Goal: Transaction & Acquisition: Book appointment/travel/reservation

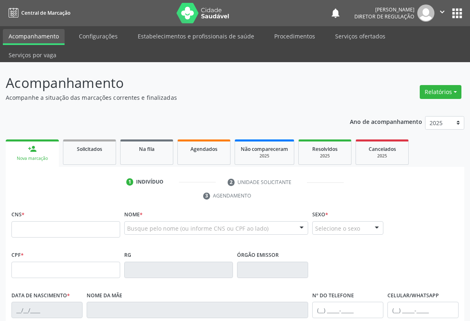
click at [80, 221] on input "text" at bounding box center [65, 229] width 109 height 16
type input "706 5093 4699 8198"
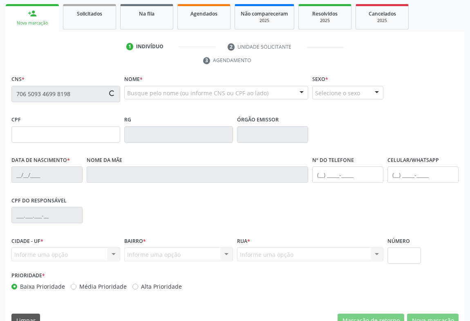
type input "005.148.208-88"
type input "283247757"
type input "[DATE]"
type input "[PHONE_NUMBER]"
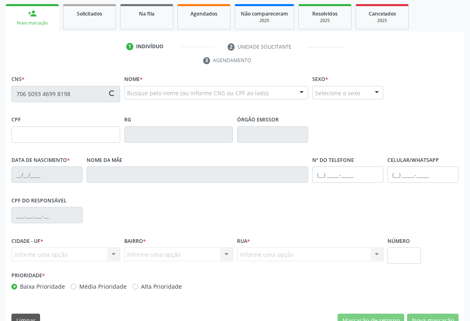
type input "55"
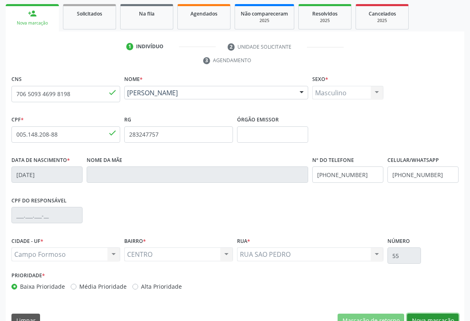
click at [425, 314] on button "Nova marcação" at bounding box center [433, 321] width 52 height 14
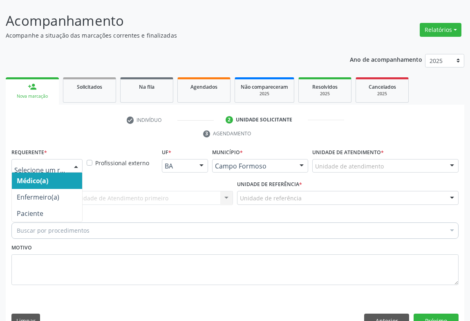
click at [66, 159] on div at bounding box center [46, 166] width 71 height 14
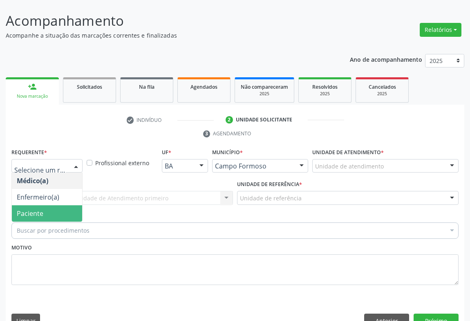
click at [58, 191] on ul "Médico(a) Enfermeiro(a) Paciente Nenhum resultado encontrado para: " " Não há n…" at bounding box center [47, 197] width 70 height 49
drag, startPoint x: 58, startPoint y: 191, endPoint x: 96, endPoint y: 184, distance: 37.9
click at [60, 205] on span "Paciente" at bounding box center [47, 213] width 70 height 16
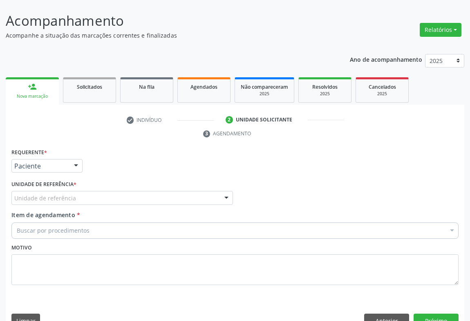
click at [105, 191] on div "Unidade de referência" at bounding box center [122, 198] width 222 height 14
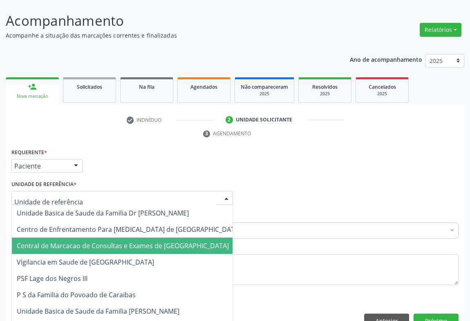
drag, startPoint x: 108, startPoint y: 218, endPoint x: 110, endPoint y: 224, distance: 5.6
click at [110, 241] on span "Central de Marcacao de Consultas e Exames de [GEOGRAPHIC_DATA][PERSON_NAME]" at bounding box center [123, 245] width 212 height 9
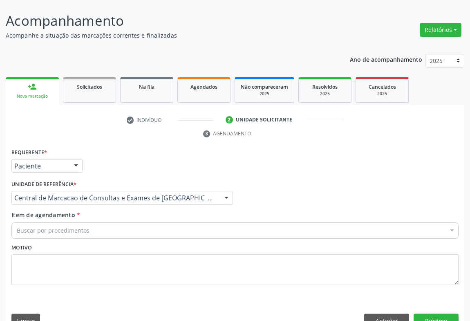
click at [118, 222] on div "Buscar por procedimentos" at bounding box center [234, 230] width 447 height 16
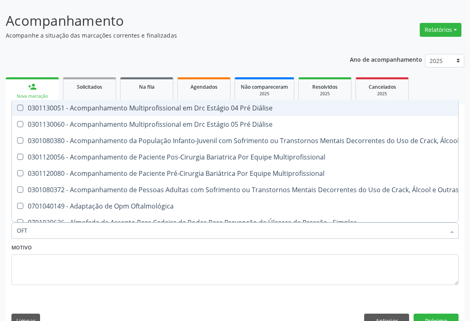
type input "OFTA"
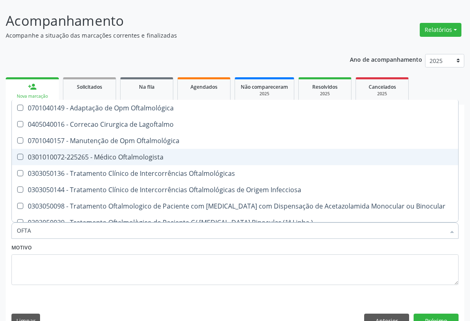
click at [145, 149] on span "0301010072-225265 - Médico Oftalmologista" at bounding box center [235, 157] width 447 height 16
checkbox Oftalmologista "true"
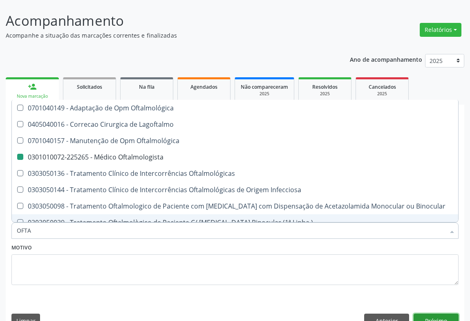
click at [449, 314] on button "Próximo" at bounding box center [436, 321] width 45 height 14
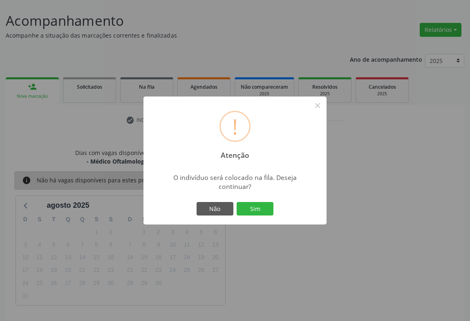
click at [237, 202] on button "Sim" at bounding box center [255, 209] width 37 height 14
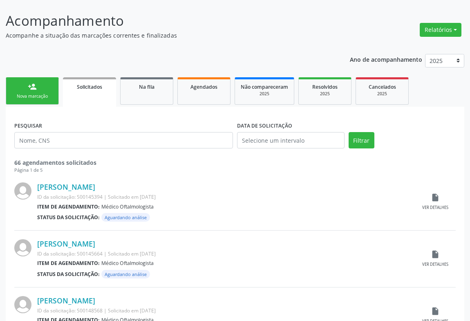
scroll to position [0, 0]
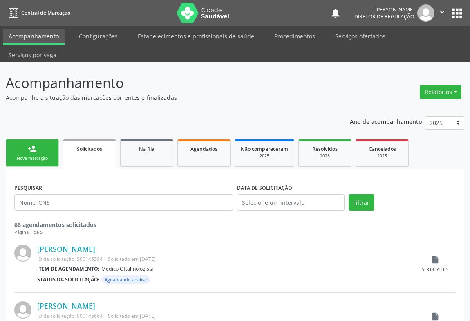
click at [31, 139] on link "person_add Nova marcação" at bounding box center [32, 152] width 53 height 27
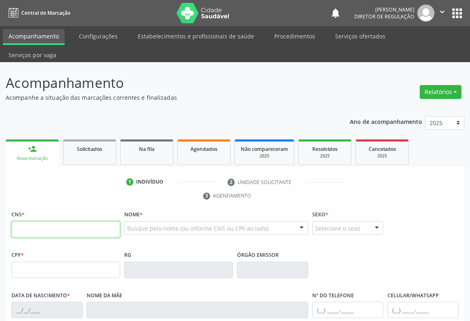
click at [42, 221] on input "text" at bounding box center [65, 229] width 109 height 16
type input "704 0033 7789 0367"
type input "314.517.118-67"
type input "2043152475"
type input "27/06/1980"
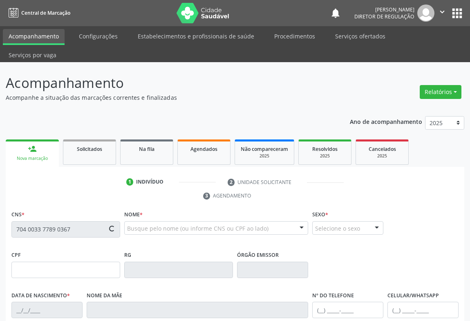
type input "(74) 98821-3632"
type input "59"
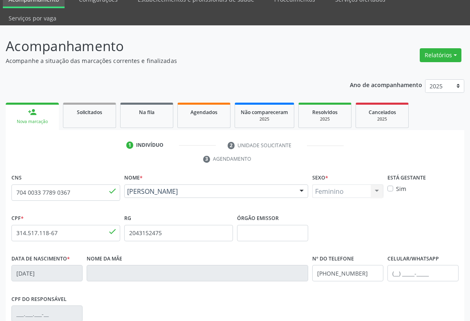
scroll to position [135, 0]
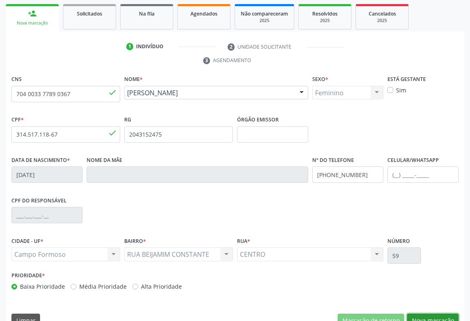
click at [422, 314] on button "Nova marcação" at bounding box center [433, 321] width 52 height 14
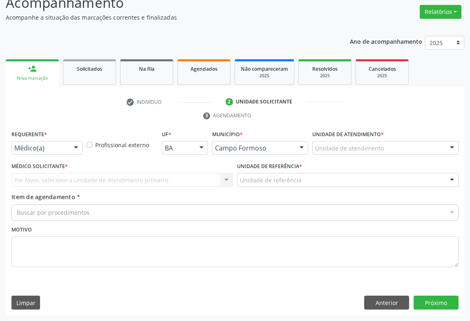
scroll to position [62, 0]
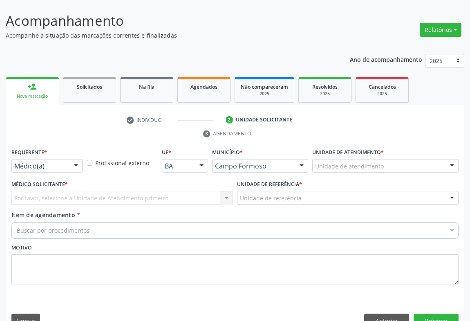
click at [70, 160] on div at bounding box center [76, 167] width 12 height 14
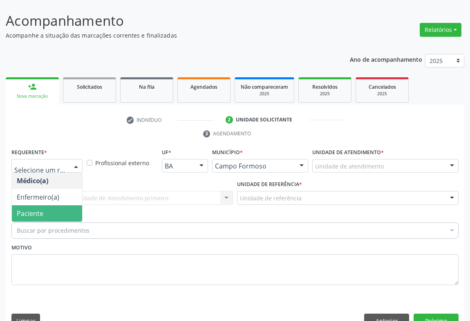
click at [61, 205] on span "Paciente" at bounding box center [47, 213] width 70 height 16
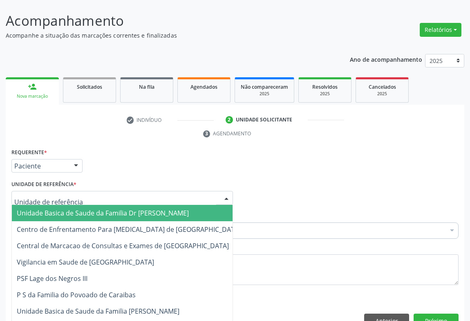
click at [101, 191] on div at bounding box center [122, 198] width 222 height 14
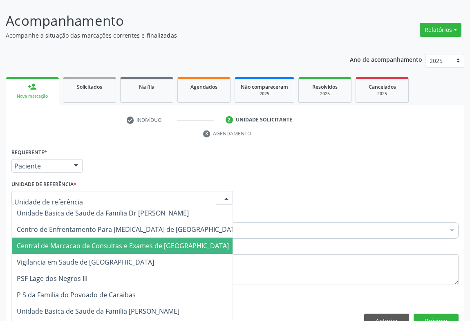
drag, startPoint x: 113, startPoint y: 227, endPoint x: 169, endPoint y: 220, distance: 56.8
click at [113, 241] on span "Central de Marcacao de Consultas e Exames de [GEOGRAPHIC_DATA][PERSON_NAME]" at bounding box center [123, 245] width 212 height 9
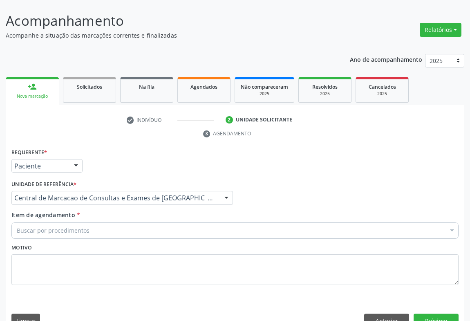
click at [171, 222] on div "Buscar por procedimentos" at bounding box center [234, 230] width 447 height 16
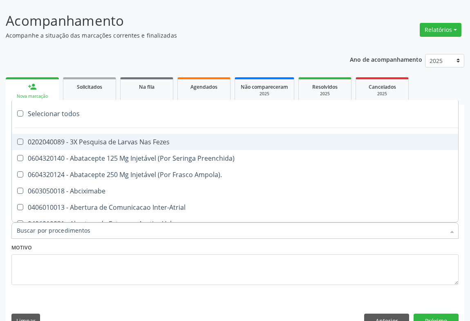
type input "O"
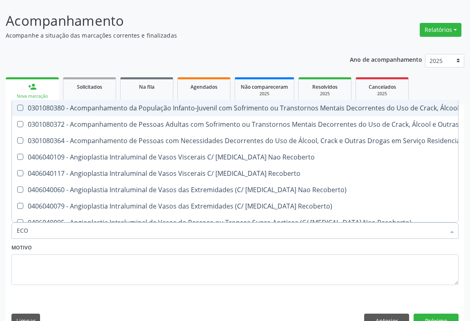
type input "ECOC"
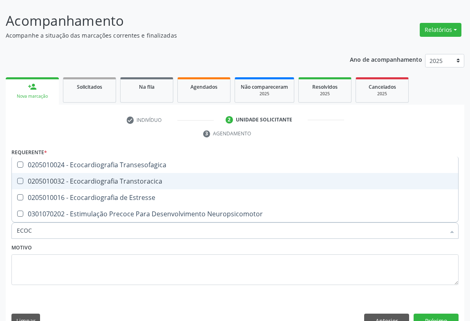
click at [181, 173] on span "0205010032 - Ecocardiografia Transtoracica" at bounding box center [235, 181] width 447 height 16
checkbox Transtoracica "true"
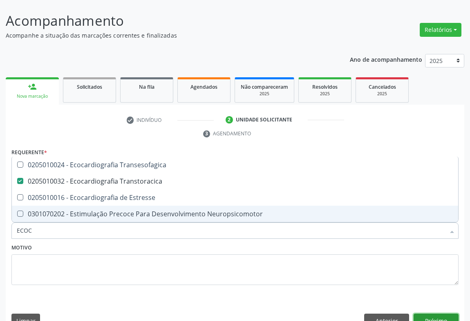
click at [433, 314] on button "Próximo" at bounding box center [436, 321] width 45 height 14
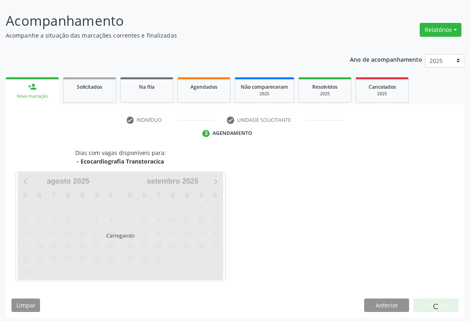
scroll to position [47, 0]
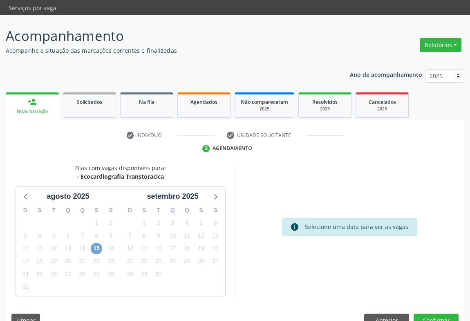
click at [95, 243] on span "15" at bounding box center [96, 248] width 11 height 11
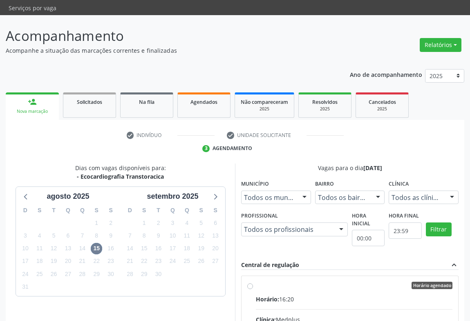
click at [253, 286] on input "Horário agendado Horário: 16:20 Clínica: Medplus Rede: -- Endereço: 2 and S 204…" at bounding box center [250, 285] width 6 height 7
radio input "true"
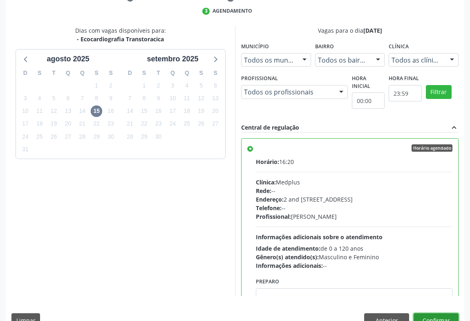
click at [443, 313] on button "Confirmar" at bounding box center [436, 320] width 45 height 14
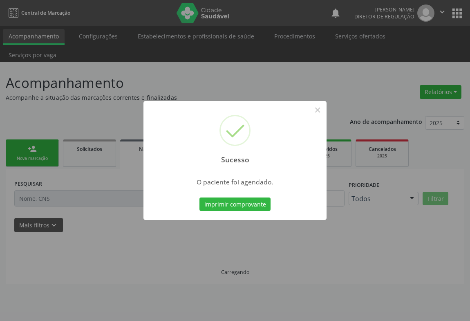
scroll to position [0, 0]
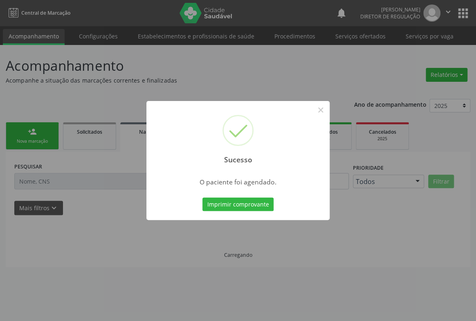
click at [202, 198] on button "Imprimir comprovante" at bounding box center [237, 205] width 71 height 14
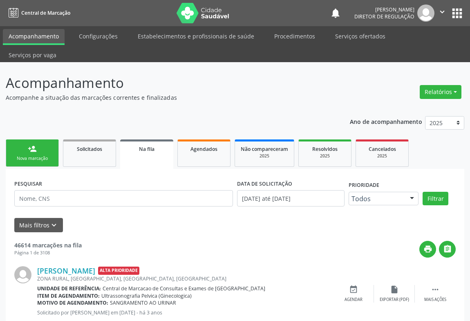
click at [47, 155] on div "Nova marcação" at bounding box center [32, 158] width 41 height 6
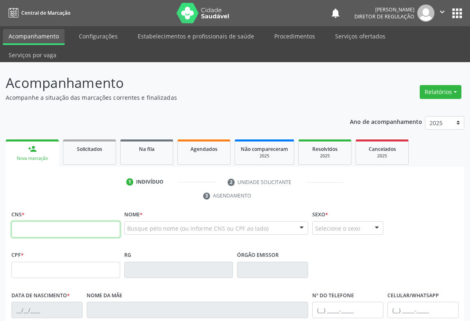
click at [44, 221] on input "text" at bounding box center [65, 229] width 109 height 16
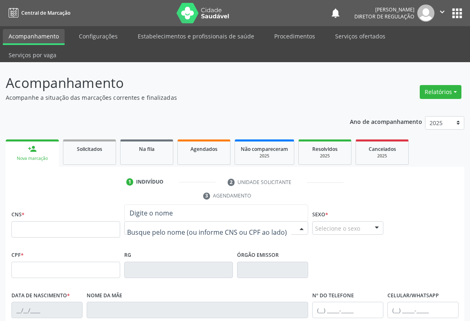
click at [153, 221] on div "Nenhum resultado encontrado para: " " Digite o nome" at bounding box center [216, 228] width 184 height 14
click at [65, 221] on input "text" at bounding box center [65, 229] width 109 height 16
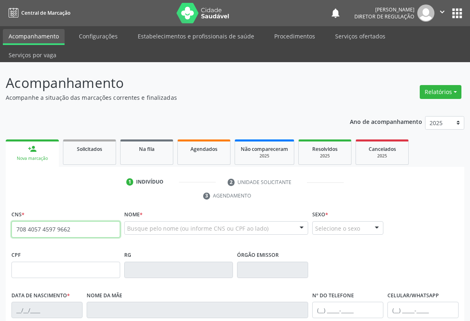
type input "708 4057 4597 9662"
type input "26/07/2024"
type input "S/N"
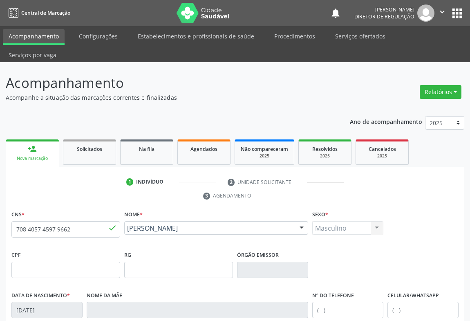
scroll to position [135, 0]
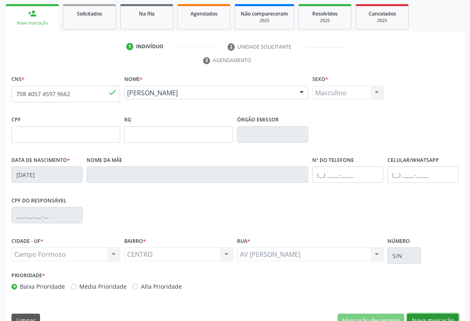
click at [438, 314] on button "Nova marcação" at bounding box center [433, 321] width 52 height 14
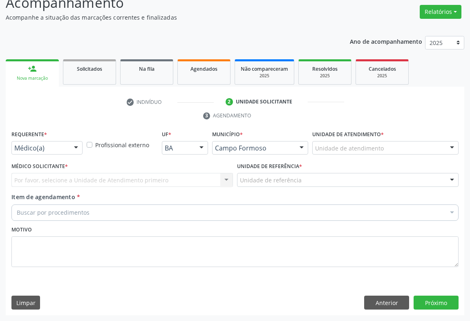
scroll to position [62, 0]
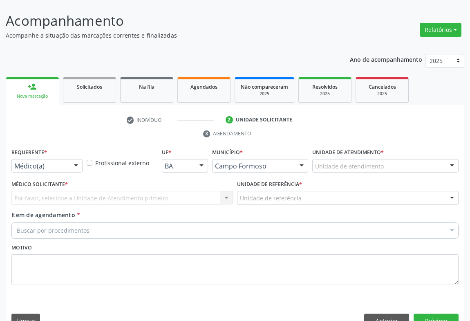
click at [72, 160] on div at bounding box center [76, 167] width 12 height 14
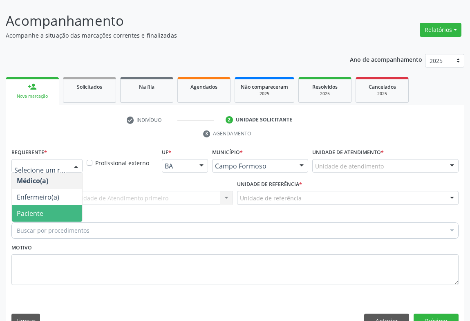
click at [64, 222] on div "Buscar por procedimentos" at bounding box center [234, 230] width 447 height 16
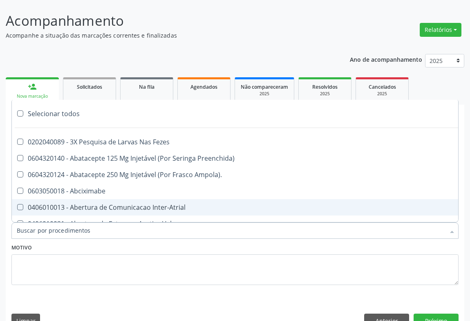
drag, startPoint x: 115, startPoint y: 183, endPoint x: 113, endPoint y: 206, distance: 23.0
click at [115, 199] on span "0406010013 - Abertura de Comunicacao Inter-Atrial" at bounding box center [335, 207] width 647 height 16
click at [105, 204] on div "0406010013 - Abertura de Comunicacao Inter-Atrial" at bounding box center [335, 207] width 637 height 7
checkbox Inter-Atrial "false"
click at [103, 242] on div "Motivo" at bounding box center [234, 263] width 447 height 43
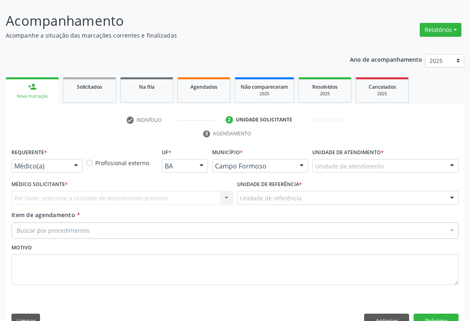
click at [76, 160] on div at bounding box center [76, 167] width 12 height 14
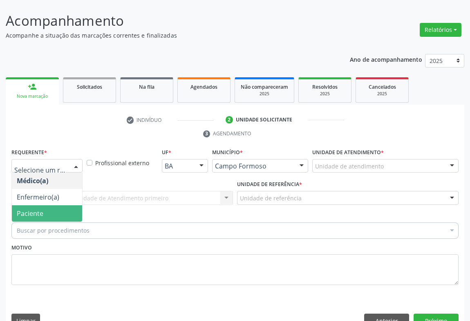
click at [70, 205] on span "Paciente" at bounding box center [47, 213] width 70 height 16
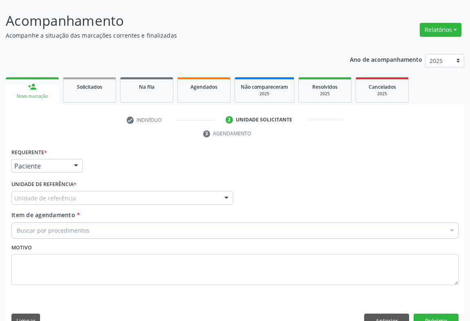
click at [146, 191] on div "Unidade de referência" at bounding box center [122, 198] width 222 height 14
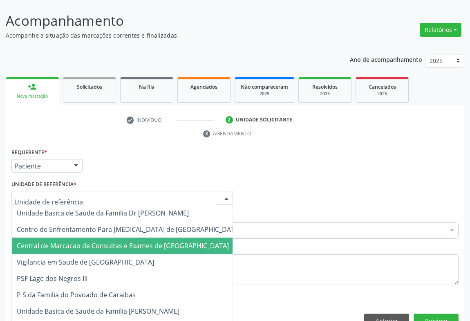
click at [145, 238] on span "Central de Marcacao de Consultas e Exames de [GEOGRAPHIC_DATA][PERSON_NAME]" at bounding box center [129, 246] width 234 height 16
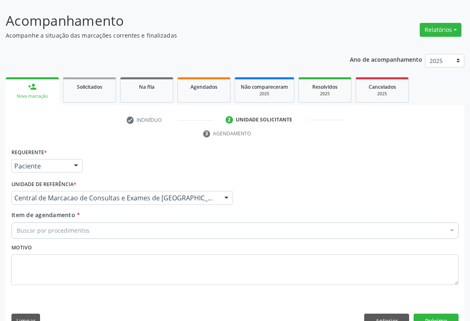
click at [163, 222] on div "Buscar por procedimentos" at bounding box center [234, 230] width 447 height 16
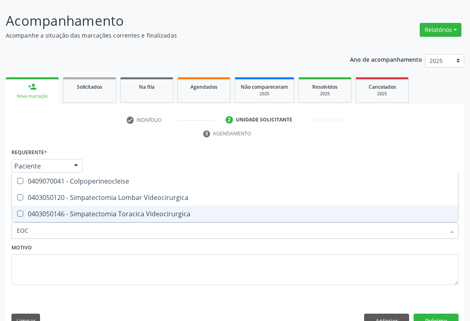
click at [21, 222] on input "EOC" at bounding box center [231, 230] width 429 height 16
type input "ECOC"
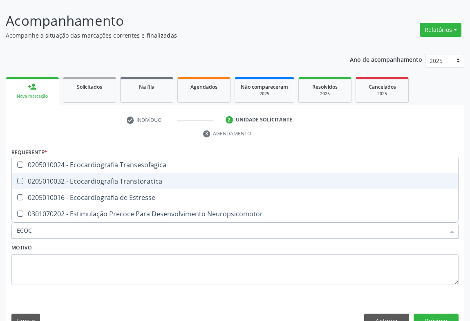
click at [126, 173] on span "0205010032 - Ecocardiografia Transtoracica" at bounding box center [235, 181] width 447 height 16
checkbox Transtoracica "true"
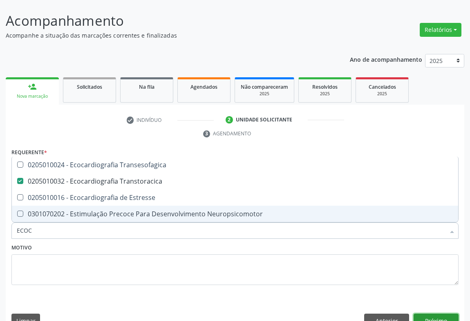
click at [429, 314] on button "Próximo" at bounding box center [436, 321] width 45 height 14
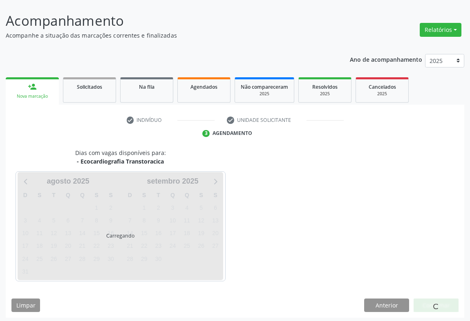
scroll to position [47, 0]
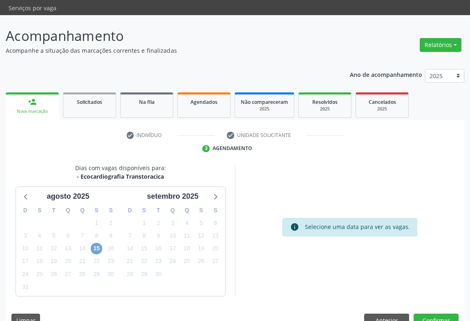
click at [99, 243] on span "15" at bounding box center [96, 248] width 11 height 11
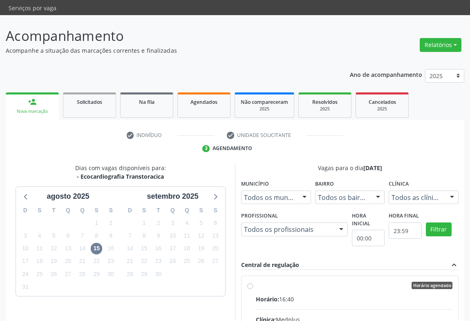
radio input "true"
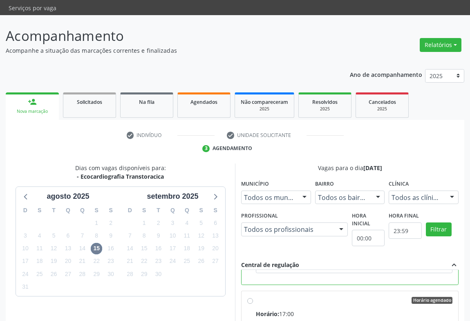
scroll to position [184, 0]
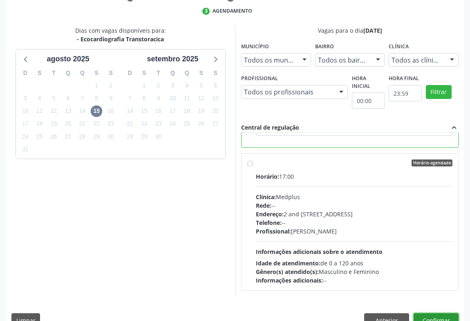
click at [442, 313] on button "Confirmar" at bounding box center [436, 320] width 45 height 14
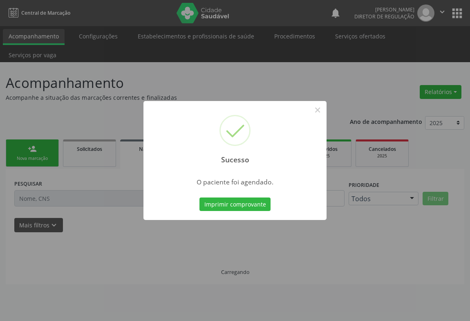
scroll to position [0, 0]
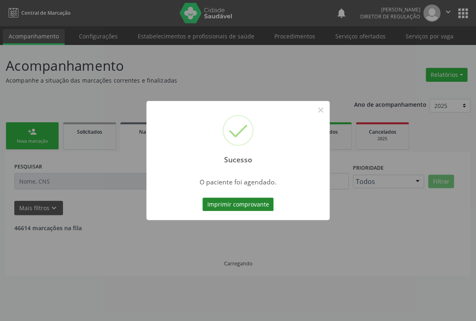
click at [231, 204] on button "Imprimir comprovante" at bounding box center [237, 205] width 71 height 14
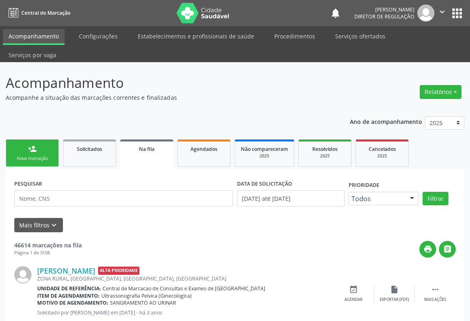
click at [36, 144] on div "person_add" at bounding box center [32, 148] width 9 height 9
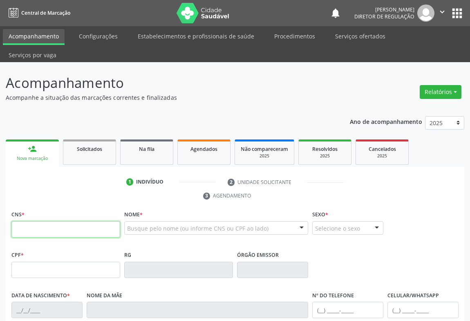
click at [41, 221] on input "text" at bounding box center [65, 229] width 109 height 16
type input "706 0068 9421 6340"
type input "0378019860"
type input "SSPBA"
type input "30/08/1965"
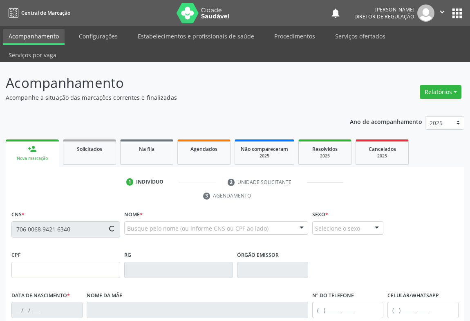
type input "(74) 99106-7316"
type input "563.031.495-53"
type input "SN"
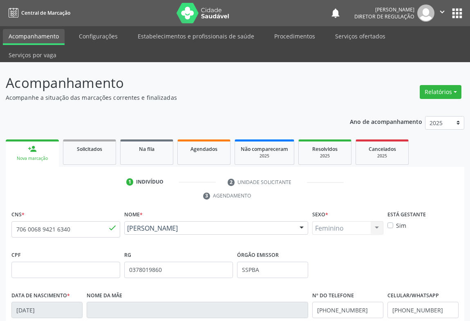
scroll to position [135, 0]
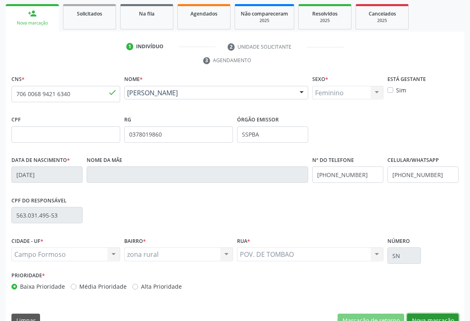
click at [419, 314] on button "Nova marcação" at bounding box center [433, 321] width 52 height 14
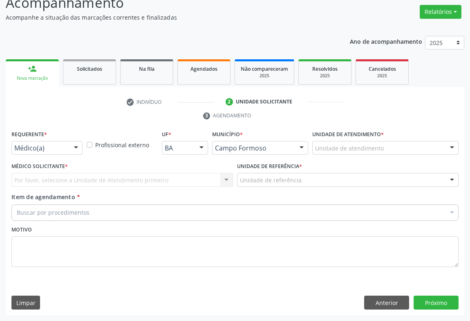
scroll to position [62, 0]
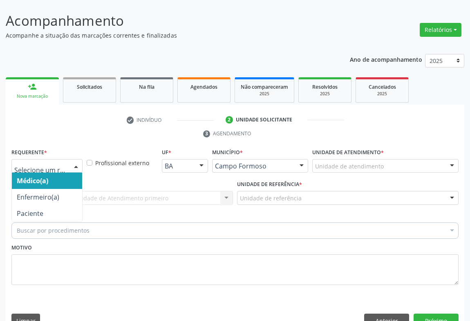
click at [58, 159] on div at bounding box center [46, 166] width 71 height 14
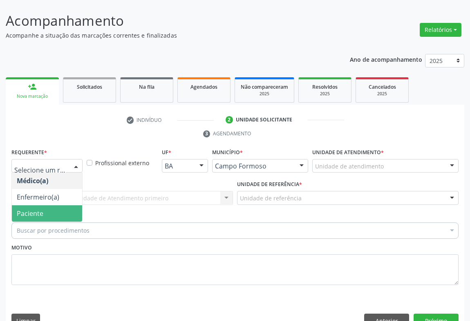
click at [60, 205] on span "Paciente" at bounding box center [47, 213] width 70 height 16
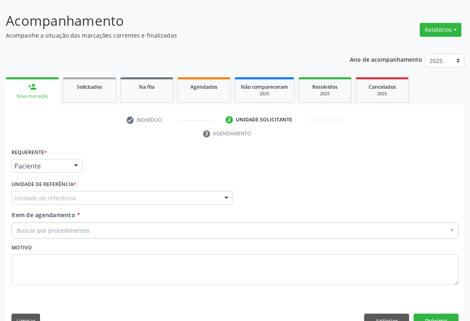
click at [97, 191] on div "Unidade de referência" at bounding box center [122, 198] width 222 height 14
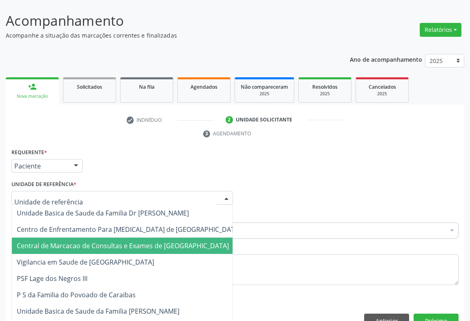
click at [109, 238] on span "Central de Marcacao de Consultas e Exames de [GEOGRAPHIC_DATA][PERSON_NAME]" at bounding box center [129, 246] width 234 height 16
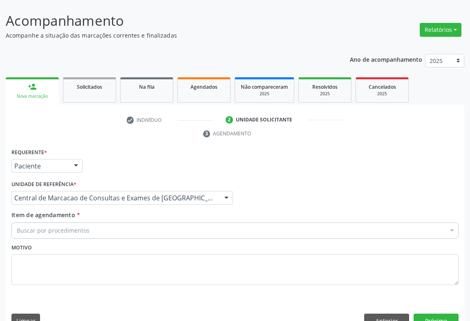
click at [138, 222] on div "Buscar por procedimentos" at bounding box center [234, 230] width 447 height 16
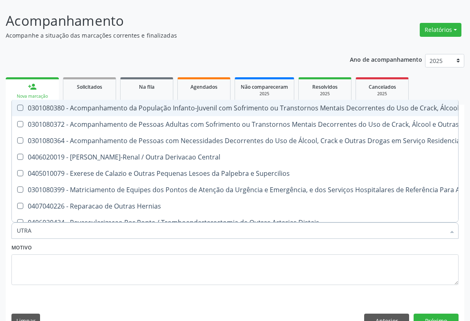
click at [21, 222] on input "UTRA" at bounding box center [231, 230] width 429 height 16
type input "ULTRA"
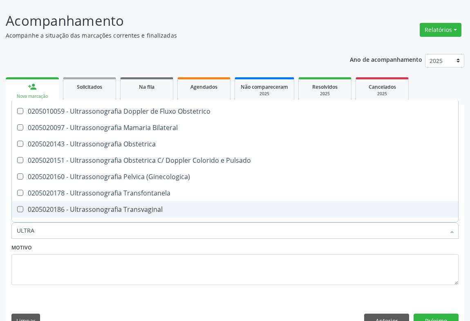
scroll to position [186, 0]
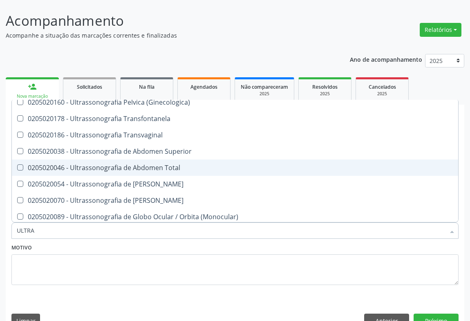
click at [162, 160] on span "0205020046 - Ultrassonografia de Abdomen Total" at bounding box center [235, 168] width 447 height 16
checkbox Total "true"
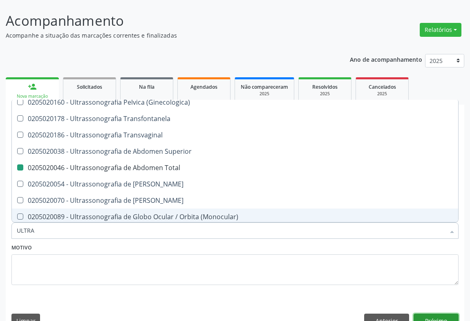
click at [429, 314] on button "Próximo" at bounding box center [436, 321] width 45 height 14
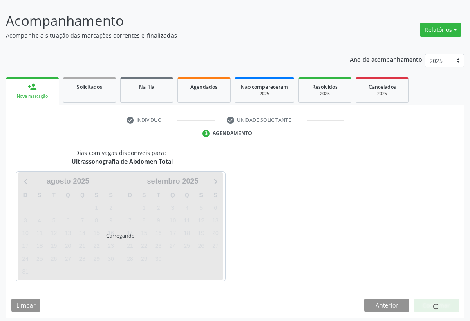
scroll to position [0, 0]
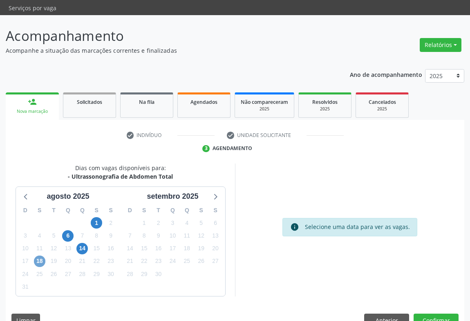
click at [34, 256] on span "18" at bounding box center [39, 261] width 11 height 11
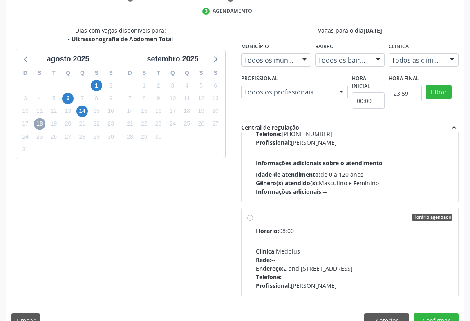
scroll to position [148, 0]
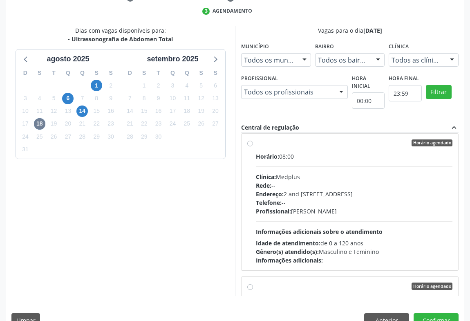
click at [319, 152] on div "Horário: 08:00 Clínica: Medplus Rede: -- Endereço: 2 and S 204 Ed Emp B, nº 35,…" at bounding box center [354, 208] width 197 height 112
click at [253, 146] on input "Horário agendado Horário: 08:00 Clínica: Medplus Rede: -- Endereço: 2 and S 204…" at bounding box center [250, 142] width 6 height 7
radio input "true"
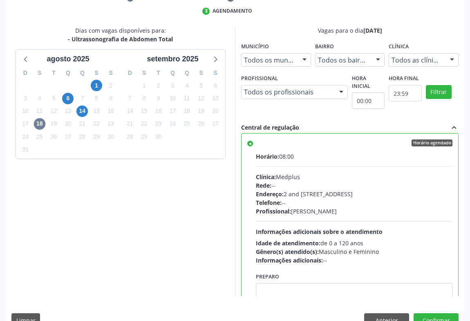
click at [436, 312] on div "Dias com vagas disponíveis para: - Ultrassonografia de Abdomen Total agosto 202…" at bounding box center [235, 179] width 459 height 307
click at [436, 313] on button "Confirmar" at bounding box center [436, 320] width 45 height 14
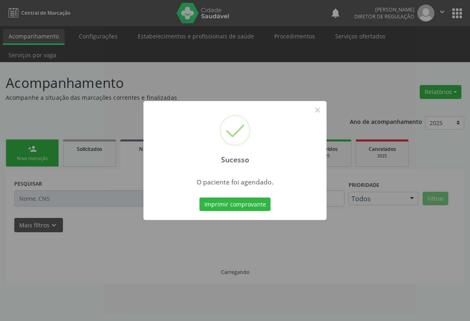
scroll to position [0, 0]
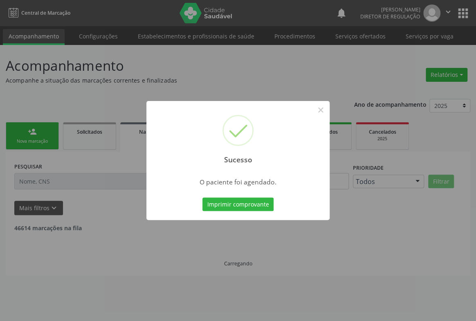
click at [202, 198] on button "Imprimir comprovante" at bounding box center [237, 205] width 71 height 14
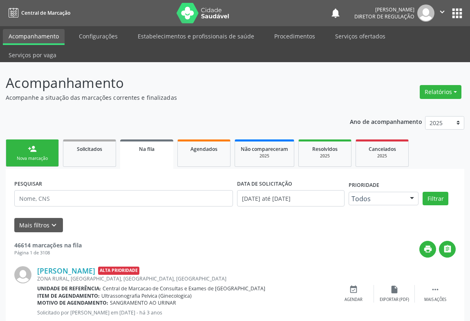
click at [22, 139] on link "person_add Nova marcação" at bounding box center [32, 152] width 53 height 27
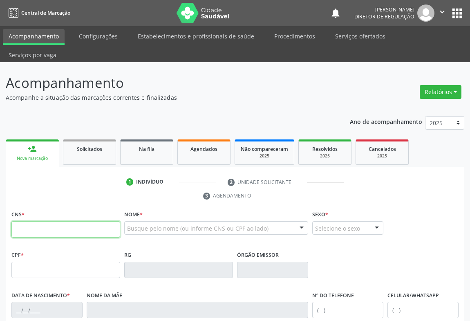
click at [33, 221] on input "text" at bounding box center [65, 229] width 109 height 16
type input "700 0045 0892 0408"
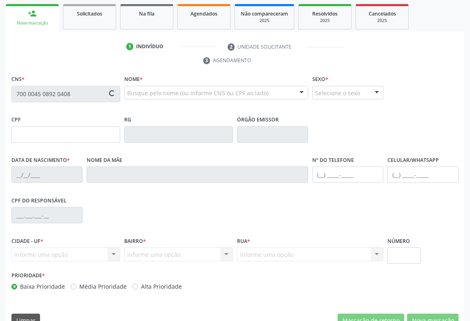
type input "0777812797"
type input "11/09/1947"
type input "(74) 98875-7485"
type input "012.163.105-21"
type input "S/N"
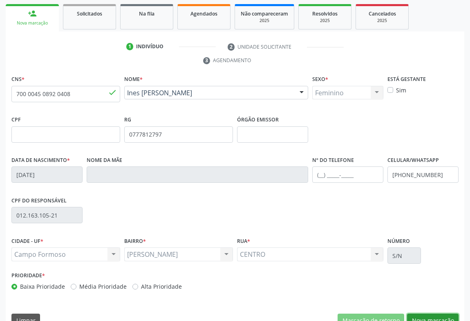
click at [429, 314] on button "Nova marcação" at bounding box center [433, 321] width 52 height 14
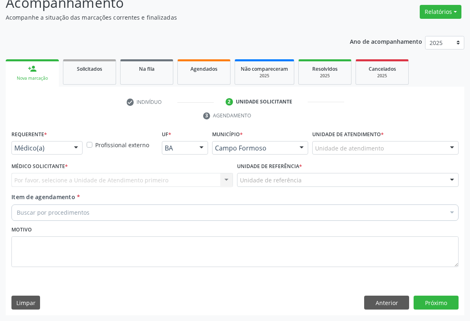
scroll to position [62, 0]
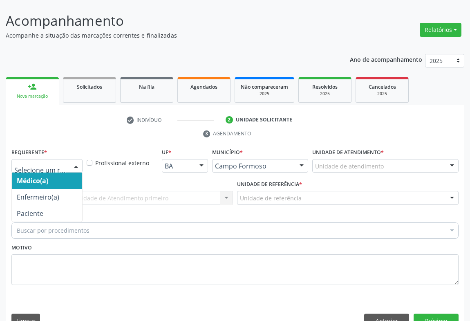
click at [74, 160] on div at bounding box center [76, 167] width 12 height 14
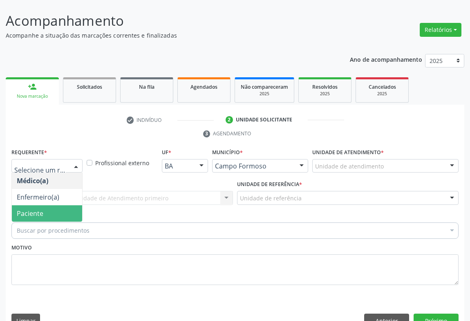
click at [67, 205] on span "Paciente" at bounding box center [47, 213] width 70 height 16
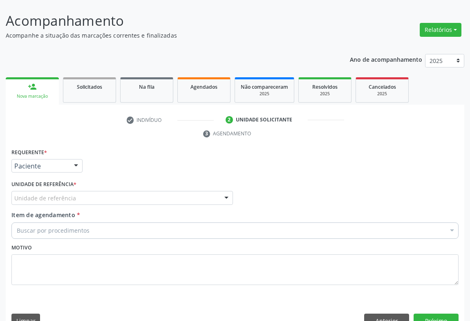
click at [99, 191] on div "Unidade de referência" at bounding box center [122, 198] width 222 height 14
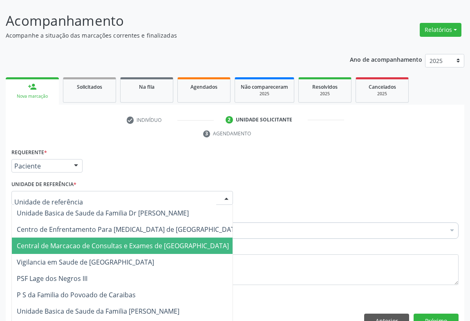
click at [108, 238] on span "Central de Marcacao de Consultas e Exames de [GEOGRAPHIC_DATA][PERSON_NAME]" at bounding box center [129, 246] width 234 height 16
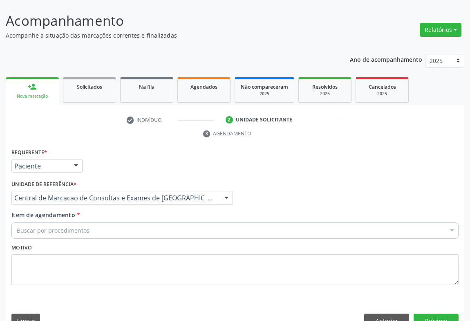
click at [129, 222] on div "Buscar por procedimentos" at bounding box center [234, 230] width 447 height 16
type input "D"
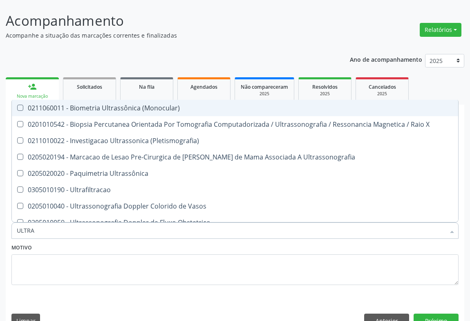
type input "ULTRAS"
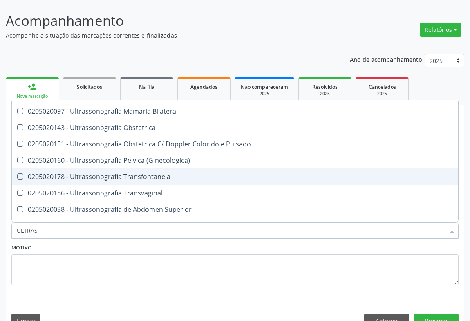
scroll to position [186, 0]
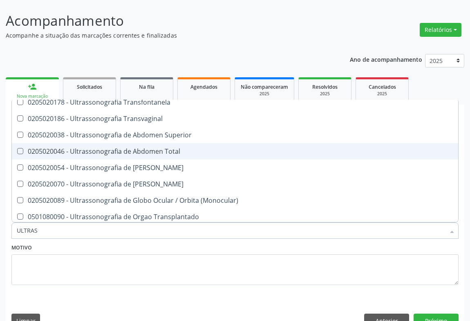
click at [179, 143] on span "0205020046 - Ultrassonografia de Abdomen Total" at bounding box center [235, 151] width 447 height 16
checkbox Total "true"
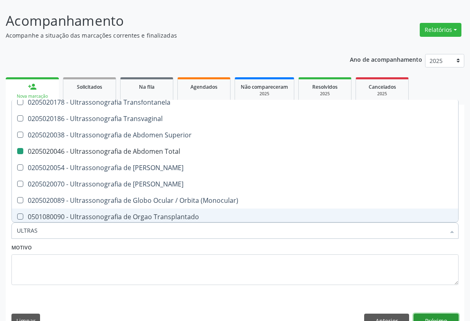
click at [440, 314] on button "Próximo" at bounding box center [436, 321] width 45 height 14
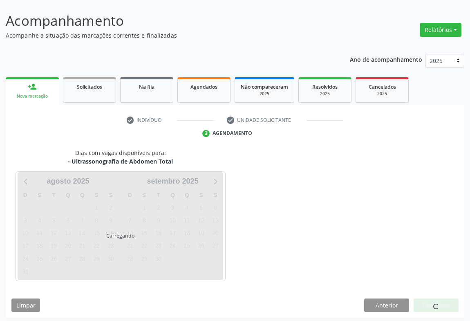
scroll to position [0, 0]
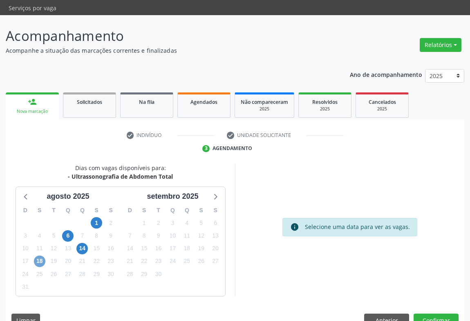
click at [40, 256] on span "18" at bounding box center [39, 261] width 11 height 11
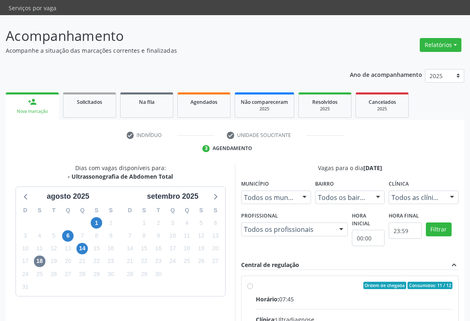
click at [316, 295] on div "Horário: 07:45" at bounding box center [354, 299] width 197 height 9
click at [253, 282] on input "Ordem de chegada Consumidos: 11 / 12 Horário: 07:45 Clínica: Ultradiagnose Rede…" at bounding box center [250, 285] width 6 height 7
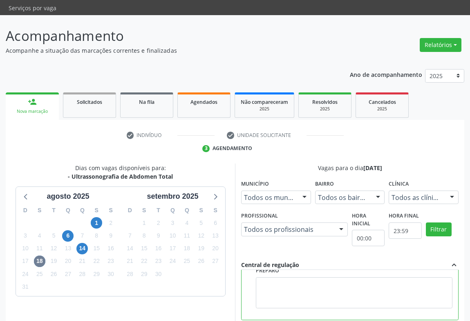
scroll to position [184, 0]
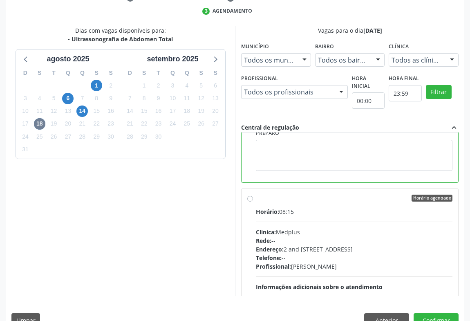
click at [310, 236] on div "Rede: --" at bounding box center [354, 240] width 197 height 9
click at [253, 202] on input "Horário agendado Horário: 08:15 Clínica: Medplus Rede: -- Endereço: 2 and S 204…" at bounding box center [250, 198] width 6 height 7
radio input "false"
radio input "true"
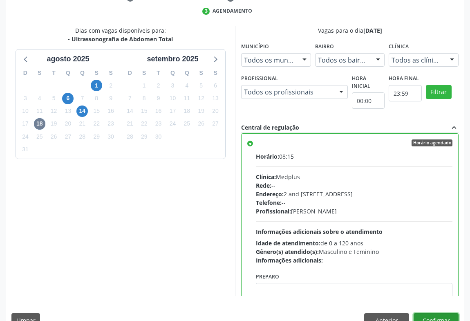
click at [451, 313] on button "Confirmar" at bounding box center [436, 320] width 45 height 14
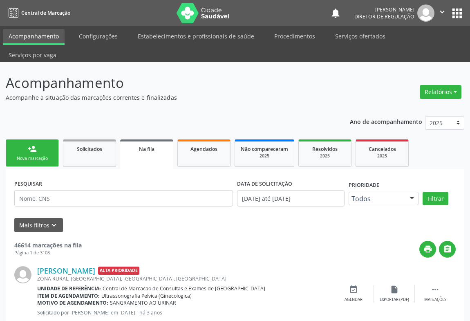
click at [26, 139] on link "person_add Nova marcação" at bounding box center [32, 152] width 53 height 27
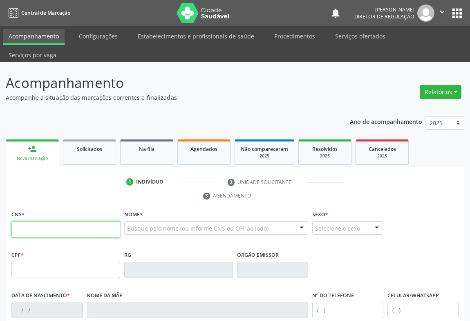
click at [48, 221] on input "text" at bounding box center [65, 229] width 109 height 16
type input "700 5093 7698 0859"
type input "2004915471"
type input "27/04/1992"
type input "(74) 99121-9633"
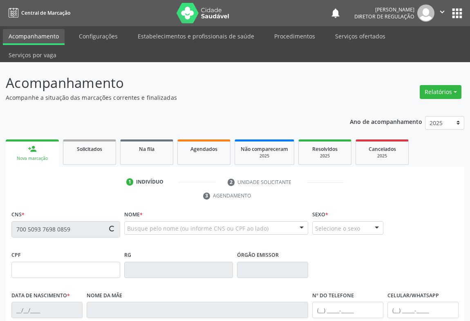
type input "(74) 99121-9633"
type input "058.877.265-80"
type input "S/N"
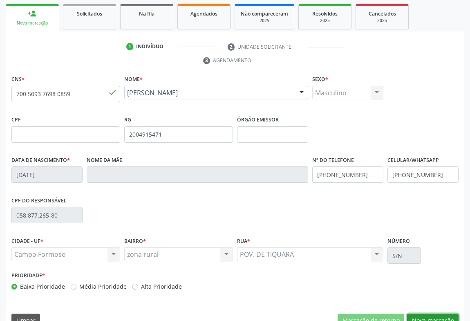
drag, startPoint x: 435, startPoint y: 302, endPoint x: 285, endPoint y: 247, distance: 159.4
click at [435, 314] on button "Nova marcação" at bounding box center [433, 321] width 52 height 14
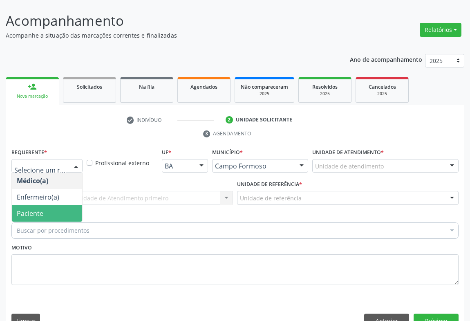
drag, startPoint x: 62, startPoint y: 186, endPoint x: 62, endPoint y: 194, distance: 8.2
click at [62, 194] on ul "Médico(a) Enfermeiro(a) Paciente Nenhum resultado encontrado para: " " Não há n…" at bounding box center [47, 197] width 70 height 49
click at [62, 205] on span "Paciente" at bounding box center [47, 213] width 70 height 16
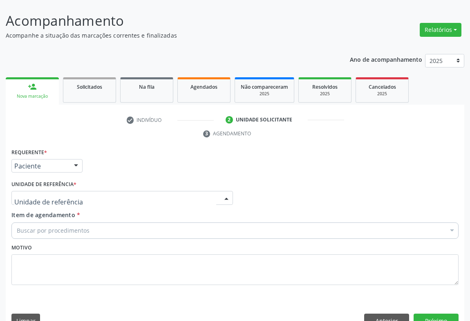
click at [113, 191] on div at bounding box center [122, 198] width 222 height 14
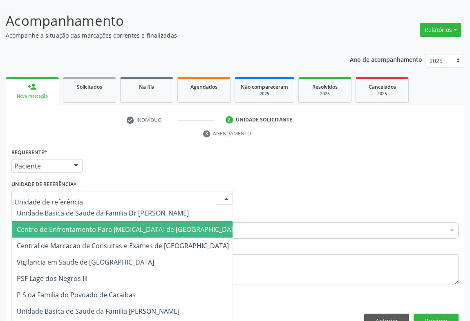
drag, startPoint x: 118, startPoint y: 214, endPoint x: 119, endPoint y: 222, distance: 8.7
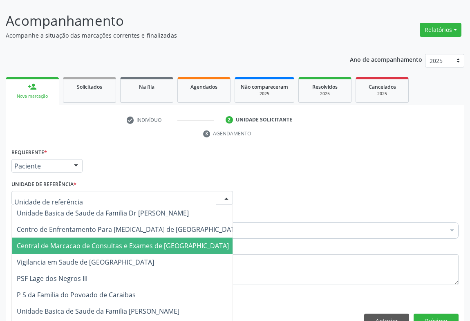
click at [119, 241] on span "Central de Marcacao de Consultas e Exames de [GEOGRAPHIC_DATA]" at bounding box center [123, 245] width 212 height 9
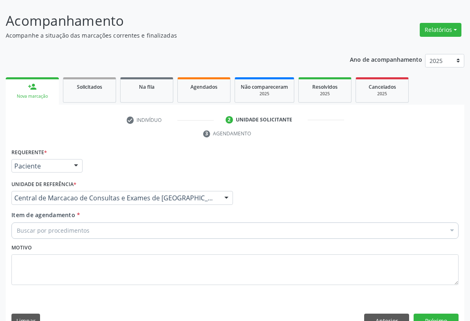
click at [143, 222] on div "Buscar por procedimentos" at bounding box center [234, 230] width 447 height 16
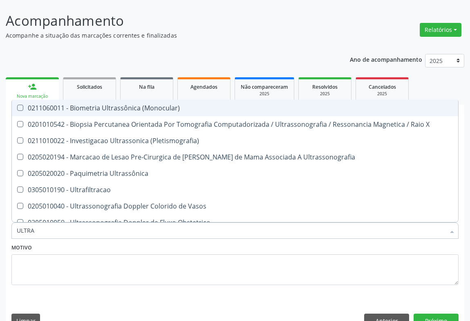
type input "ULTRAS"
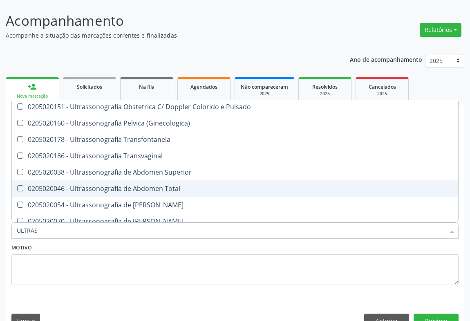
scroll to position [186, 0]
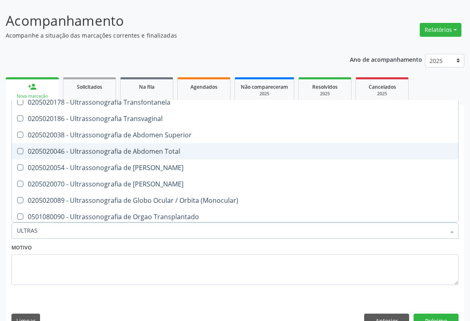
click at [155, 148] on div "0205020046 - Ultrassonografia de Abdomen Total" at bounding box center [235, 151] width 437 height 7
checkbox Total "true"
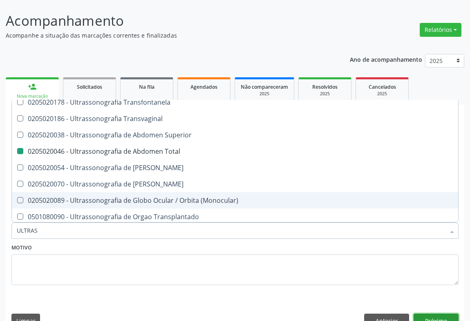
click at [429, 314] on button "Próximo" at bounding box center [436, 321] width 45 height 14
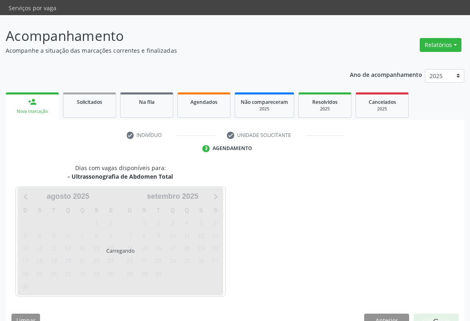
scroll to position [0, 0]
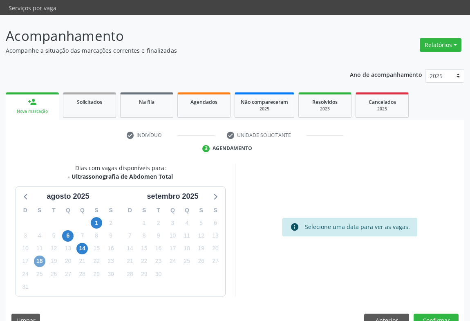
click at [39, 256] on span "18" at bounding box center [39, 261] width 11 height 11
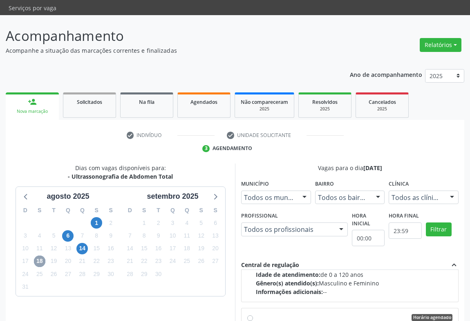
scroll to position [148, 0]
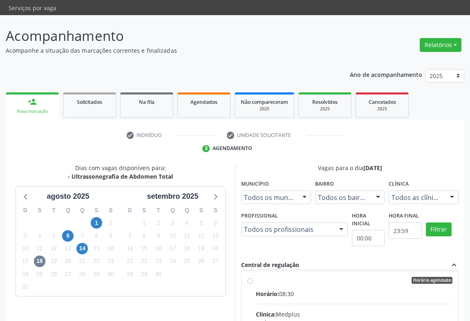
click at [362, 290] on div "Horário: 08:30" at bounding box center [354, 294] width 197 height 9
click at [253, 279] on input "Horário agendado Horário: 08:30 Clínica: Medplus Rede: -- Endereço: 2 and S 204…" at bounding box center [250, 280] width 6 height 7
radio input "true"
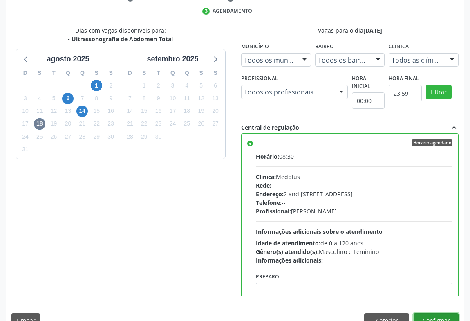
click at [443, 313] on button "Confirmar" at bounding box center [436, 320] width 45 height 14
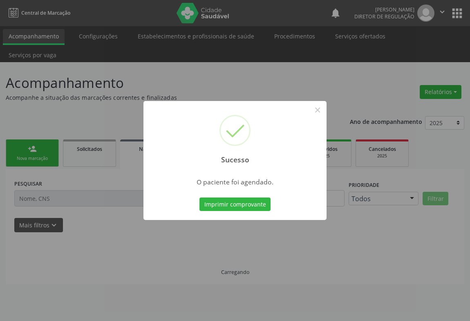
scroll to position [0, 0]
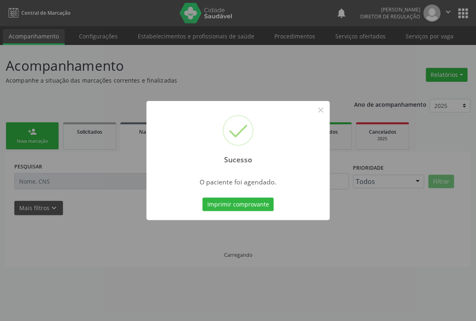
click at [202, 198] on button "Imprimir comprovante" at bounding box center [237, 205] width 71 height 14
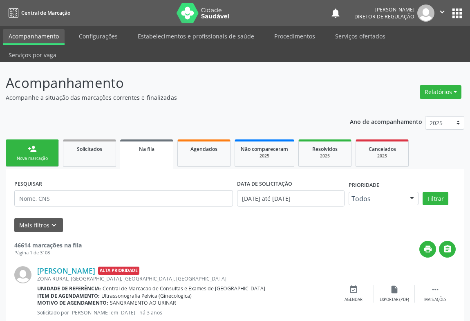
click at [45, 155] on div "Nova marcação" at bounding box center [32, 158] width 41 height 6
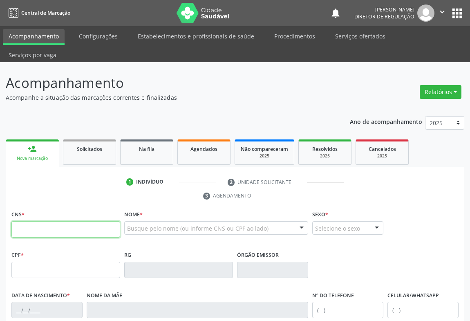
click at [28, 221] on input "text" at bounding box center [65, 229] width 109 height 16
type input "707 8036 1272 4910"
type input "09/04/2002"
type input "S/N"
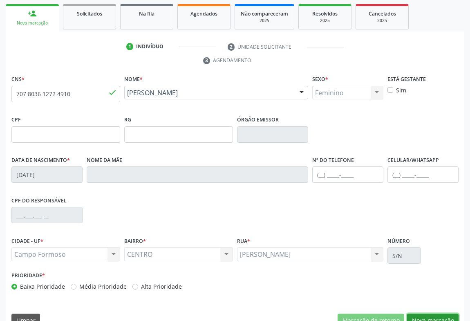
drag, startPoint x: 425, startPoint y: 303, endPoint x: 258, endPoint y: 242, distance: 178.7
click at [425, 314] on button "Nova marcação" at bounding box center [433, 321] width 52 height 14
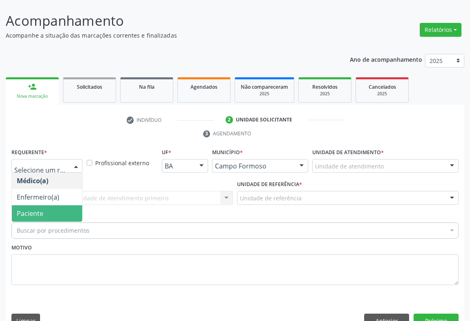
click at [56, 205] on span "Paciente" at bounding box center [47, 213] width 70 height 16
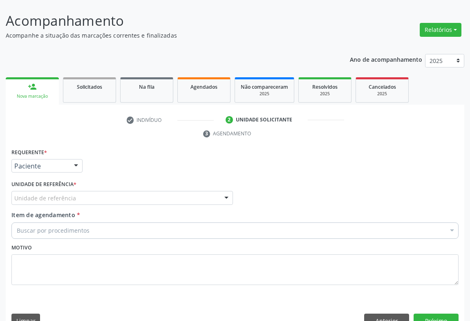
click at [97, 191] on div "Unidade de referência" at bounding box center [122, 198] width 222 height 14
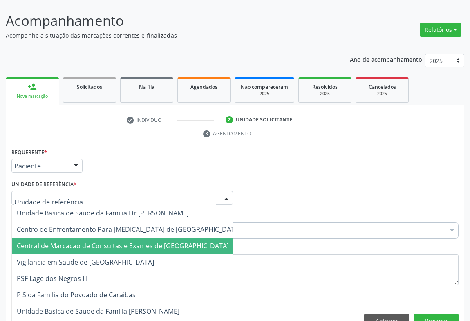
click at [101, 241] on span "Central de Marcacao de Consultas e Exames de [GEOGRAPHIC_DATA]" at bounding box center [123, 245] width 212 height 9
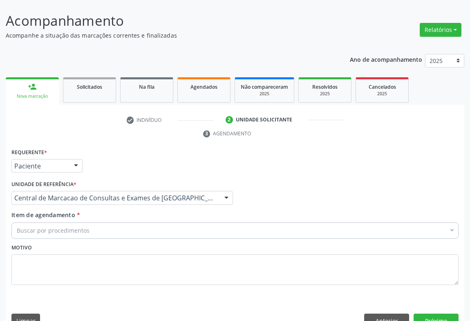
click at [114, 222] on div "Buscar por procedimentos" at bounding box center [234, 230] width 447 height 16
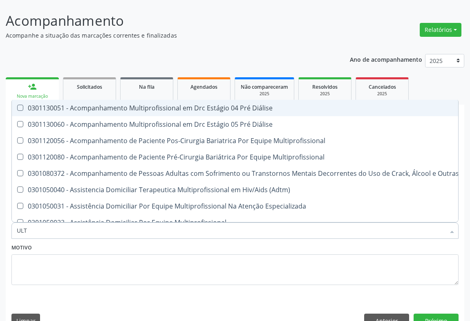
type input "ULTR"
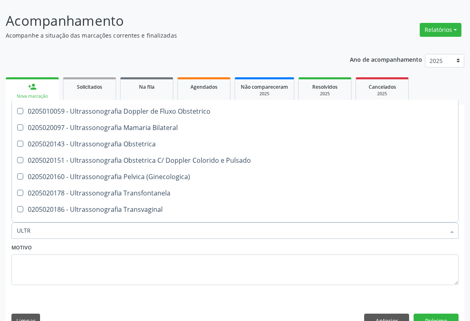
scroll to position [186, 0]
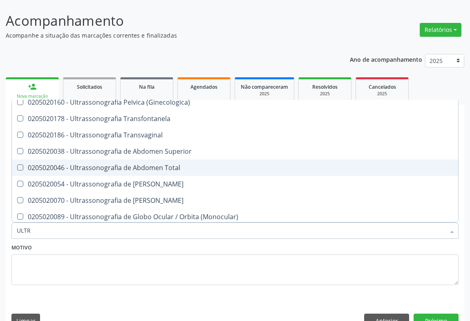
drag, startPoint x: 161, startPoint y: 154, endPoint x: 162, endPoint y: 146, distance: 7.8
click at [162, 160] on span "0205020046 - Ultrassonografia de Abdomen Total" at bounding box center [235, 168] width 447 height 16
checkbox Total "true"
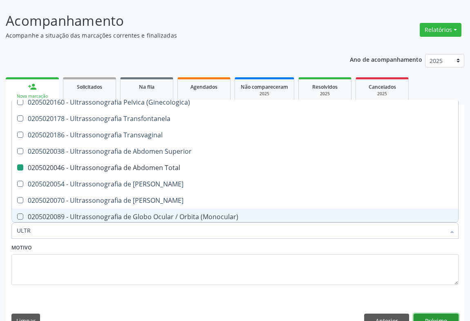
click at [452, 314] on button "Próximo" at bounding box center [436, 321] width 45 height 14
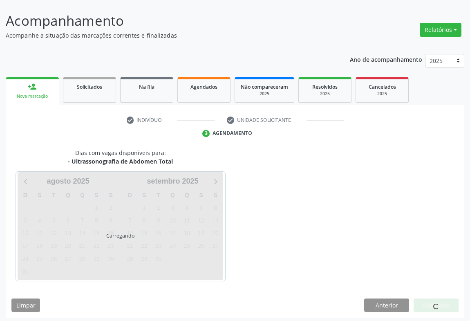
scroll to position [0, 0]
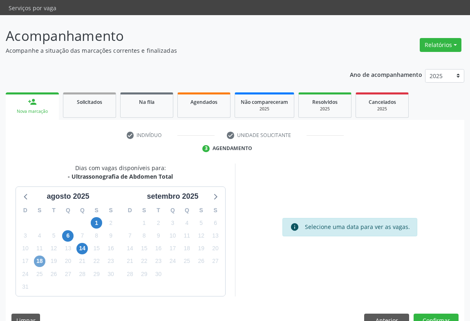
click at [35, 256] on span "18" at bounding box center [39, 261] width 11 height 11
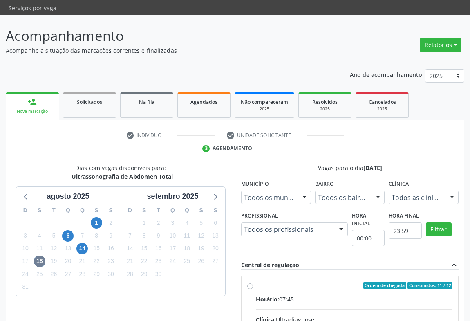
click at [301, 295] on div "Horário: 07:45" at bounding box center [354, 299] width 197 height 9
click at [253, 285] on input "Ordem de chegada Consumidos: 11 / 12 Horário: 07:45 Clínica: Ultradiagnose Rede…" at bounding box center [250, 285] width 6 height 7
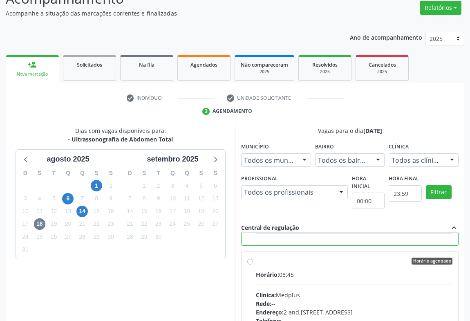
scroll to position [121, 0]
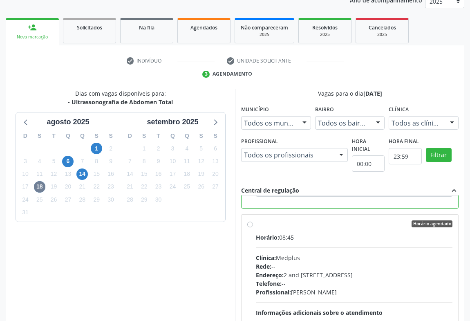
click at [319, 254] on div "Clínica: Medplus" at bounding box center [354, 258] width 197 height 9
click at [253, 228] on input "Horário agendado Horário: 08:45 Clínica: Medplus Rede: -- Endereço: 2 and S 204…" at bounding box center [250, 223] width 6 height 7
radio input "false"
radio input "true"
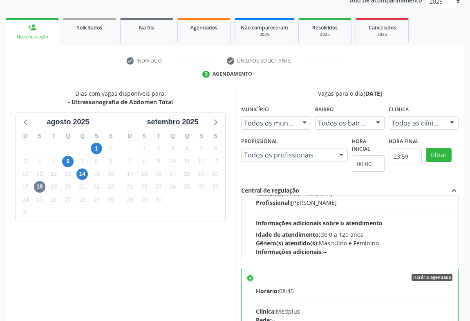
scroll to position [184, 0]
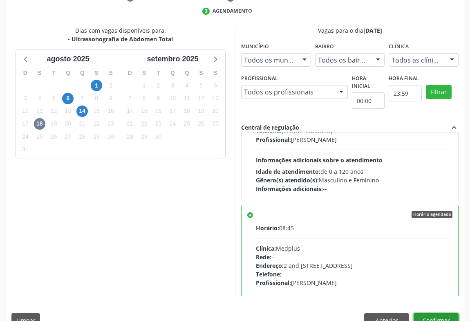
click at [450, 313] on button "Confirmar" at bounding box center [436, 320] width 45 height 14
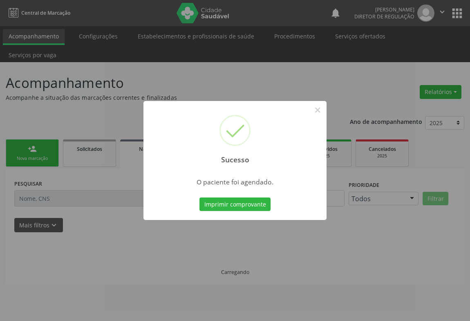
scroll to position [0, 0]
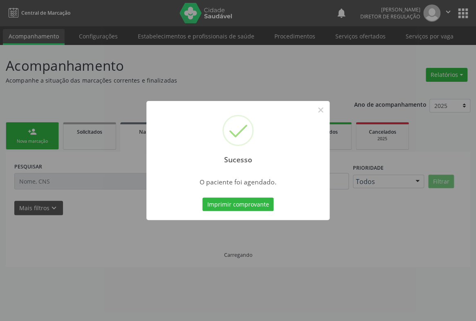
click at [202, 198] on button "Imprimir comprovante" at bounding box center [237, 205] width 71 height 14
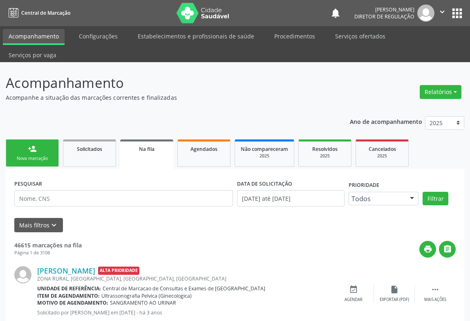
click at [24, 139] on link "person_add Nova marcação" at bounding box center [32, 152] width 53 height 27
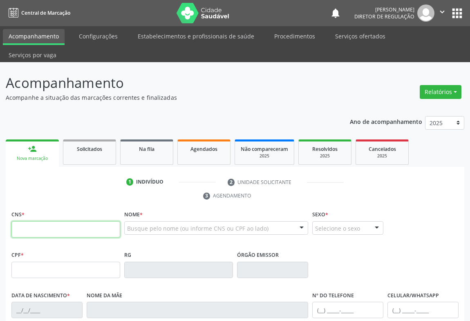
click at [53, 221] on input "text" at bounding box center [65, 229] width 109 height 16
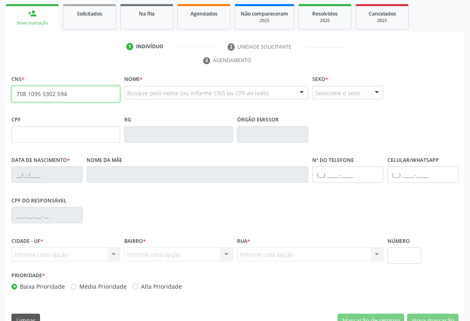
click at [64, 86] on input "708 1095 5302 594" at bounding box center [65, 94] width 109 height 16
type input "708 1095 5302 5934"
type input "1265728950"
type input "04/04/1983"
type input "(74) 98115-3570"
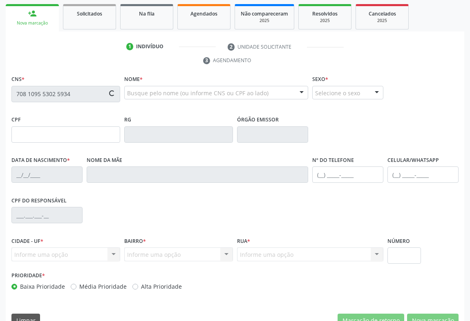
type input "(74) 98115-3570"
type input "035.079.645-97"
type input "S/N"
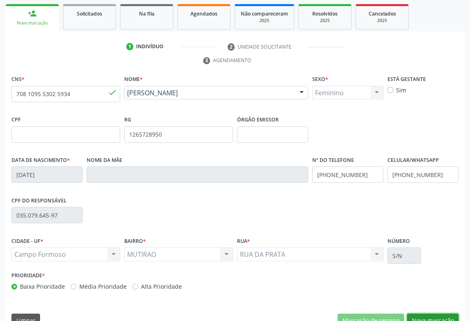
click at [433, 314] on button "Nova marcação" at bounding box center [433, 321] width 52 height 14
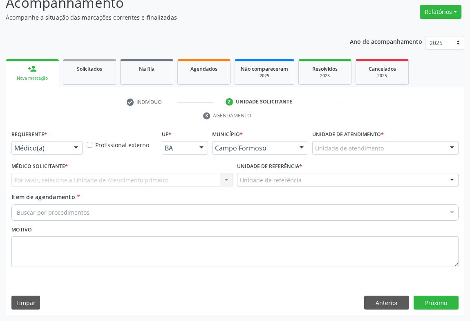
scroll to position [62, 0]
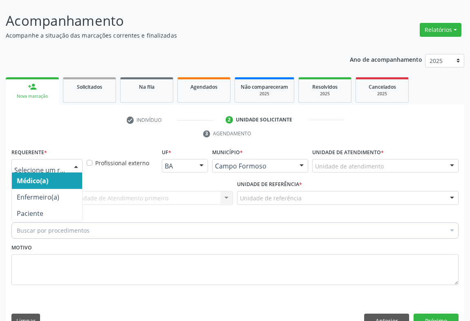
click at [70, 159] on div "Médico(a) Enfermeiro(a) Paciente Nenhum resultado encontrado para: " " Não há n…" at bounding box center [46, 166] width 71 height 14
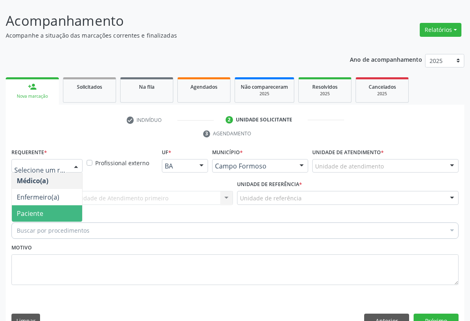
click at [56, 205] on span "Paciente" at bounding box center [47, 213] width 70 height 16
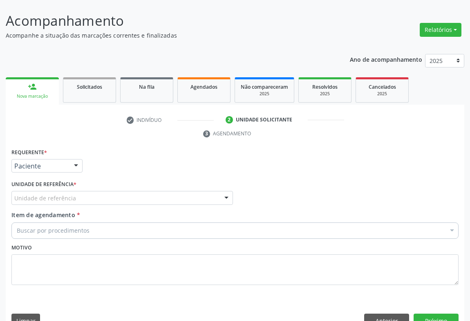
click at [152, 188] on div "Unidade de referência * Unidade de referência Unidade Basica de Saude da Famili…" at bounding box center [122, 194] width 226 height 32
click at [138, 191] on div "Unidade de referência" at bounding box center [122, 198] width 222 height 14
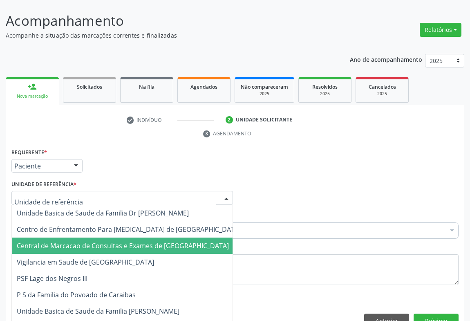
click at [135, 241] on span "Central de Marcacao de Consultas e Exames de [GEOGRAPHIC_DATA]" at bounding box center [123, 245] width 212 height 9
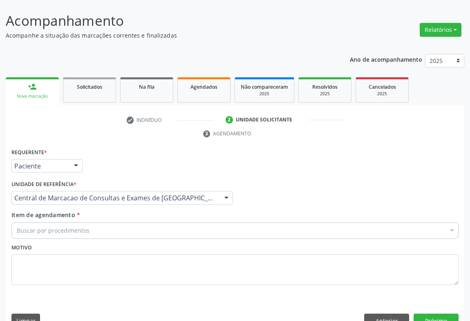
click at [153, 222] on div "Buscar por procedimentos" at bounding box center [234, 230] width 447 height 16
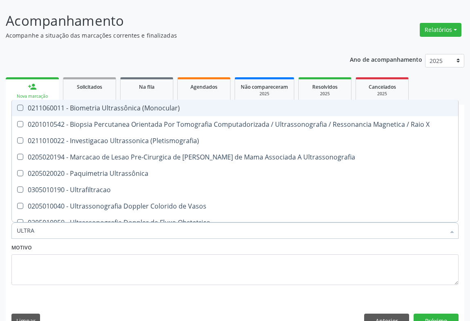
type input "ULTRAS"
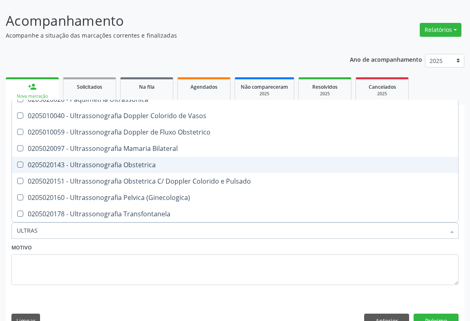
scroll to position [148, 0]
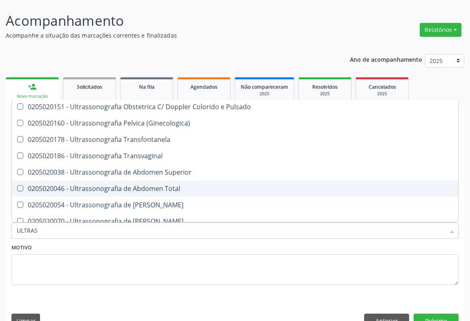
click at [171, 185] on div "0205020046 - Ultrassonografia de Abdomen Total" at bounding box center [235, 188] width 437 height 7
checkbox Total "true"
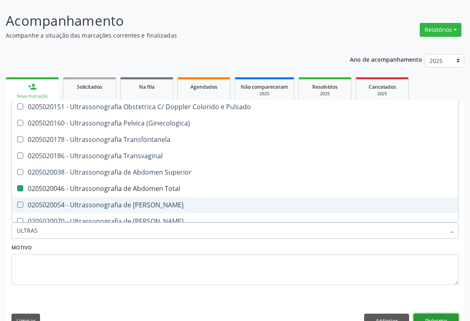
click at [429, 314] on button "Próximo" at bounding box center [436, 321] width 45 height 14
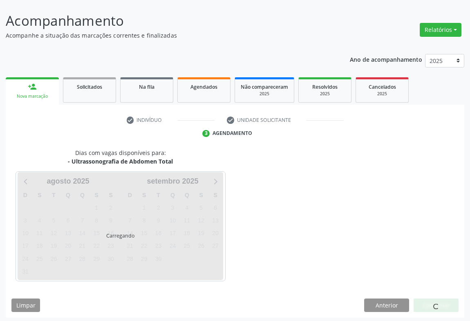
scroll to position [0, 0]
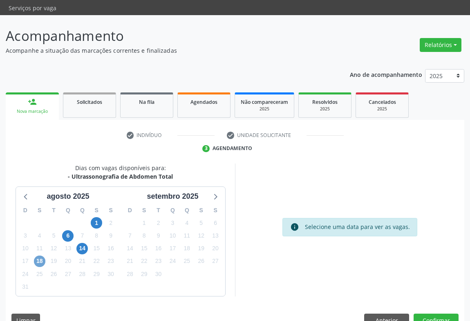
click at [42, 256] on span "18" at bounding box center [39, 261] width 11 height 11
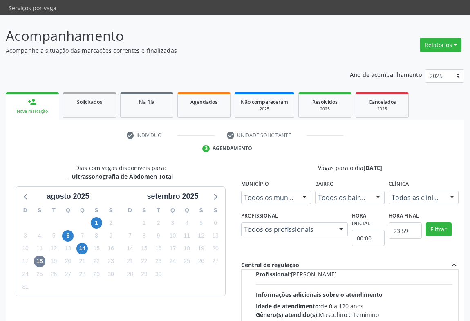
click at [328, 302] on div "Idade de atendimento: de 0 a 120 anos" at bounding box center [354, 306] width 197 height 9
click at [253, 210] on input "Horário agendado Horário: 09:00 Clínica: Medplus Rede: -- Endereço: 2 and S 204…" at bounding box center [250, 205] width 6 height 7
radio input "true"
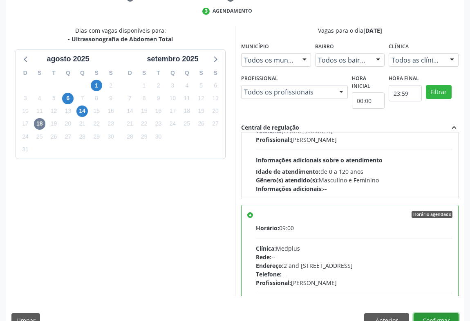
click at [440, 313] on button "Confirmar" at bounding box center [436, 320] width 45 height 14
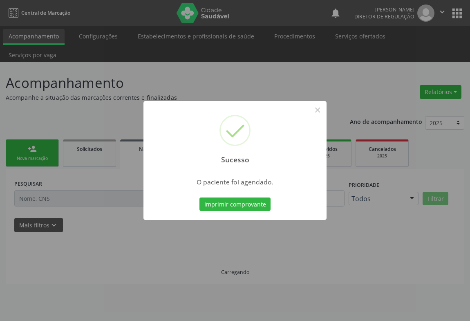
scroll to position [0, 0]
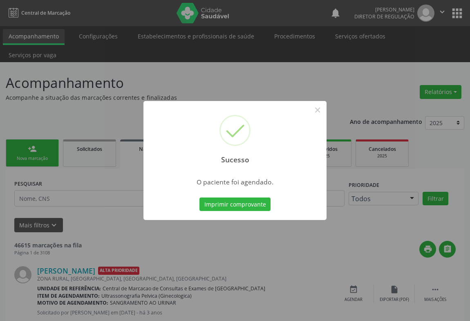
click at [200, 198] on button "Imprimir comprovante" at bounding box center [235, 205] width 71 height 14
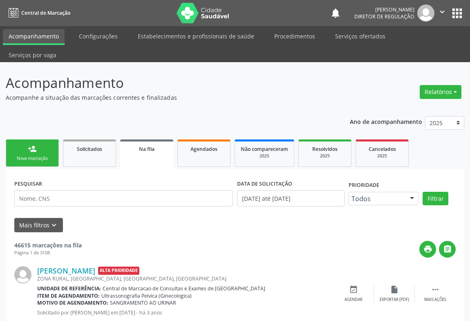
click at [35, 146] on link "person_add Nova marcação" at bounding box center [32, 152] width 53 height 27
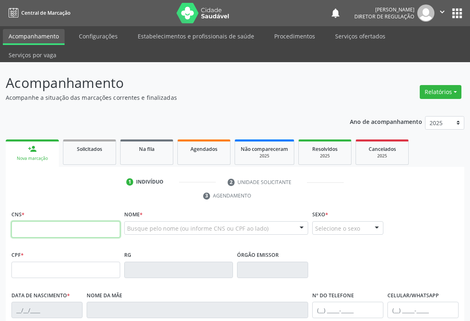
click at [27, 221] on input "text" at bounding box center [65, 229] width 109 height 16
type input "707 0088 9733 0438"
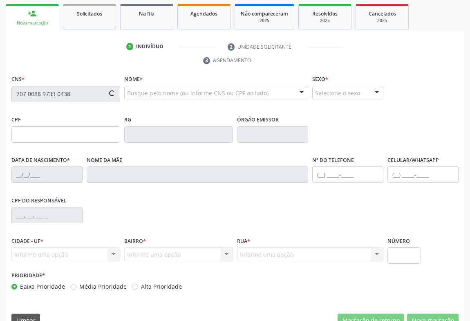
type input "078.404.585-21"
type input "2142382452"
type input "30/12/1996"
type input "(74) 99115-3843"
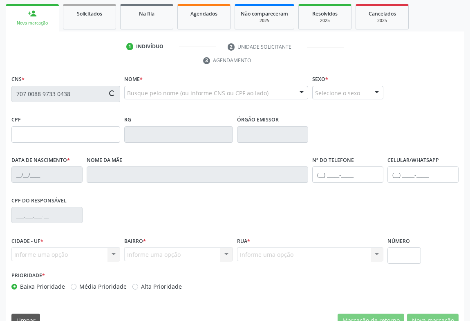
type input "078.404.585-21"
type input "SN"
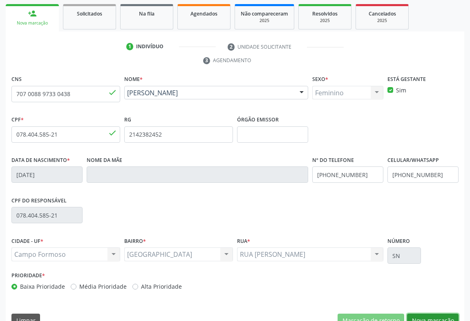
click at [442, 314] on button "Nova marcação" at bounding box center [433, 321] width 52 height 14
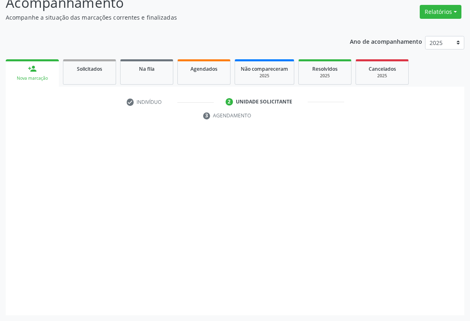
scroll to position [62, 0]
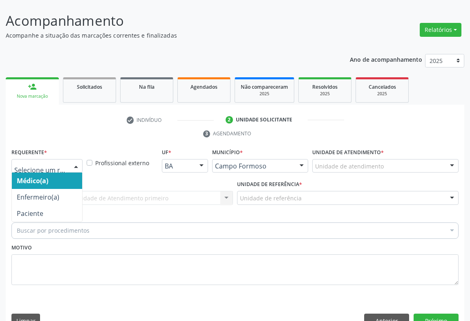
click at [73, 160] on div at bounding box center [76, 167] width 12 height 14
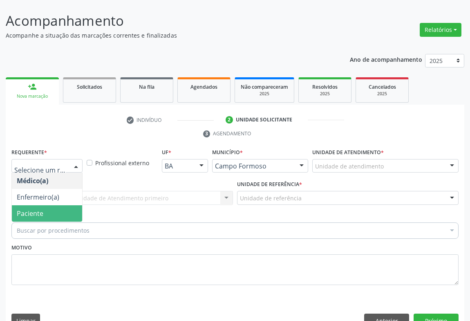
click at [56, 205] on span "Paciente" at bounding box center [47, 213] width 70 height 16
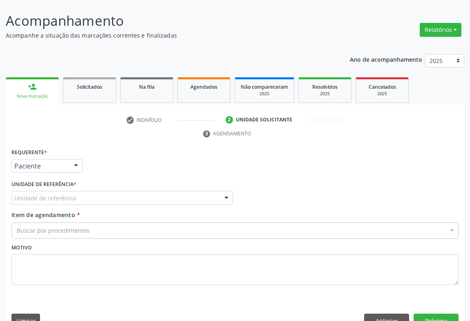
click at [127, 191] on div "Unidade de referência" at bounding box center [122, 198] width 222 height 14
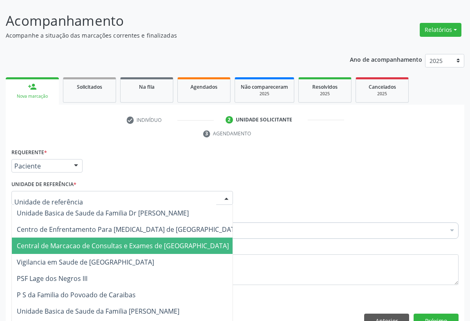
click at [126, 241] on span "Central de Marcacao de Consultas e Exames de [GEOGRAPHIC_DATA]" at bounding box center [123, 245] width 212 height 9
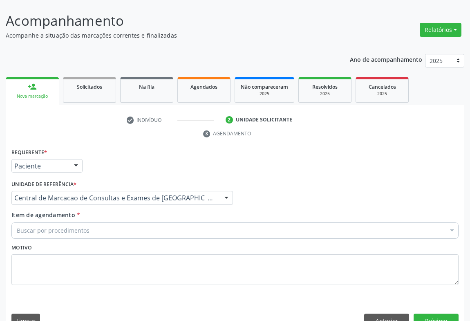
click at [147, 222] on div "Buscar por procedimentos" at bounding box center [234, 230] width 447 height 16
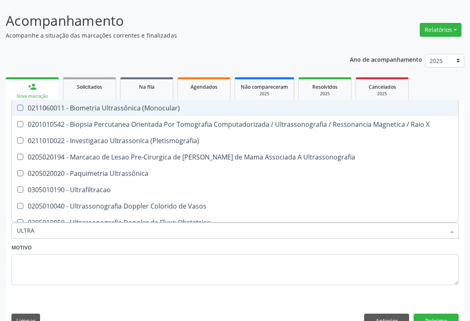
type input "ULTRAS"
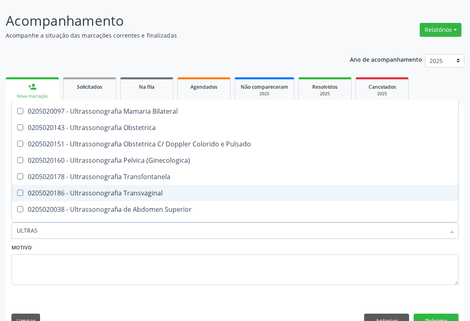
scroll to position [186, 0]
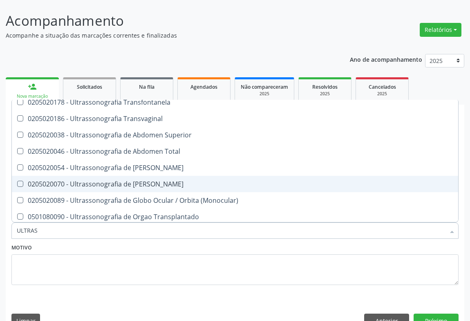
click at [165, 181] on div "0205020070 - Ultrassonografia de [PERSON_NAME]" at bounding box center [235, 184] width 437 height 7
checkbox Escrotal "true"
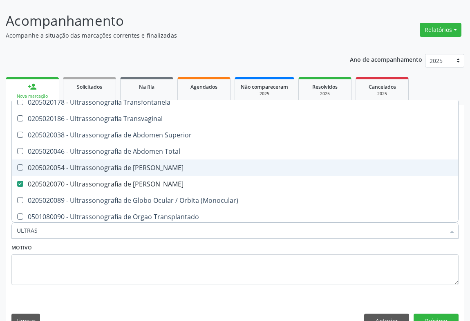
click at [203, 160] on span "0205020054 - Ultrassonografia de [PERSON_NAME]" at bounding box center [235, 168] width 447 height 16
checkbox Urinario "true"
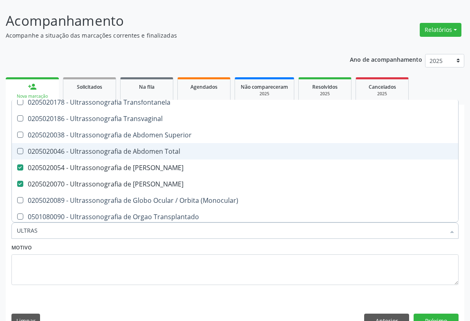
click at [199, 143] on span "0205020046 - Ultrassonografia de Abdomen Total" at bounding box center [235, 151] width 447 height 16
checkbox Total "true"
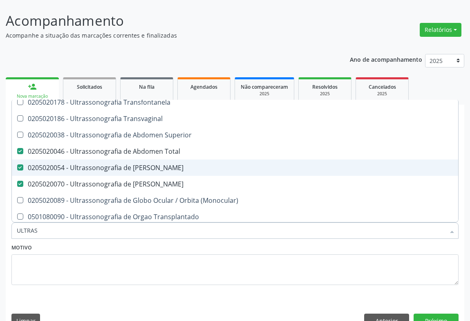
drag, startPoint x: 198, startPoint y: 143, endPoint x: 193, endPoint y: 158, distance: 15.9
click at [198, 160] on span "0205020054 - Ultrassonografia de [PERSON_NAME]" at bounding box center [235, 168] width 447 height 16
checkbox Urinario "false"
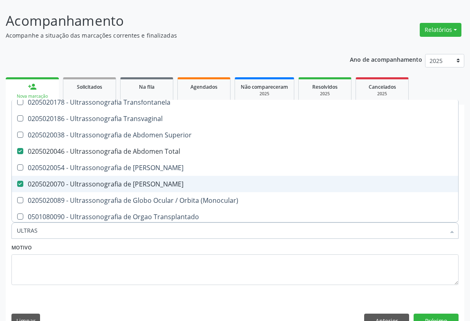
click at [193, 176] on span "0205020070 - Ultrassonografia de [PERSON_NAME]" at bounding box center [235, 184] width 447 height 16
checkbox Escrotal "false"
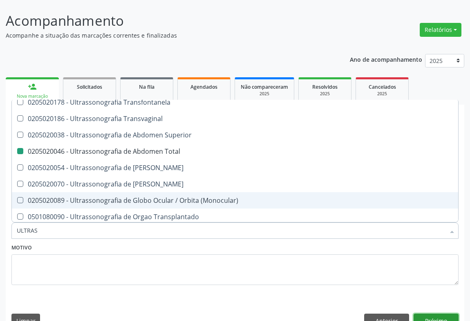
click at [441, 314] on button "Próximo" at bounding box center [436, 321] width 45 height 14
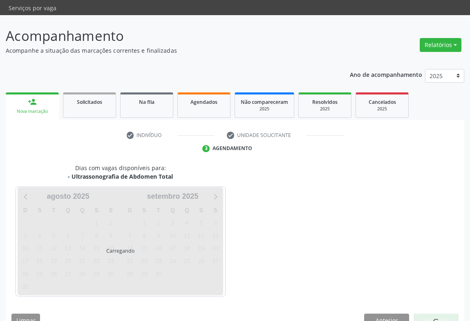
scroll to position [0, 0]
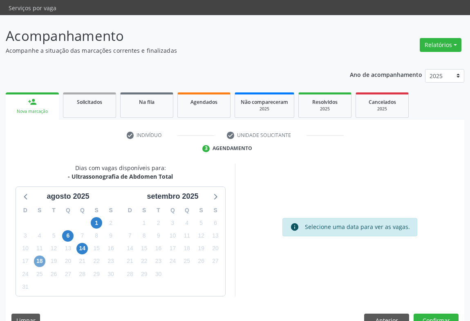
click at [43, 256] on span "18" at bounding box center [39, 261] width 11 height 11
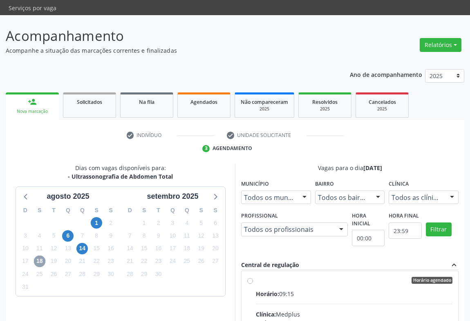
scroll to position [186, 0]
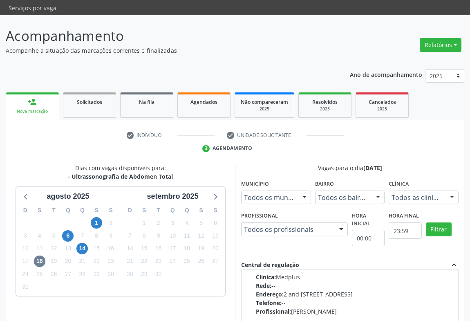
click at [326, 290] on div "Endereço: 2 and S 204 Ed Emp B, nº 35, Centro, Campo Formoso - BA" at bounding box center [354, 294] width 197 height 9
click at [253, 247] on input "Horário agendado Horário: 09:15 Clínica: Medplus Rede: -- Endereço: 2 and S 204…" at bounding box center [250, 243] width 6 height 7
radio input "true"
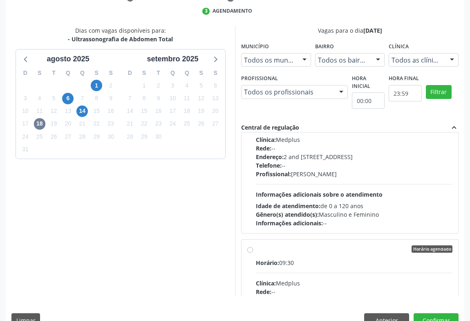
scroll to position [77, 0]
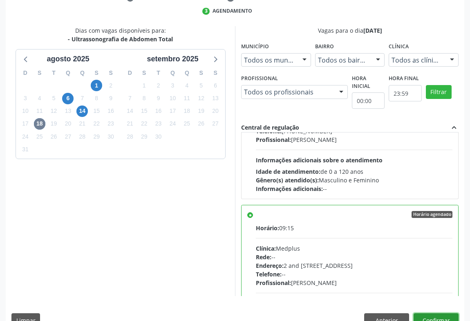
click at [446, 313] on button "Confirmar" at bounding box center [436, 320] width 45 height 14
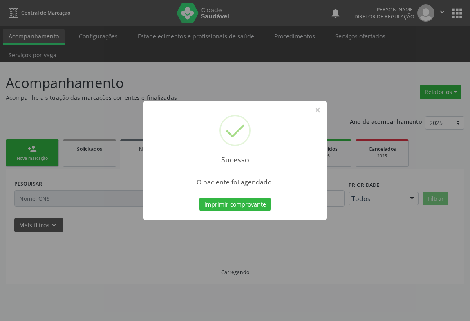
scroll to position [0, 0]
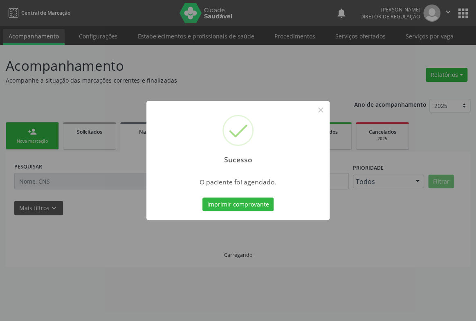
click at [202, 198] on button "Imprimir comprovante" at bounding box center [237, 205] width 71 height 14
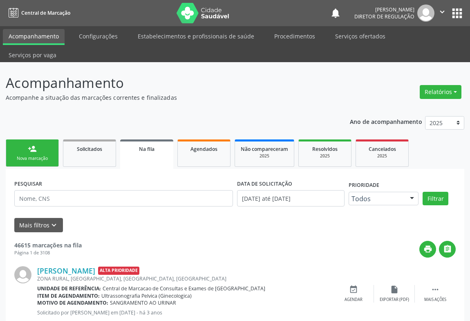
click at [18, 139] on link "person_add Nova marcação" at bounding box center [32, 152] width 53 height 27
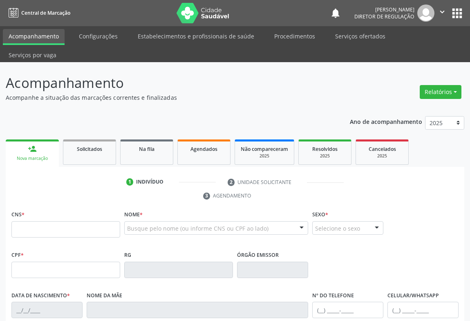
click at [62, 220] on fieldset "CNS *" at bounding box center [65, 226] width 109 height 35
click at [70, 221] on input "text" at bounding box center [65, 229] width 109 height 16
type input "700 5091 8652 4453"
type input "0500418438"
type input "13/03/1969"
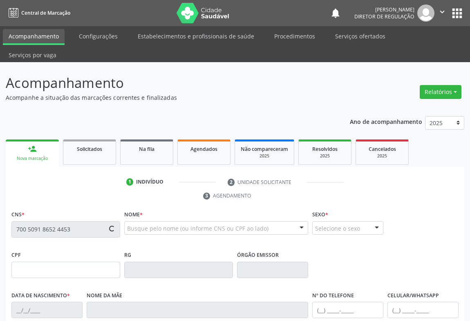
type input "(74) 9188-9943"
type input "563.004.335-87"
type input "S/N"
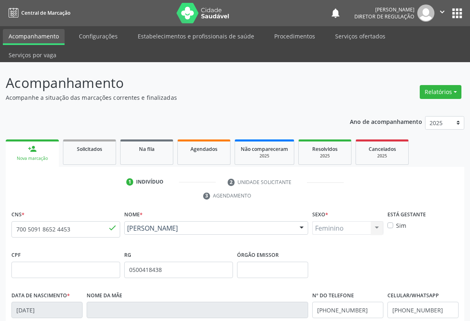
scroll to position [135, 0]
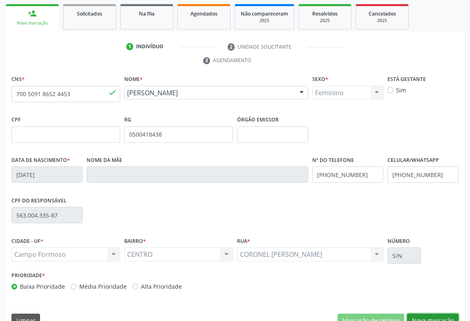
click at [429, 314] on button "Nova marcação" at bounding box center [433, 321] width 52 height 14
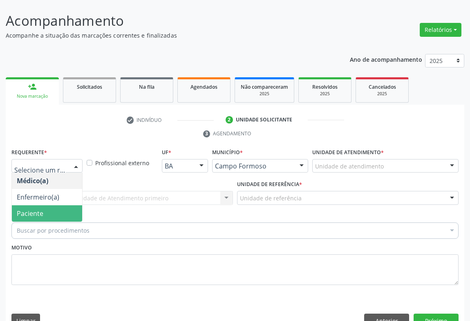
click at [55, 205] on span "Paciente" at bounding box center [47, 213] width 70 height 16
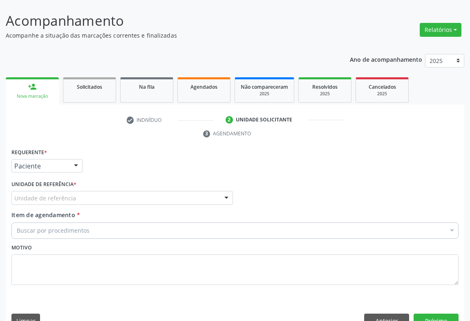
click at [132, 191] on div "Unidade de referência" at bounding box center [122, 198] width 222 height 14
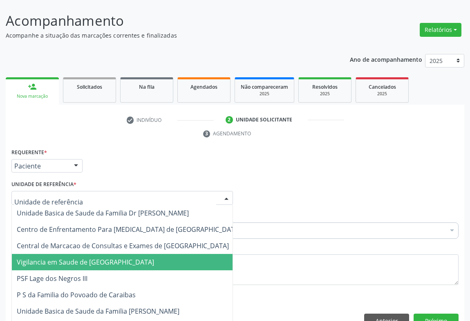
click at [132, 258] on span "Vigilancia [PERSON_NAME] [PERSON_NAME][GEOGRAPHIC_DATA][PERSON_NAME]" at bounding box center [85, 262] width 137 height 9
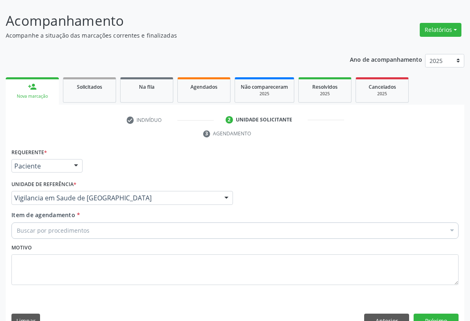
drag, startPoint x: 134, startPoint y: 239, endPoint x: 148, endPoint y: 201, distance: 40.9
click at [140, 231] on div "Requerente * Paciente Médico(a) Enfermeiro(a) Paciente Nenhum resultado encontr…" at bounding box center [234, 221] width 447 height 151
click at [148, 191] on div "Vigilancia em Saude de Campo Formoso Unidade Basica de Saude da Familia Dr Paul…" at bounding box center [122, 198] width 222 height 14
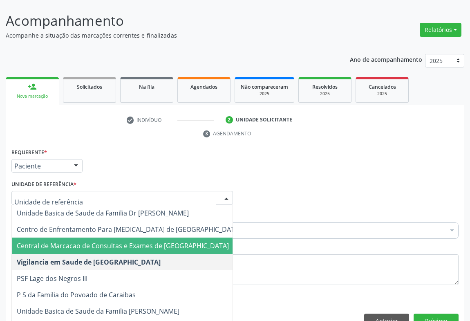
click at [151, 238] on span "Central de Marcacao de Consultas e Exames de [GEOGRAPHIC_DATA][PERSON_NAME]" at bounding box center [129, 246] width 234 height 16
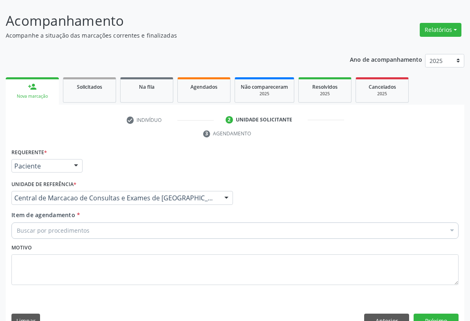
click at [151, 222] on div "Buscar por procedimentos" at bounding box center [234, 230] width 447 height 16
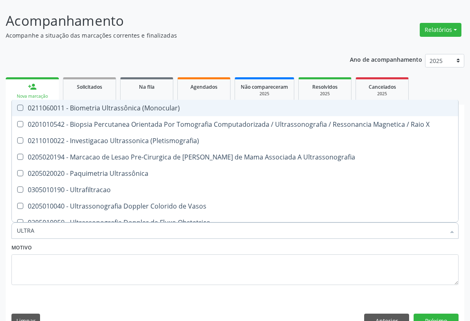
type input "ULTRAS"
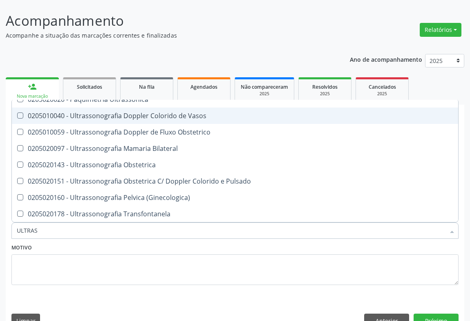
scroll to position [148, 0]
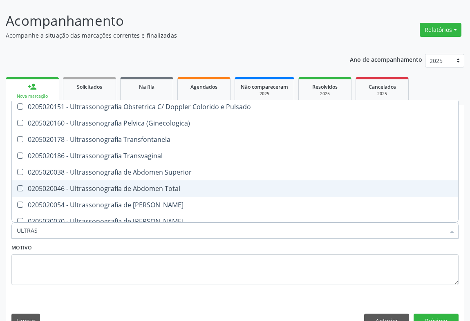
click at [158, 185] on div "0205020046 - Ultrassonografia de Abdomen Total" at bounding box center [235, 188] width 437 height 7
checkbox Total "true"
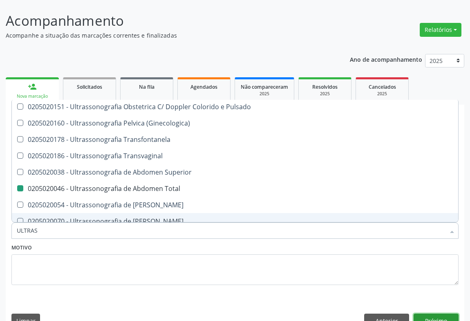
click at [429, 314] on button "Próximo" at bounding box center [436, 321] width 45 height 14
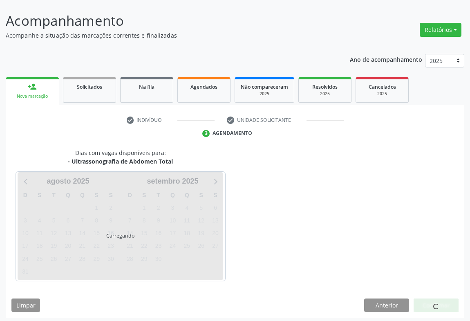
scroll to position [0, 0]
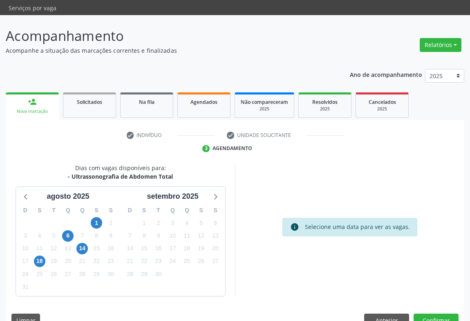
click at [34, 255] on div "18" at bounding box center [39, 261] width 11 height 13
click at [38, 256] on span "18" at bounding box center [39, 261] width 11 height 11
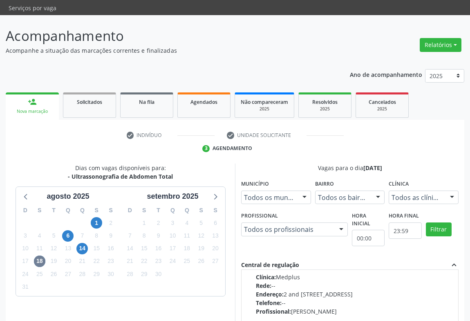
click at [322, 299] on div "Telefone: --" at bounding box center [354, 303] width 197 height 9
click at [253, 247] on input "Horário agendado Horário: 09:30 Clínica: Medplus Rede: -- Endereço: 2 and S 204…" at bounding box center [250, 243] width 6 height 7
radio input "true"
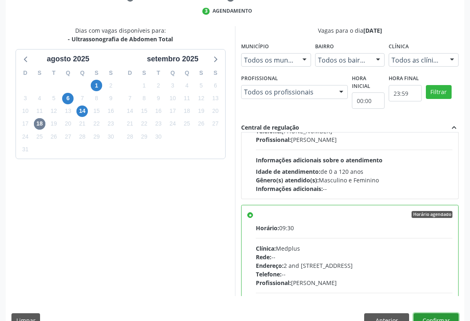
click at [438, 313] on button "Confirmar" at bounding box center [436, 320] width 45 height 14
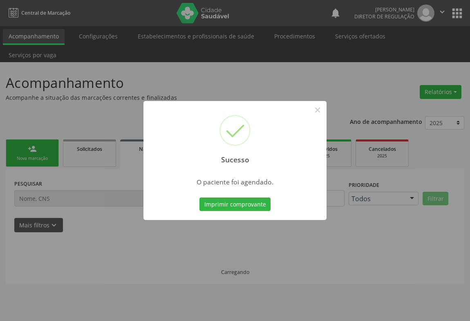
scroll to position [0, 0]
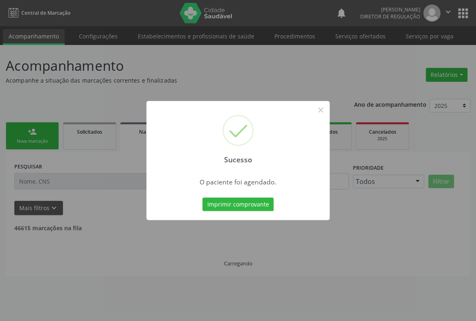
click at [202, 198] on button "Imprimir comprovante" at bounding box center [237, 205] width 71 height 14
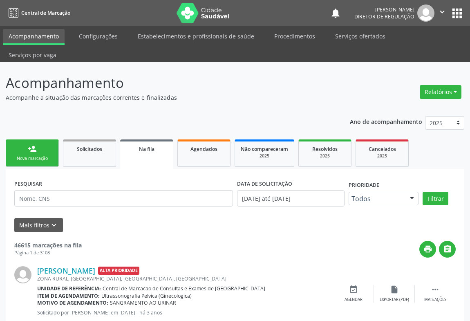
click at [29, 144] on div "person_add" at bounding box center [32, 148] width 9 height 9
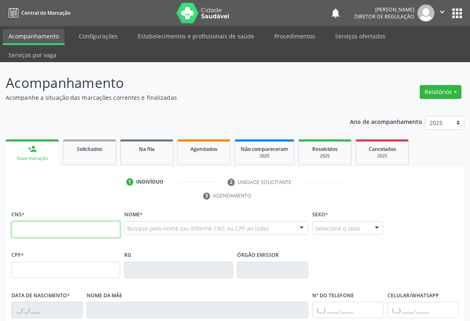
click at [37, 221] on input "text" at bounding box center [65, 229] width 109 height 16
type input "702 9005 8472 5275"
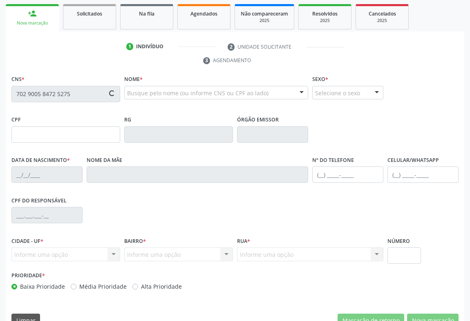
type input "535745601"
type input "20/02/1983"
type input "(74) 99129-7441"
type input "006.490.295-18"
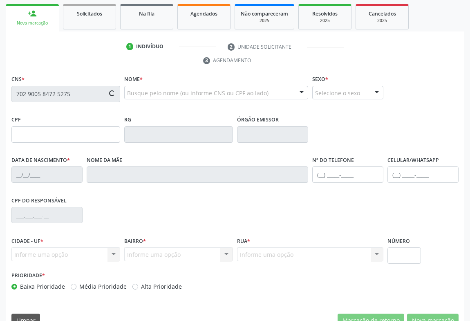
type input "S/N"
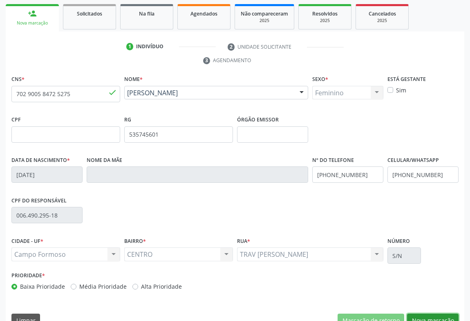
click at [440, 314] on button "Nova marcação" at bounding box center [433, 321] width 52 height 14
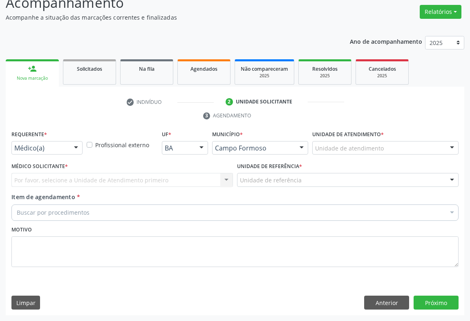
scroll to position [62, 0]
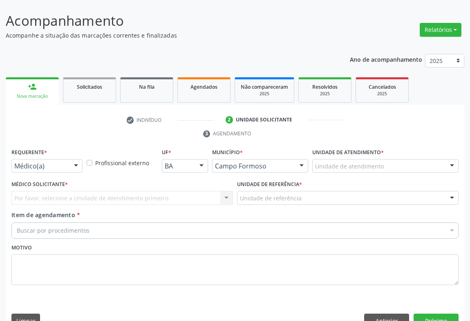
click at [67, 159] on div "Médico(a) Médico(a) Enfermeiro(a) Paciente Nenhum resultado encontrado para: " …" at bounding box center [46, 166] width 71 height 14
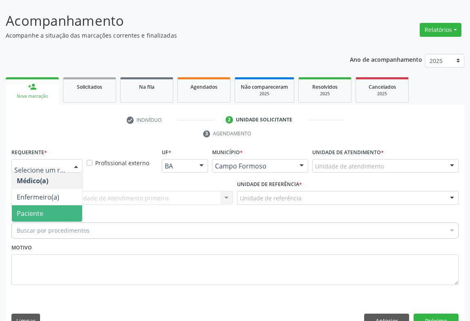
click at [55, 205] on span "Paciente" at bounding box center [47, 213] width 70 height 16
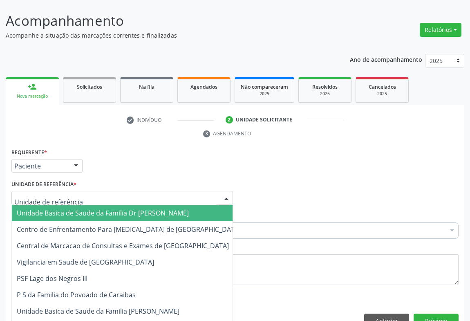
drag, startPoint x: 105, startPoint y: 181, endPoint x: 105, endPoint y: 216, distance: 35.6
click at [105, 191] on div at bounding box center [122, 198] width 222 height 14
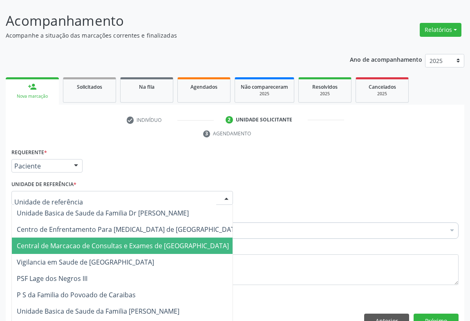
drag, startPoint x: 105, startPoint y: 217, endPoint x: 106, endPoint y: 225, distance: 8.7
click at [106, 241] on span "Central de Marcacao de Consultas e Exames de [GEOGRAPHIC_DATA][PERSON_NAME]" at bounding box center [123, 245] width 212 height 9
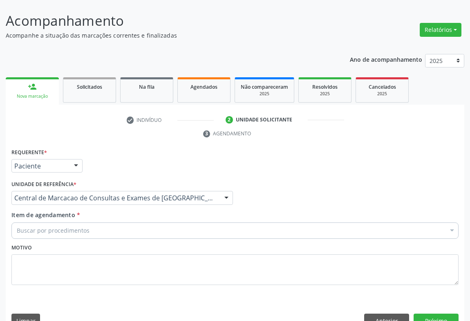
click at [121, 222] on div "Buscar por procedimentos" at bounding box center [234, 230] width 447 height 16
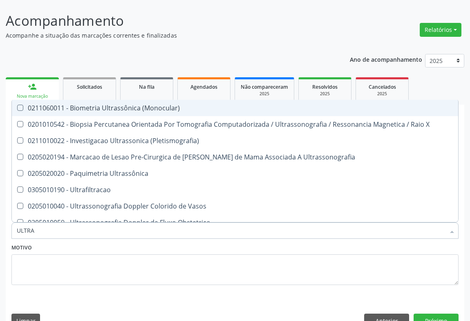
type input "ULTRAS"
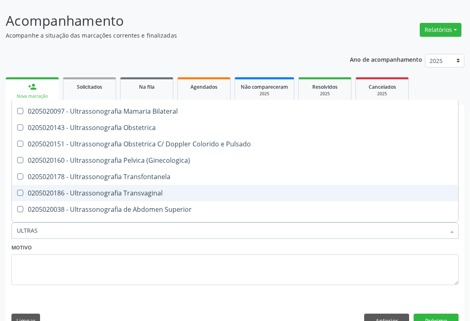
scroll to position [148, 0]
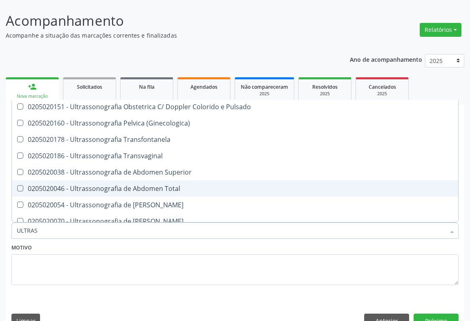
click at [154, 185] on div "0205020046 - Ultrassonografia de Abdomen Total" at bounding box center [235, 188] width 437 height 7
checkbox Total "true"
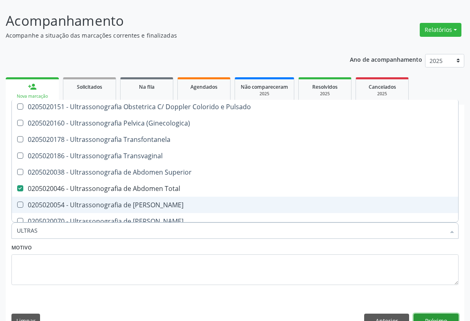
click at [433, 292] on div "Requerente * Paciente Médico(a) Enfermeiro(a) Paciente Nenhum resultado encontr…" at bounding box center [235, 239] width 459 height 187
checkbox X "true"
checkbox Total "false"
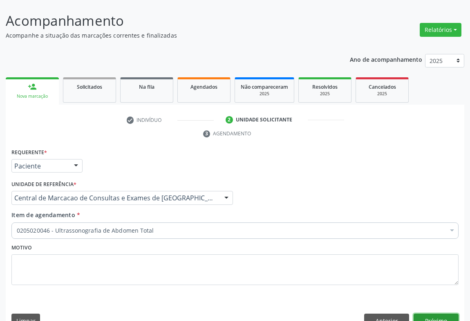
scroll to position [0, 0]
click at [450, 311] on div "Requerente * Paciente Médico(a) Enfermeiro(a) Paciente Nenhum resultado encontr…" at bounding box center [235, 239] width 459 height 187
click at [434, 314] on button "Próximo" at bounding box center [436, 321] width 45 height 14
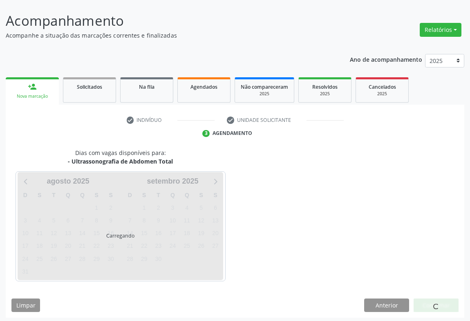
scroll to position [47, 0]
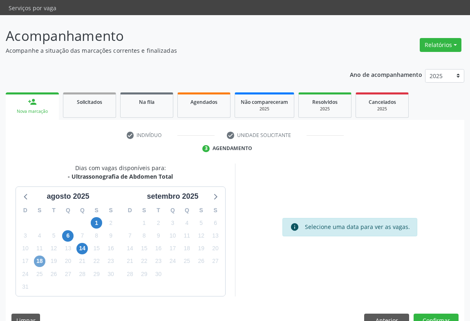
click at [39, 256] on span "18" at bounding box center [39, 261] width 11 height 11
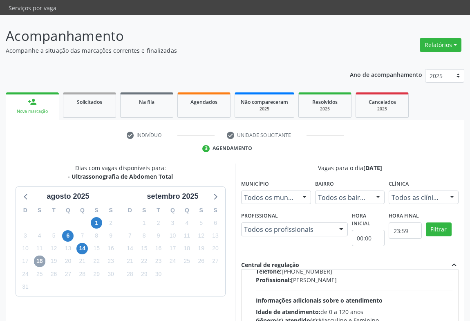
scroll to position [148, 0]
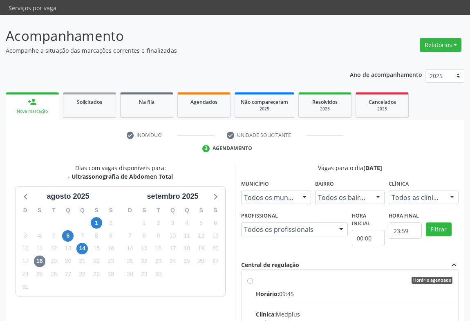
click at [253, 284] on input "Horário agendado Horário: 09:45 Clínica: Medplus Rede: -- Endereço: 2 and S 204…" at bounding box center [250, 280] width 6 height 7
radio input "true"
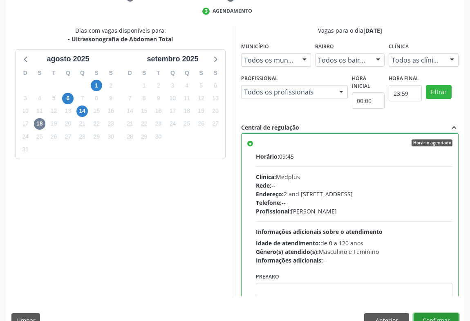
click at [433, 313] on button "Confirmar" at bounding box center [436, 320] width 45 height 14
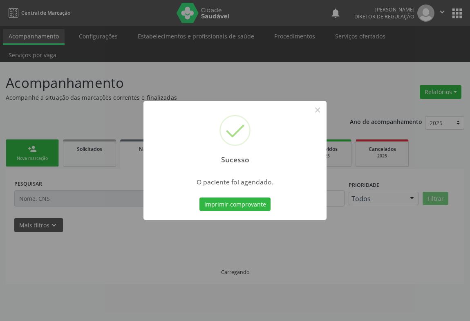
scroll to position [0, 0]
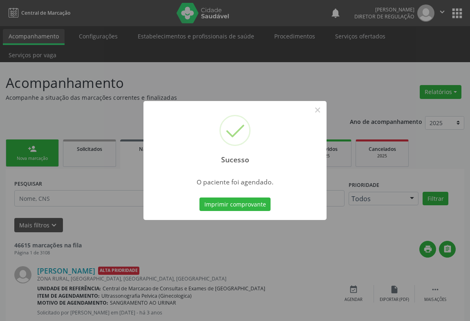
click at [200, 198] on button "Imprimir comprovante" at bounding box center [235, 205] width 71 height 14
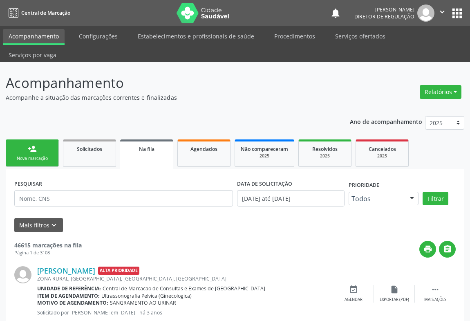
click at [22, 139] on link "person_add Nova marcação" at bounding box center [32, 152] width 53 height 27
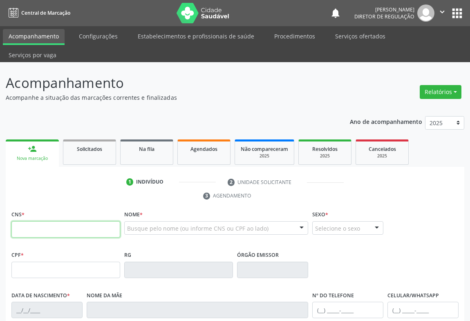
click at [41, 221] on input "text" at bounding box center [65, 229] width 109 height 16
type input "703 0028 7069 2373"
type input "1152984870"
type input "13/12/1938"
type input "(74) 98141-6942"
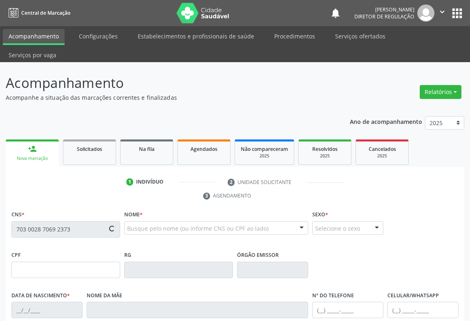
type input "(74) 98141-6942"
type input "001.321.545-01"
type input "sn"
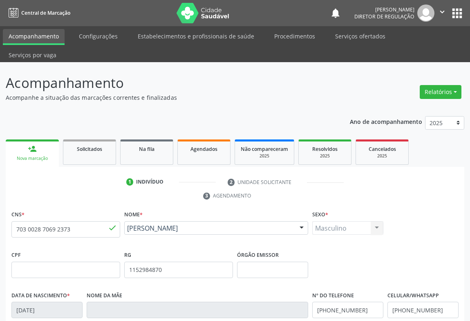
scroll to position [135, 0]
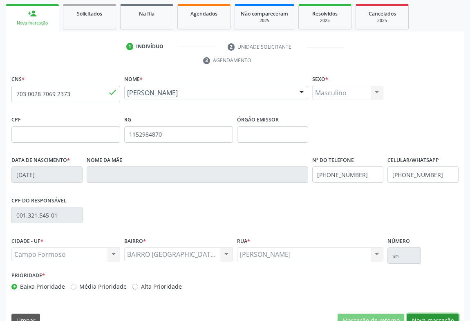
click at [433, 314] on button "Nova marcação" at bounding box center [433, 321] width 52 height 14
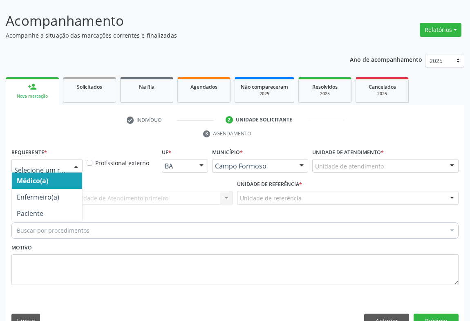
click at [76, 160] on div at bounding box center [76, 167] width 12 height 14
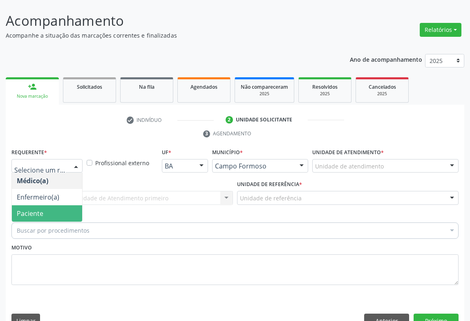
drag, startPoint x: 59, startPoint y: 195, endPoint x: 126, endPoint y: 189, distance: 66.9
click at [59, 205] on span "Paciente" at bounding box center [47, 213] width 70 height 16
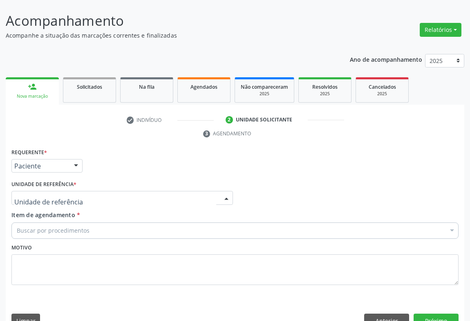
click at [130, 191] on div at bounding box center [122, 198] width 222 height 14
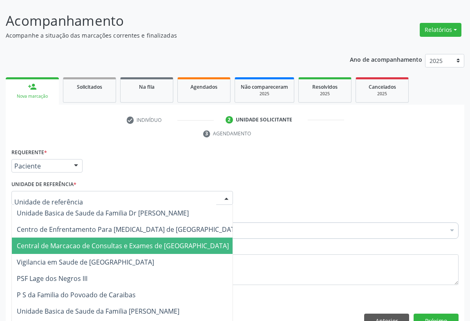
drag, startPoint x: 128, startPoint y: 222, endPoint x: 139, endPoint y: 216, distance: 13.4
click at [128, 241] on span "Central de Marcacao de Consultas e Exames de [GEOGRAPHIC_DATA][PERSON_NAME]" at bounding box center [123, 245] width 212 height 9
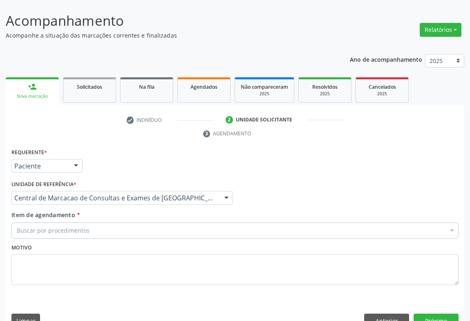
click at [139, 222] on div "Buscar por procedimentos" at bounding box center [234, 230] width 447 height 16
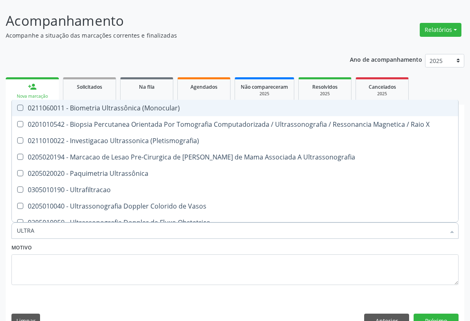
type input "ULTRAS"
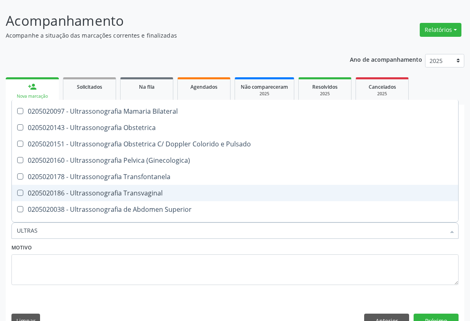
scroll to position [148, 0]
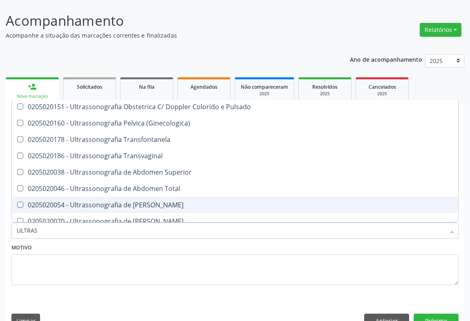
click at [160, 197] on span "0205020054 - Ultrassonografia de Aparelho Urinario" at bounding box center [235, 205] width 447 height 16
checkbox Urinario "true"
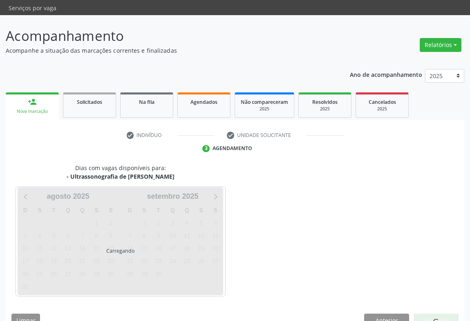
scroll to position [47, 0]
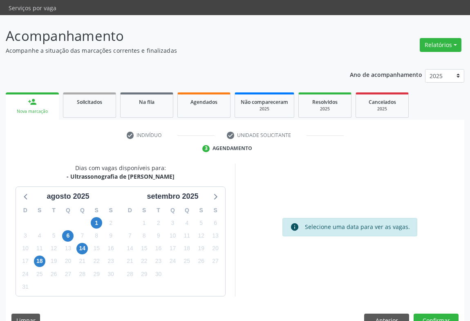
click at [45, 255] on div "18" at bounding box center [39, 261] width 14 height 13
click at [38, 256] on span "18" at bounding box center [39, 261] width 11 height 11
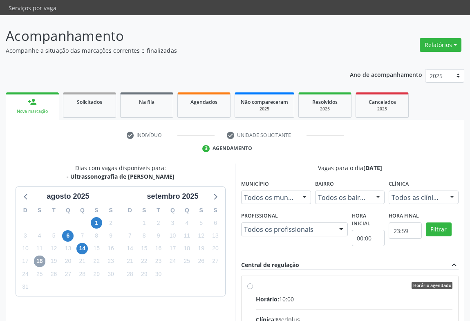
scroll to position [121, 0]
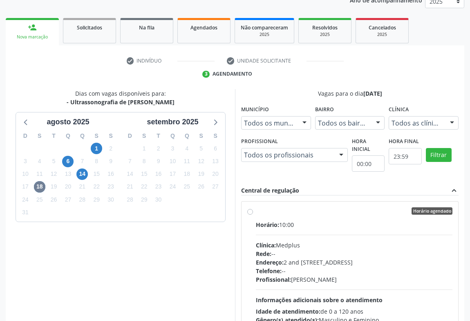
click at [333, 220] on div "Horário: 10:00 Clínica: Medplus Rede: -- Endereço: 2 and S 204 Ed Emp B, nº 35,…" at bounding box center [354, 276] width 197 height 112
click at [253, 215] on input "Horário agendado Horário: 10:00 Clínica: Medplus Rede: -- Endereço: 2 and S 204…" at bounding box center [250, 210] width 6 height 7
radio input "true"
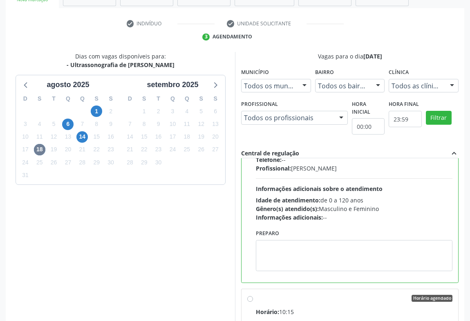
scroll to position [184, 0]
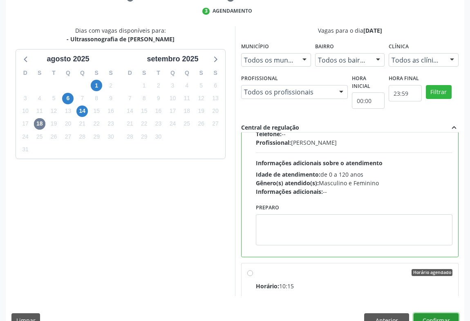
click at [437, 313] on button "Confirmar" at bounding box center [436, 320] width 45 height 14
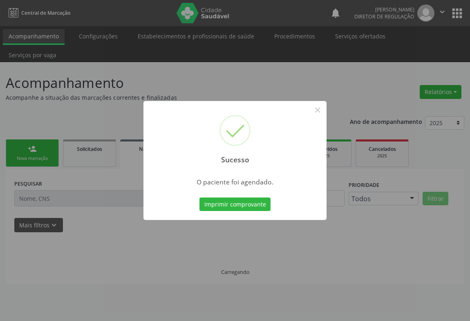
scroll to position [0, 0]
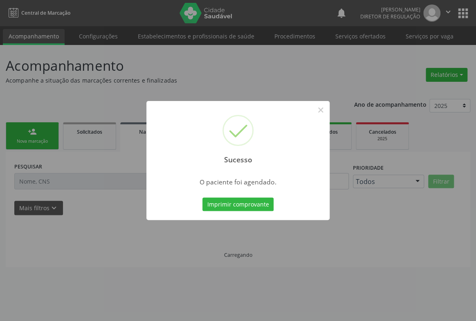
click at [202, 198] on button "Imprimir comprovante" at bounding box center [237, 205] width 71 height 14
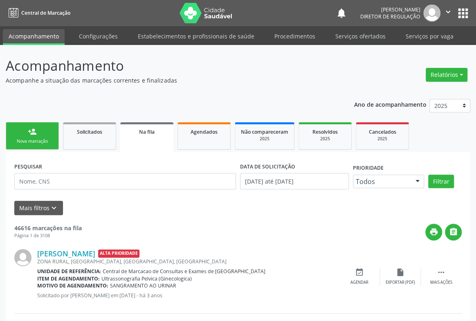
click at [38, 135] on div "Sucesso × O paciente foi agendado. Imprimir comprovante Cancel" at bounding box center [238, 160] width 476 height 321
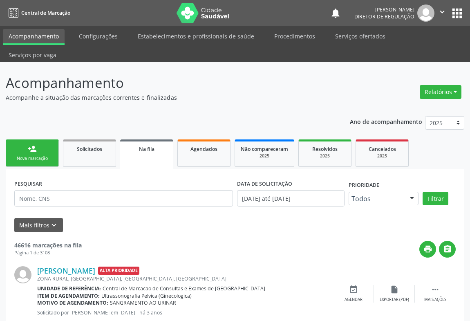
click at [38, 139] on link "person_add Nova marcação" at bounding box center [32, 152] width 53 height 27
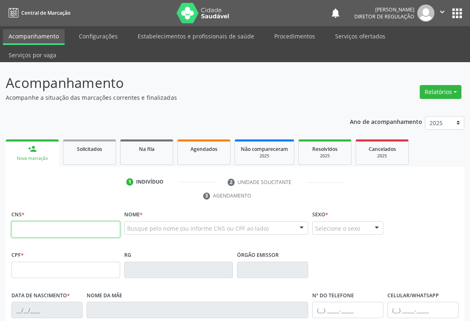
click at [49, 221] on input "text" at bounding box center [65, 229] width 109 height 16
type input "700 1029 4127 7319"
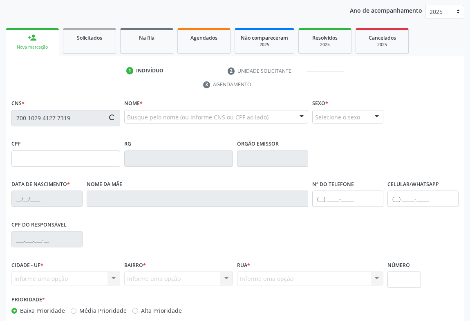
type input "2136375458"
type input "06/01/1999"
type input "(74) 99107-6028"
type input "076.857.455-26"
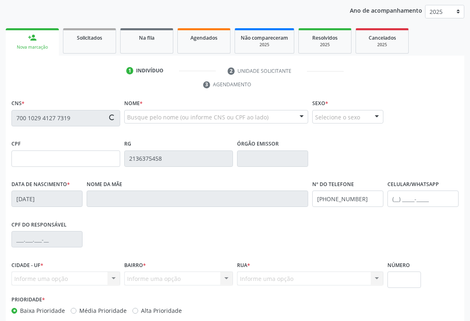
type input "S/N"
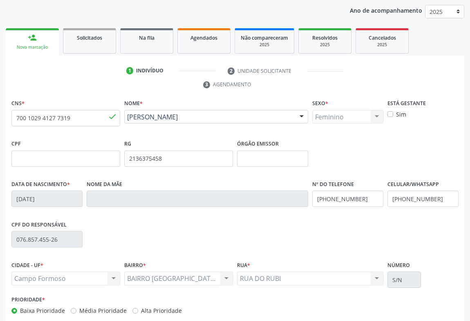
scroll to position [135, 0]
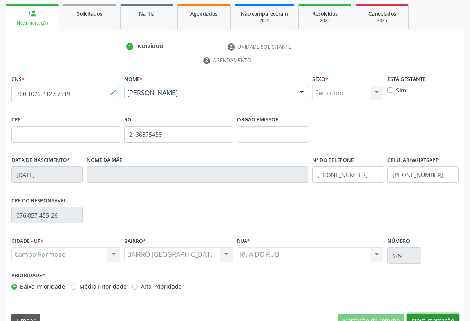
click at [422, 314] on button "Nova marcação" at bounding box center [433, 321] width 52 height 14
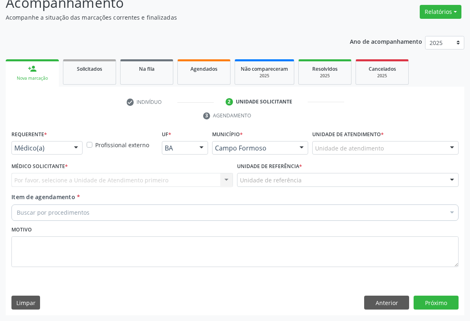
scroll to position [62, 0]
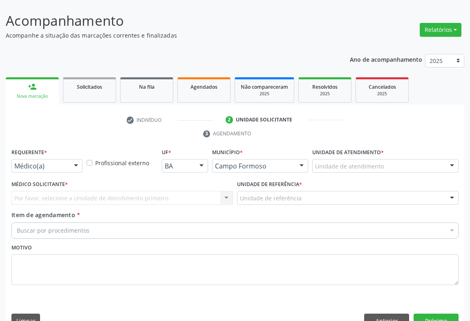
click at [80, 160] on div at bounding box center [76, 167] width 12 height 14
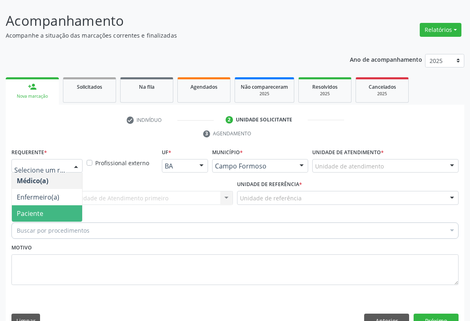
click at [61, 205] on span "Paciente" at bounding box center [47, 213] width 70 height 16
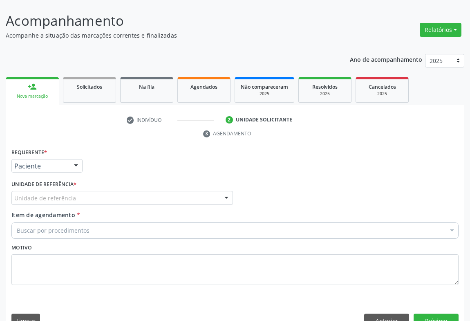
click at [132, 191] on div "Unidade de referência" at bounding box center [122, 198] width 222 height 14
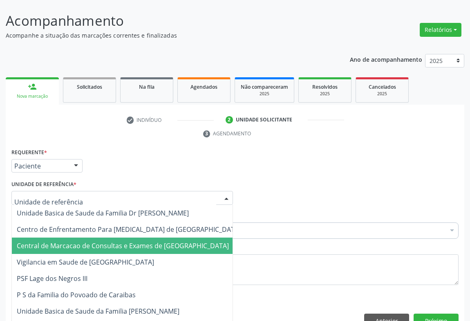
click at [141, 241] on span "Central de Marcacao de Consultas e Exames de [GEOGRAPHIC_DATA][PERSON_NAME]" at bounding box center [123, 245] width 212 height 9
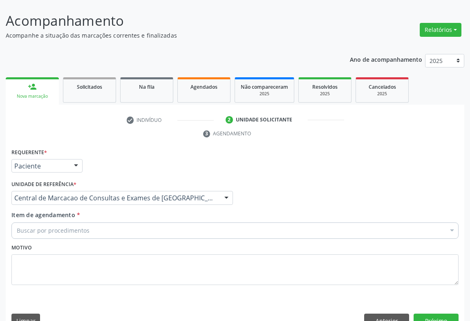
click at [183, 222] on div "Buscar por procedimentos" at bounding box center [234, 230] width 447 height 16
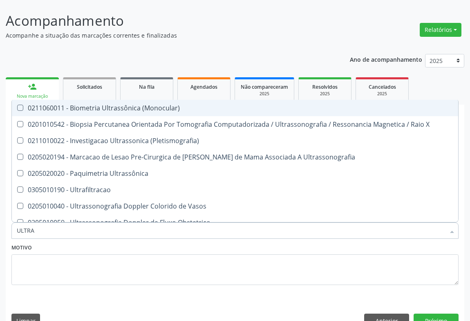
type input "ULTRAS"
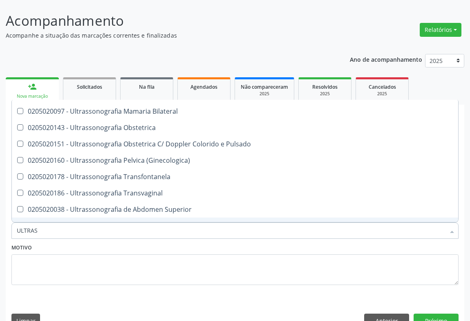
scroll to position [148, 0]
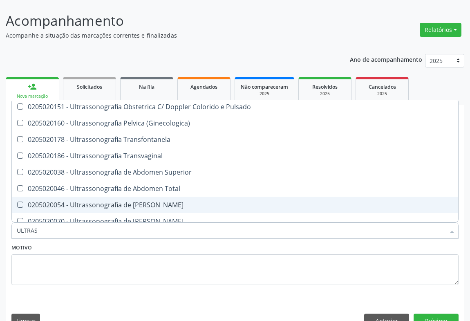
click at [162, 197] on span "0205020054 - Ultrassonografia de Aparelho Urinario" at bounding box center [235, 205] width 447 height 16
checkbox Urinario "true"
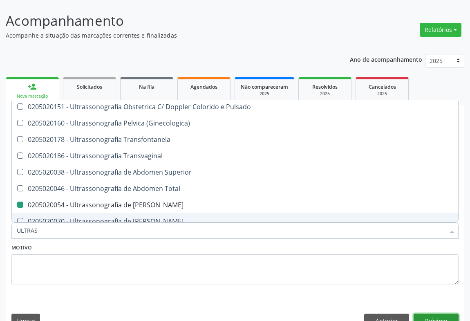
click at [424, 314] on button "Próximo" at bounding box center [436, 321] width 45 height 14
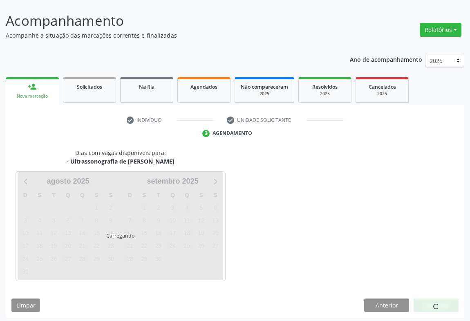
scroll to position [0, 0]
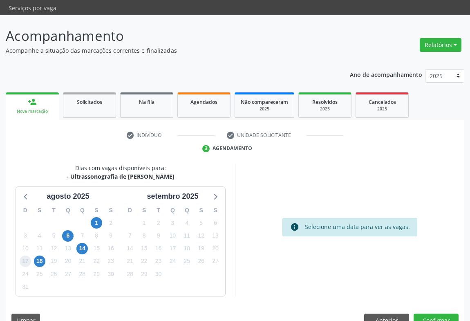
click at [31, 256] on span "17" at bounding box center [25, 261] width 11 height 11
click at [38, 256] on span "18" at bounding box center [39, 261] width 11 height 11
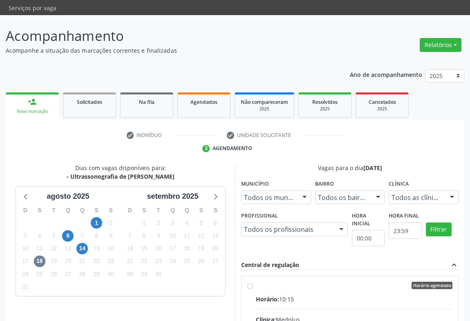
click at [334, 282] on div "Horário agendado" at bounding box center [354, 285] width 197 height 7
click at [253, 282] on input "Horário agendado Horário: 10:15 Clínica: Medplus Rede: -- Endereço: 2 and S 204…" at bounding box center [250, 285] width 6 height 7
radio input "true"
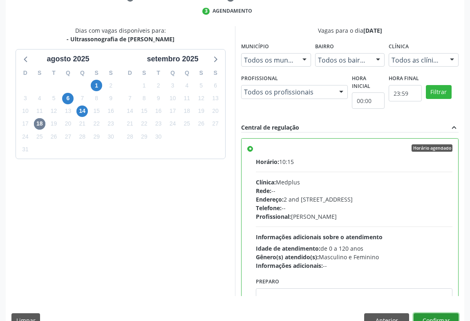
click at [445, 313] on button "Confirmar" at bounding box center [436, 320] width 45 height 14
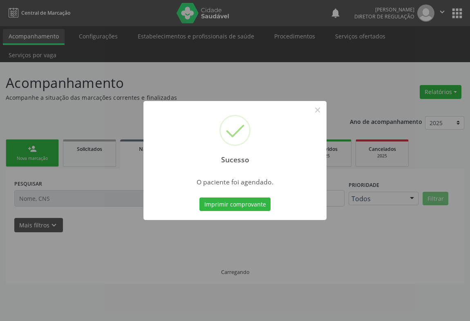
scroll to position [0, 0]
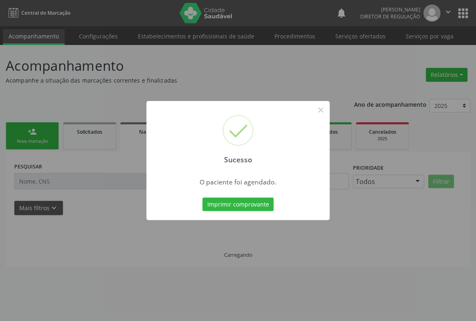
click at [202, 198] on button "Imprimir comprovante" at bounding box center [237, 205] width 71 height 14
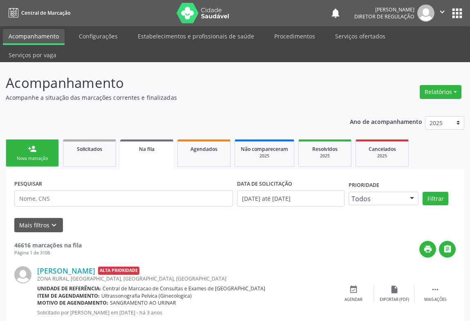
click at [29, 155] on div "Nova marcação" at bounding box center [32, 158] width 41 height 6
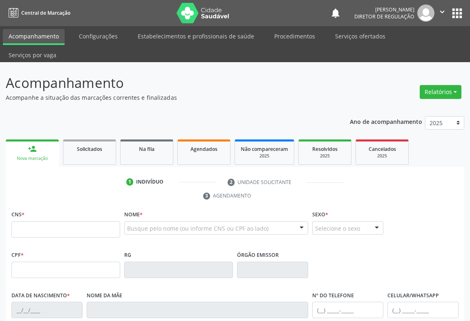
click at [29, 155] on div "Nova marcação" at bounding box center [32, 158] width 42 height 6
click at [84, 221] on input "text" at bounding box center [65, 229] width 109 height 16
type input "700 0078 5282 0101"
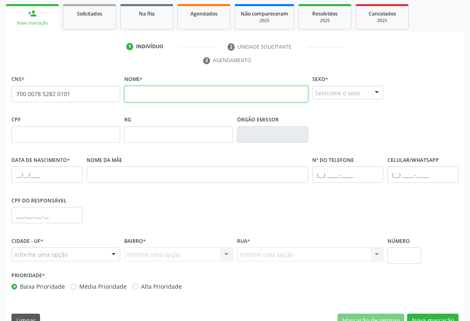
click at [163, 86] on input "text" at bounding box center [216, 94] width 184 height 16
type input "MARIA MADELENA"
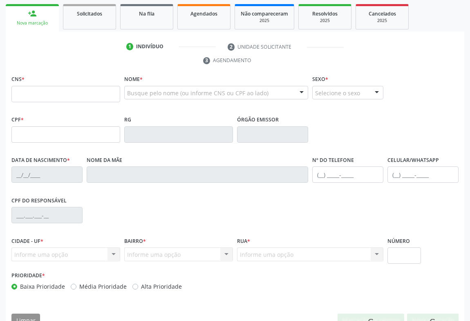
scroll to position [135, 0]
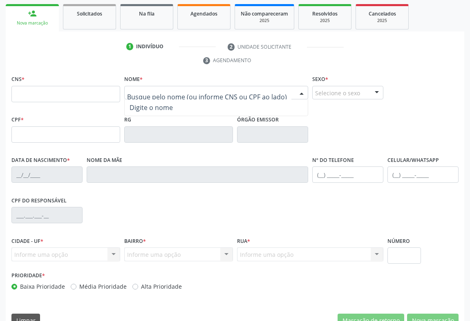
type input ","
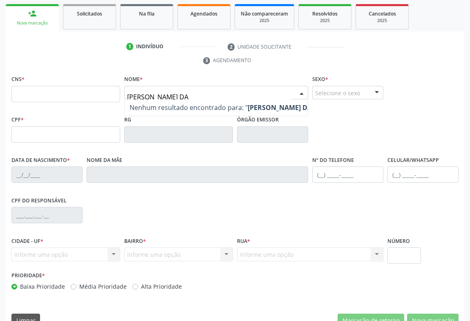
type input "MARIA MADALENA DA S"
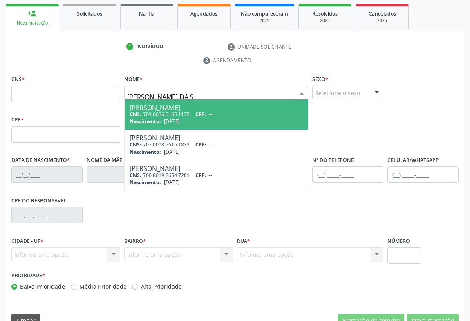
click at [224, 104] on div "Maria Madalena da Silva" at bounding box center [216, 107] width 173 height 7
type input "709 6036 5166 1175"
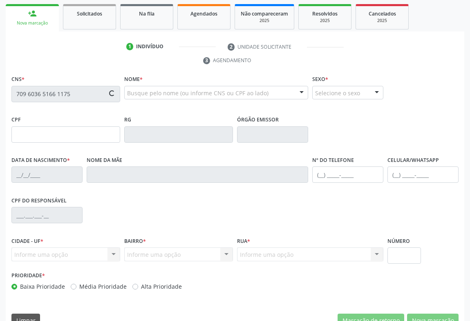
type input "0739651110"
type input "29/05/1973"
type input "(74) 9801-9029"
type input "831.584.485-72"
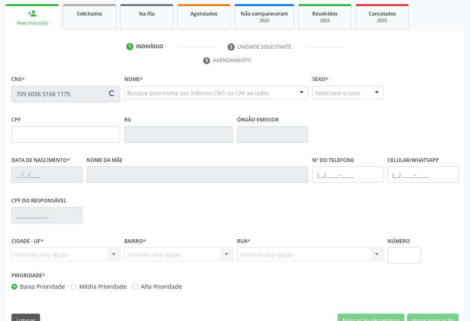
type input "S/N"
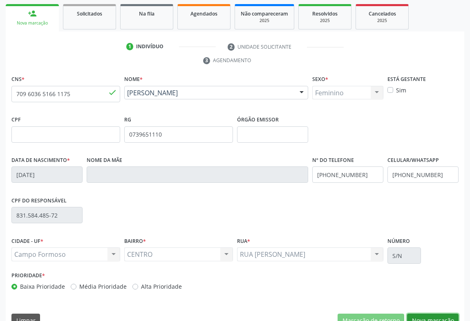
drag, startPoint x: 440, startPoint y: 304, endPoint x: 282, endPoint y: 218, distance: 179.8
click at [439, 314] on button "Nova marcação" at bounding box center [433, 321] width 52 height 14
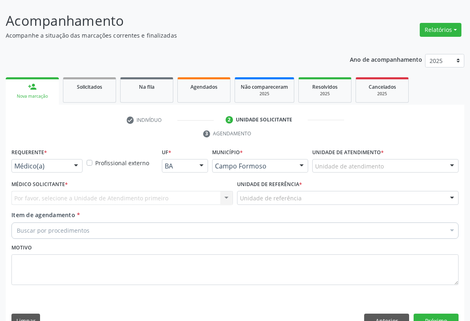
click at [82, 151] on div "Requerente * Médico(a) Médico(a) Enfermeiro(a) Paciente Nenhum resultado encont…" at bounding box center [46, 162] width 75 height 32
click at [74, 160] on div at bounding box center [76, 167] width 12 height 14
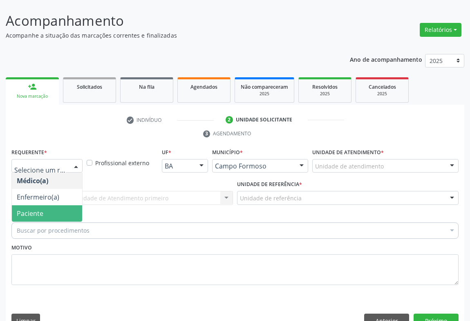
drag, startPoint x: 52, startPoint y: 200, endPoint x: 99, endPoint y: 188, distance: 48.2
click at [55, 205] on span "Paciente" at bounding box center [47, 213] width 70 height 16
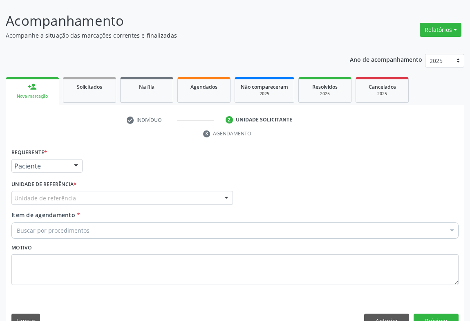
click at [99, 188] on div "Unidade de referência * Unidade de referência Unidade Basica de Saude da Famili…" at bounding box center [122, 194] width 226 height 32
click at [107, 191] on div "Unidade de referência" at bounding box center [122, 198] width 222 height 14
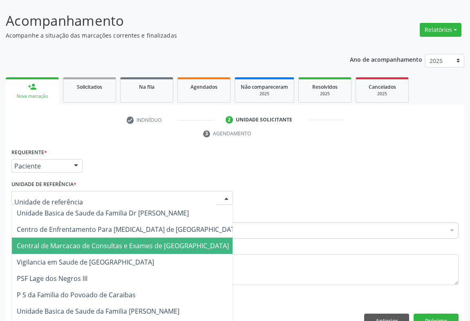
click at [103, 241] on span "Central de Marcacao de Consultas e Exames de [GEOGRAPHIC_DATA]" at bounding box center [123, 245] width 212 height 9
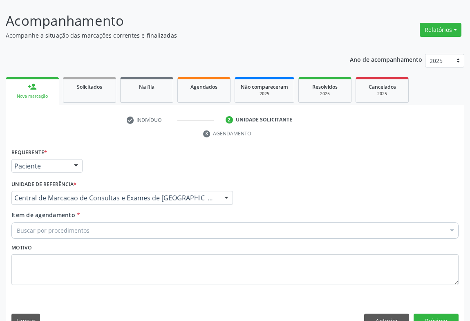
click at [135, 222] on div "Buscar por procedimentos" at bounding box center [234, 230] width 447 height 16
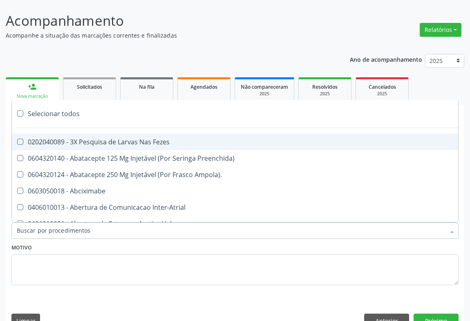
click at [135, 222] on input "Item de agendamento *" at bounding box center [231, 230] width 429 height 16
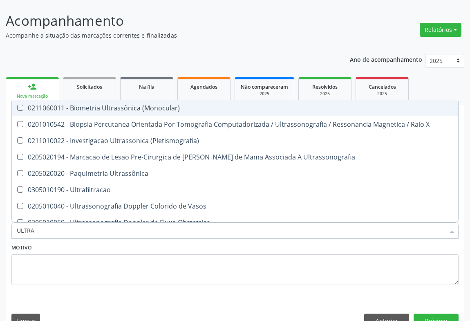
type input "ULTRAS"
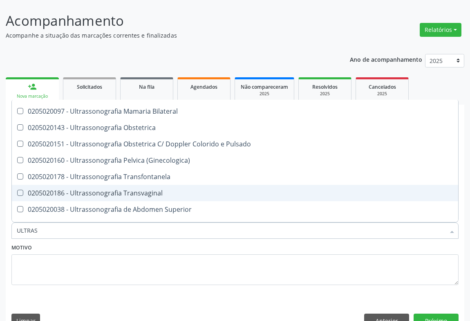
scroll to position [148, 0]
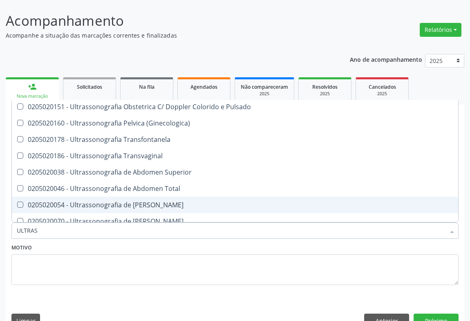
click at [179, 202] on div "0205020054 - Ultrassonografia de [PERSON_NAME]" at bounding box center [235, 205] width 437 height 7
checkbox Urinario "true"
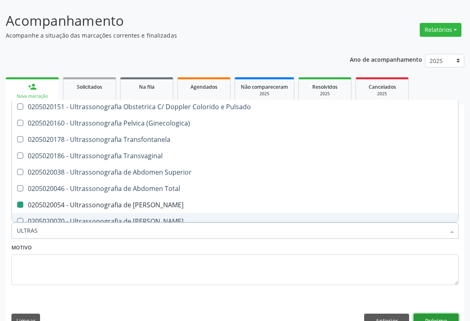
click at [440, 314] on button "Próximo" at bounding box center [436, 321] width 45 height 14
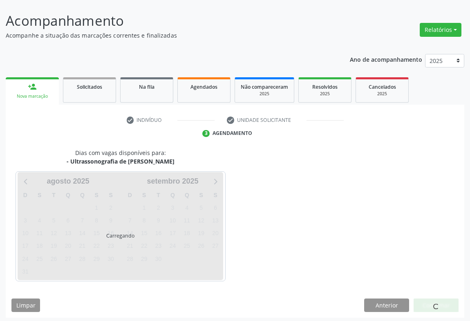
scroll to position [0, 0]
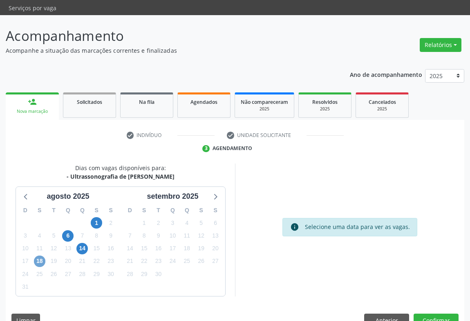
click at [40, 256] on span "18" at bounding box center [39, 261] width 11 height 11
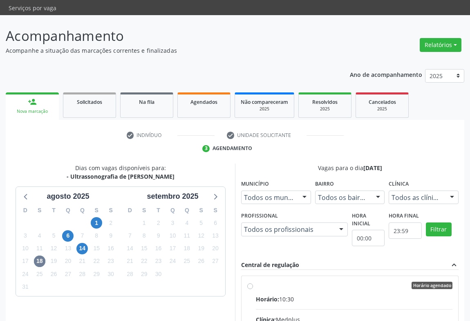
click at [253, 282] on input "Horário agendado Horário: 10:30 Clínica: Medplus Rede: -- Endereço: 2 and S 204…" at bounding box center [250, 285] width 6 height 7
radio input "true"
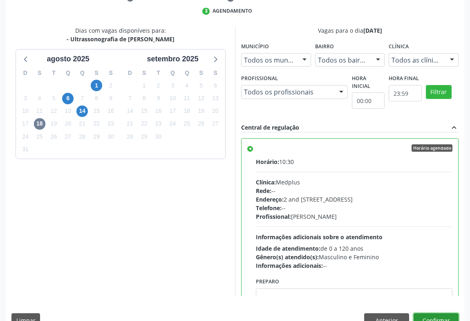
click at [447, 313] on button "Confirmar" at bounding box center [436, 320] width 45 height 14
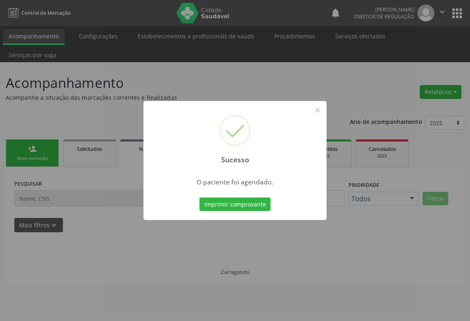
scroll to position [0, 0]
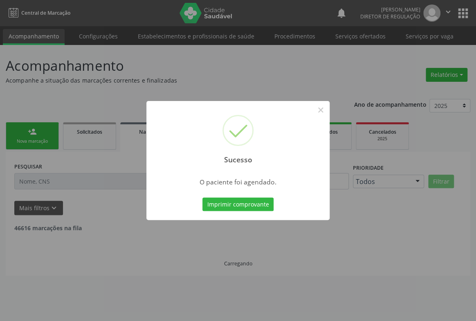
click at [202, 198] on button "Imprimir comprovante" at bounding box center [237, 205] width 71 height 14
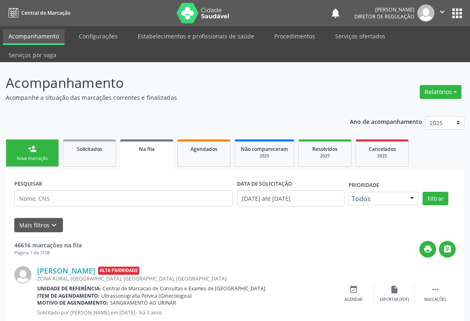
click at [32, 145] on link "person_add Nova marcação" at bounding box center [32, 152] width 53 height 27
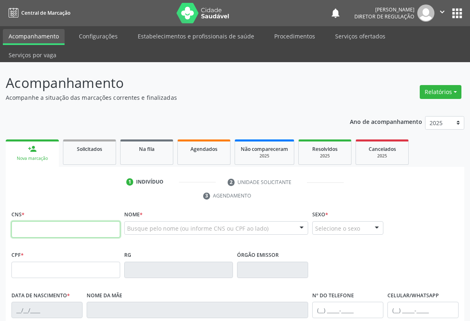
click at [36, 221] on input "text" at bounding box center [65, 229] width 109 height 16
type input "705 0098 2973 3659"
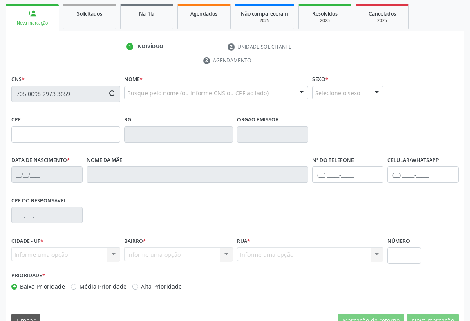
type input "032.449.735-07"
type input "2070466116"
type input "SSPBA"
type input "22/12/1990"
type input "(74) 98843-4396"
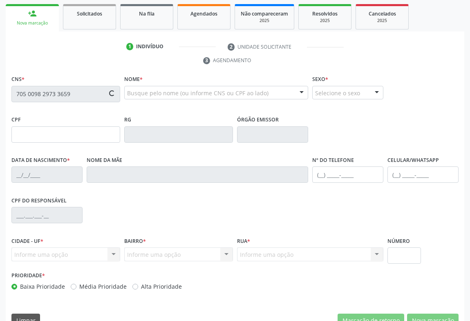
type input "(74) 98843-4396"
type input "032.449.735-07"
type input "S/N"
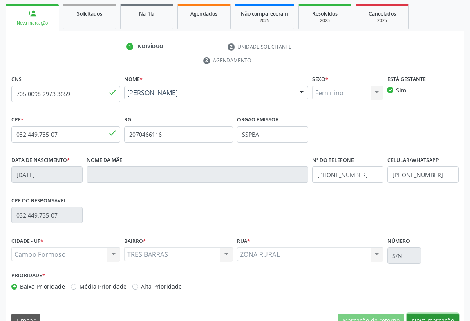
click at [425, 314] on button "Nova marcação" at bounding box center [433, 321] width 52 height 14
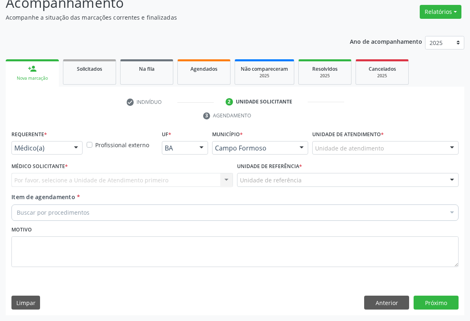
scroll to position [62, 0]
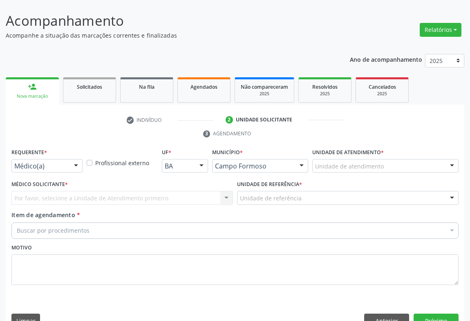
click at [73, 160] on div at bounding box center [76, 167] width 12 height 14
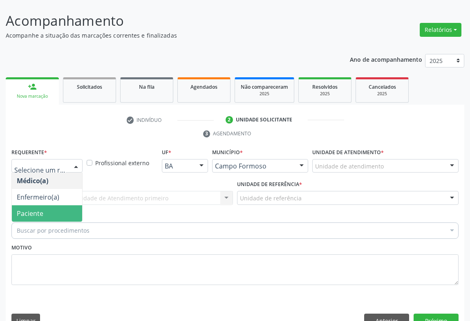
click at [71, 205] on span "Paciente" at bounding box center [47, 213] width 70 height 16
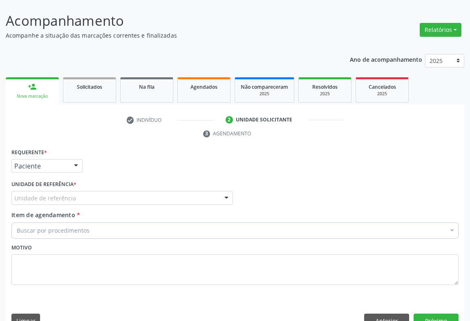
click at [133, 191] on div "Unidade de referência" at bounding box center [122, 198] width 222 height 14
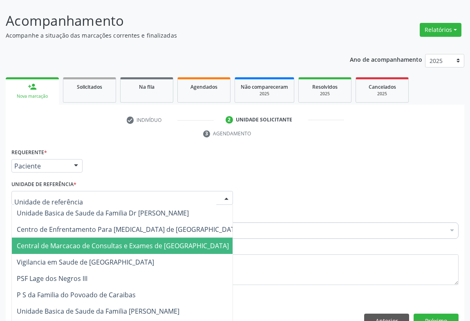
click at [133, 241] on span "Central de Marcacao de Consultas e Exames de [GEOGRAPHIC_DATA]" at bounding box center [123, 245] width 212 height 9
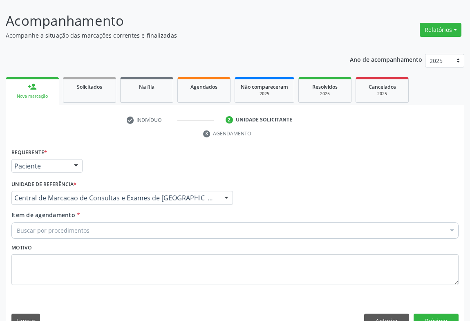
click at [165, 222] on div "Buscar por procedimentos" at bounding box center [234, 230] width 447 height 16
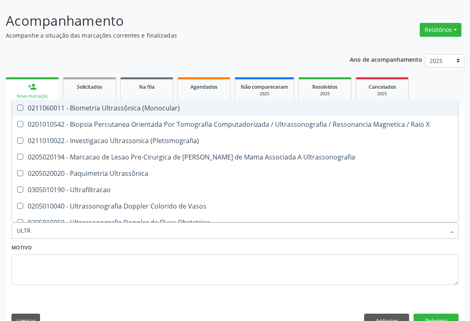
type input "ULTRA"
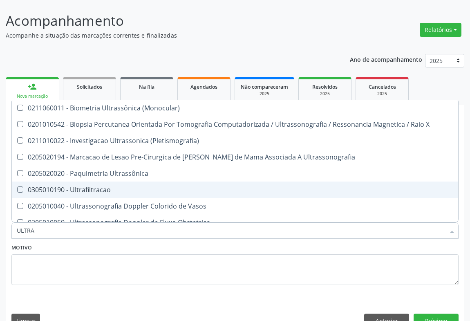
scroll to position [111, 0]
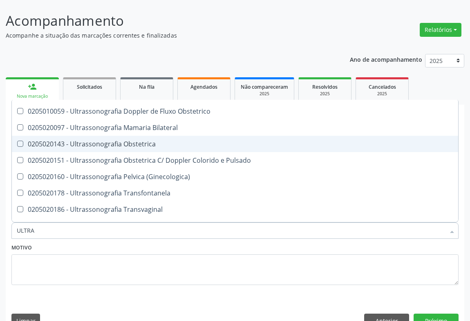
click at [164, 136] on span "0205020143 - Ultrassonografia Obstetrica" at bounding box center [235, 144] width 447 height 16
checkbox Obstetrica "true"
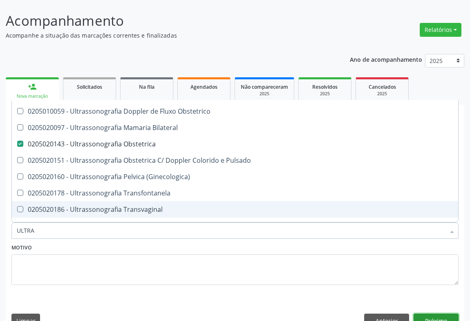
click at [445, 314] on button "Próximo" at bounding box center [436, 321] width 45 height 14
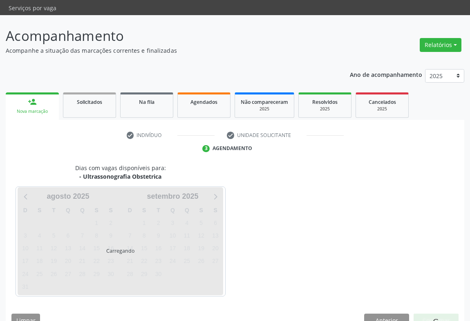
scroll to position [0, 0]
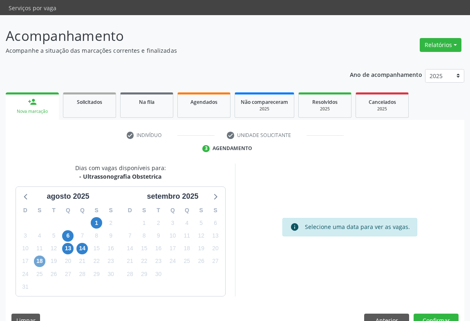
click at [38, 256] on span "18" at bounding box center [39, 261] width 11 height 11
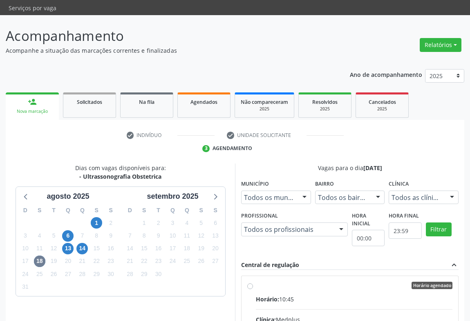
click at [309, 295] on div "Horário: 10:45" at bounding box center [354, 299] width 197 height 9
click at [253, 282] on input "Horário agendado Horário: 10:45 Clínica: Medplus Rede: -- Endereço: 2 and S 204…" at bounding box center [250, 285] width 6 height 7
radio input "true"
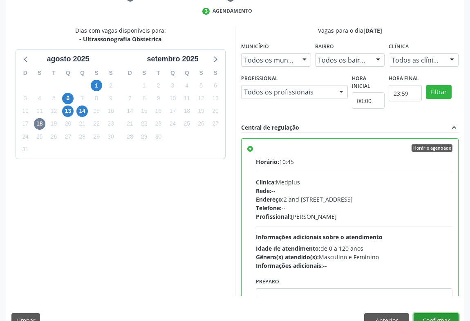
click at [440, 313] on button "Confirmar" at bounding box center [436, 320] width 45 height 14
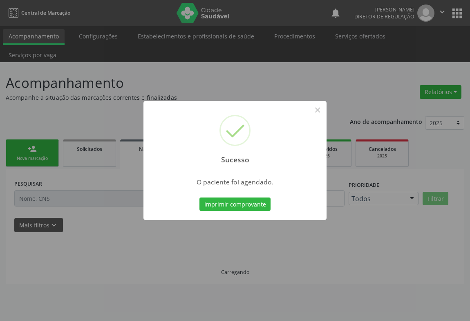
scroll to position [0, 0]
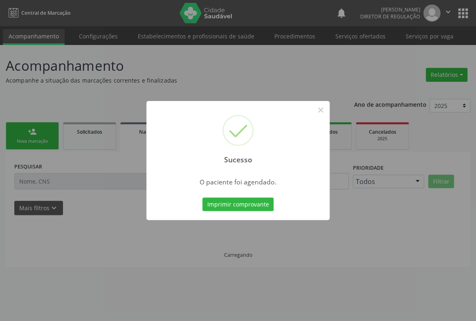
click at [202, 198] on button "Imprimir comprovante" at bounding box center [237, 205] width 71 height 14
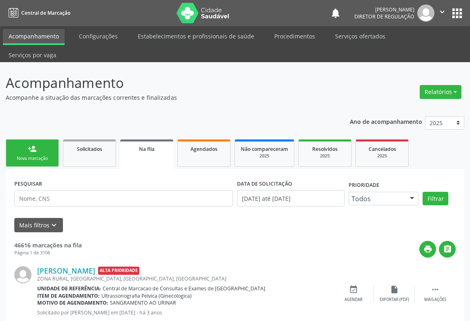
click at [21, 155] on div "Nova marcação" at bounding box center [32, 158] width 41 height 6
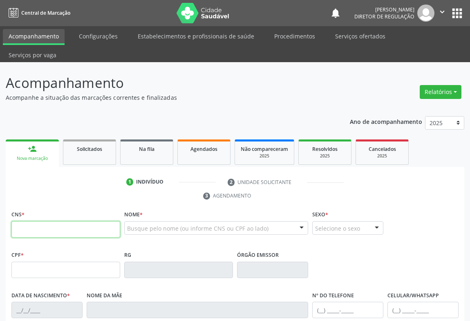
click at [34, 221] on input "text" at bounding box center [65, 229] width 109 height 16
type input "700 6079 3960 9067"
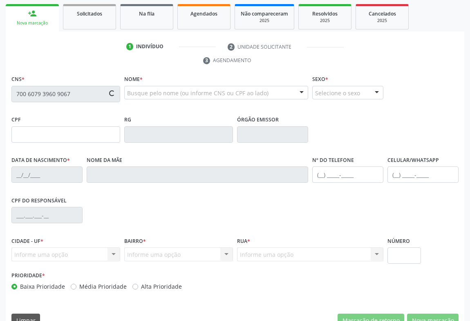
type input "1669637557"
type input "06/04/2002"
type input "093.480.525-35"
type input "sn"
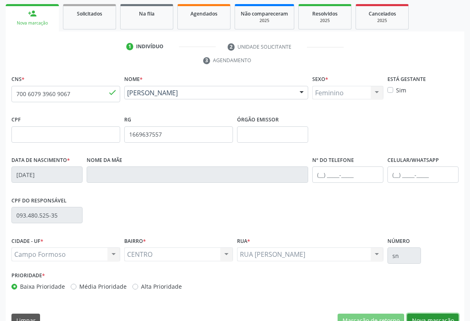
click at [439, 314] on button "Nova marcação" at bounding box center [433, 321] width 52 height 14
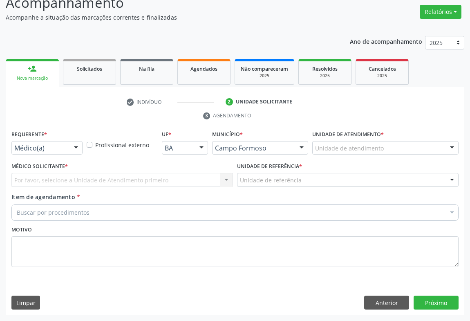
scroll to position [62, 0]
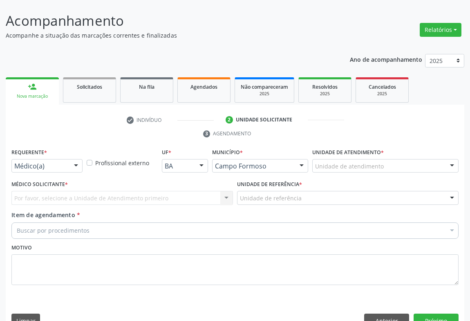
click at [78, 160] on div at bounding box center [76, 167] width 12 height 14
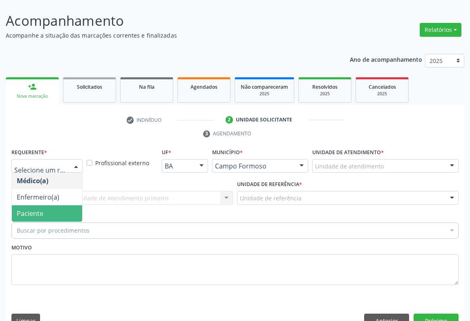
click at [58, 205] on span "Paciente" at bounding box center [47, 213] width 70 height 16
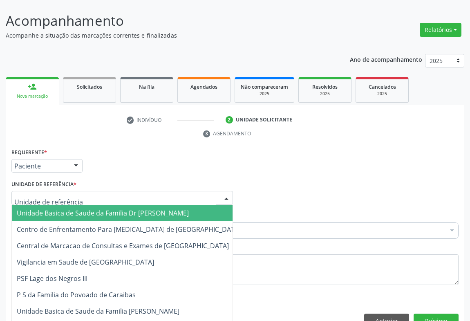
click at [106, 191] on div at bounding box center [122, 198] width 222 height 14
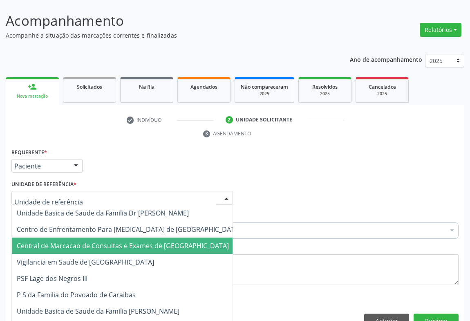
click at [126, 241] on span "Central de Marcacao de Consultas e Exames de [GEOGRAPHIC_DATA]" at bounding box center [123, 245] width 212 height 9
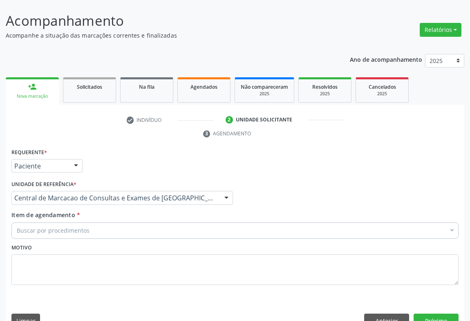
click at [136, 222] on div "Buscar por procedimentos" at bounding box center [234, 230] width 447 height 16
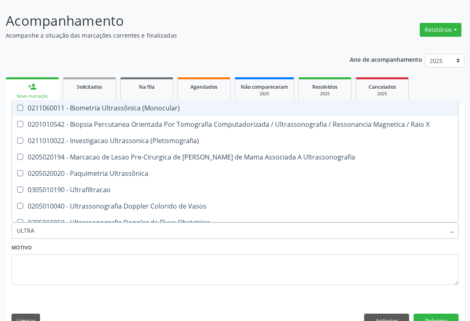
type input "ULTRAS"
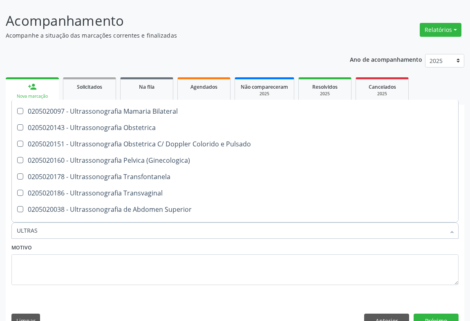
scroll to position [148, 0]
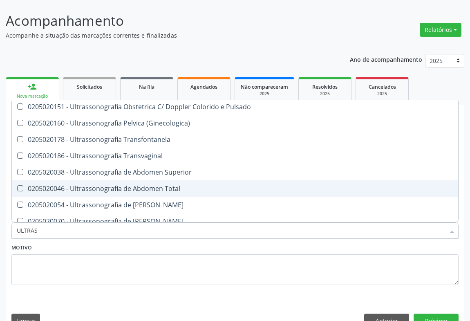
click at [151, 185] on div "0205020046 - Ultrassonografia de Abdomen Total" at bounding box center [235, 188] width 437 height 7
checkbox Total "true"
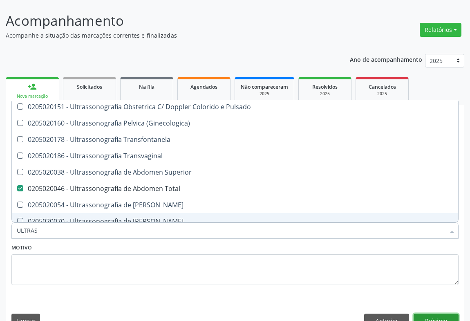
click at [429, 314] on button "Próximo" at bounding box center [436, 321] width 45 height 14
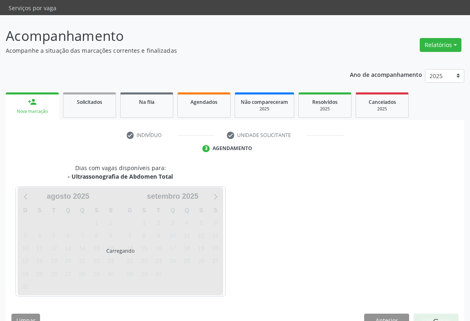
scroll to position [0, 0]
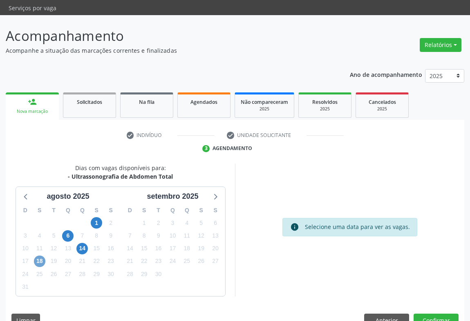
click at [37, 256] on span "18" at bounding box center [39, 261] width 11 height 11
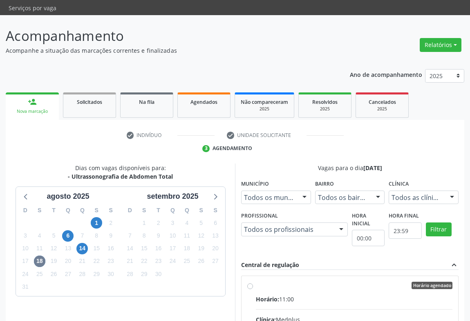
drag, startPoint x: 297, startPoint y: 285, endPoint x: 475, endPoint y: 275, distance: 178.2
click at [298, 295] on div "Horário: 11:00" at bounding box center [354, 299] width 197 height 9
click at [253, 284] on input "Horário agendado Horário: 11:00 Clínica: Medplus Rede: -- Endereço: 2 and S 204…" at bounding box center [250, 285] width 6 height 7
radio input "true"
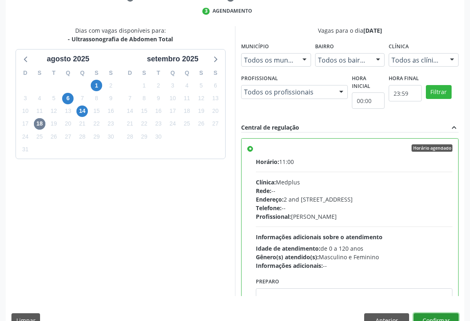
click at [442, 313] on button "Confirmar" at bounding box center [436, 320] width 45 height 14
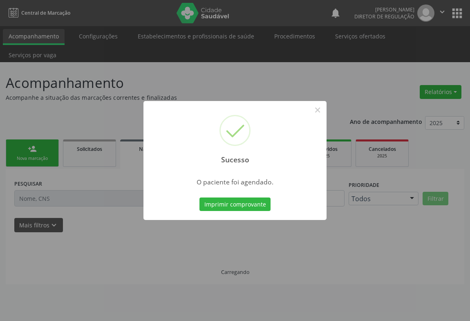
scroll to position [0, 0]
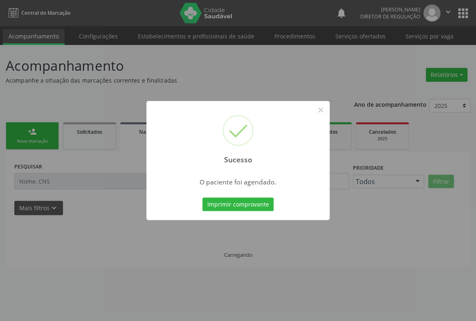
click at [202, 198] on button "Imprimir comprovante" at bounding box center [237, 205] width 71 height 14
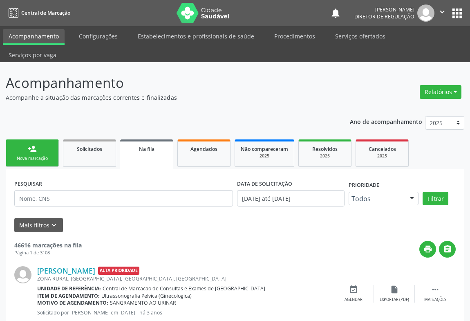
click at [37, 155] on div "Nova marcação" at bounding box center [32, 158] width 41 height 6
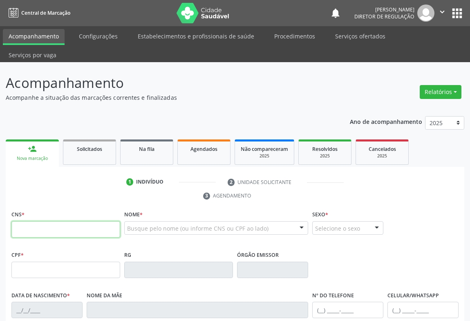
click at [41, 221] on input "text" at bounding box center [65, 229] width 109 height 16
type input "702 2061 7761 9710"
type input "2104848709"
type input "09/02/1997"
type input "(74) 98805-3268"
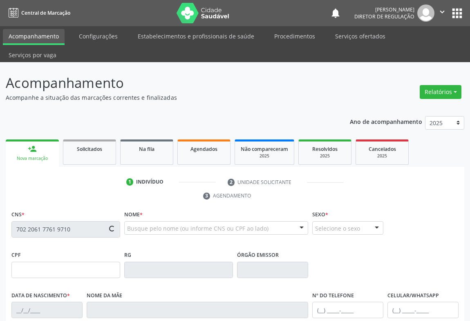
type input "(74) 98805-3268"
type input "SN"
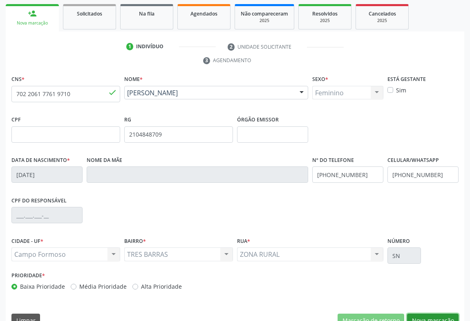
click at [434, 314] on button "Nova marcação" at bounding box center [433, 321] width 52 height 14
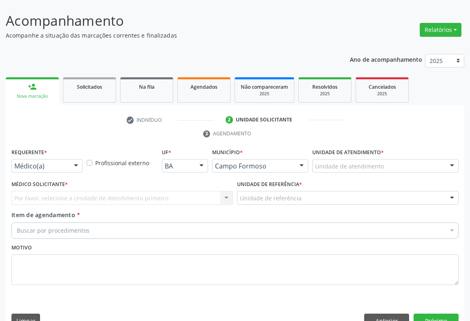
click at [66, 155] on div "Requerente * Médico(a) Médico(a) Enfermeiro(a) Paciente Nenhum resultado encont…" at bounding box center [46, 162] width 75 height 32
click at [70, 160] on div at bounding box center [76, 167] width 12 height 14
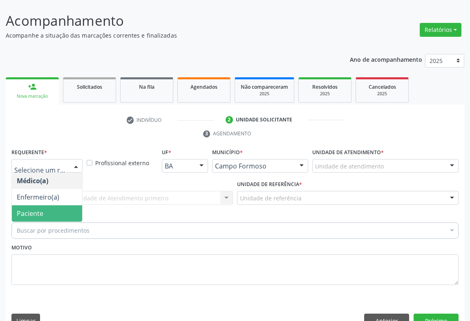
click at [67, 205] on span "Paciente" at bounding box center [47, 213] width 70 height 16
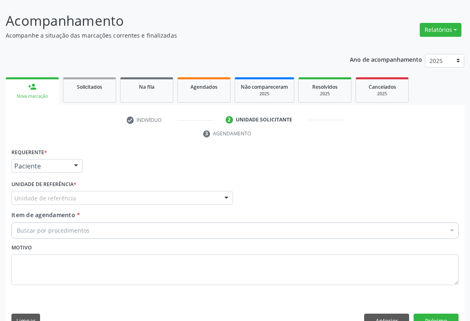
click at [120, 191] on div "Unidade de referência" at bounding box center [122, 198] width 222 height 14
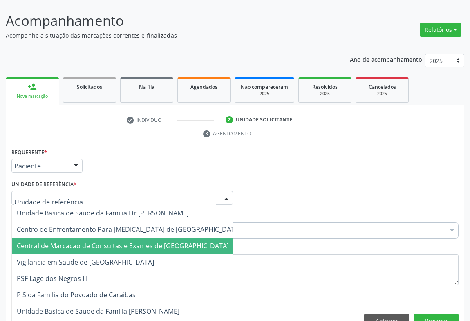
drag, startPoint x: 123, startPoint y: 225, endPoint x: 151, endPoint y: 216, distance: 29.6
click at [124, 241] on span "Central de Marcacao de Consultas e Exames de [GEOGRAPHIC_DATA]" at bounding box center [123, 245] width 212 height 9
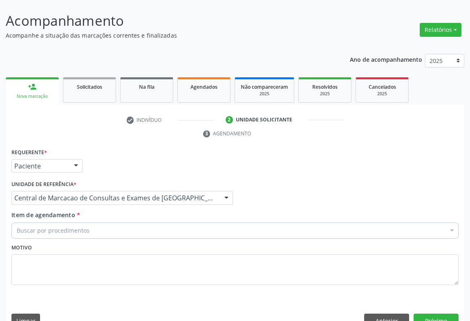
click at [154, 222] on div "Buscar por procedimentos" at bounding box center [234, 230] width 447 height 16
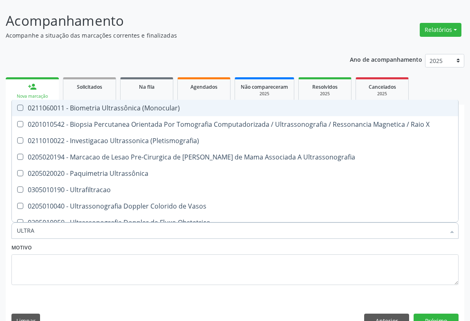
type input "ULTRAS"
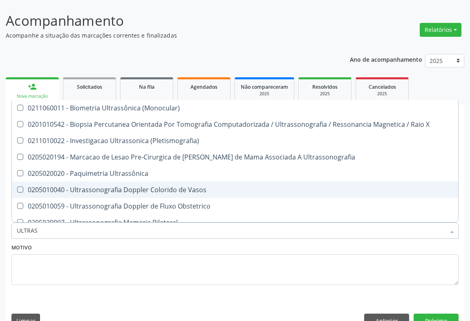
scroll to position [74, 0]
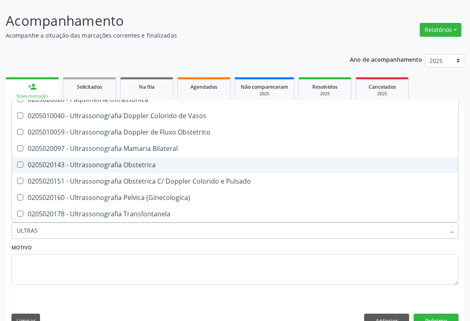
click at [159, 162] on div "0205020143 - Ultrassonografia Obstetrica" at bounding box center [235, 165] width 437 height 7
checkbox Obstetrica "true"
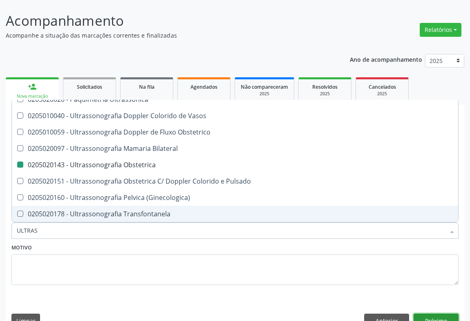
click at [434, 314] on button "Próximo" at bounding box center [436, 321] width 45 height 14
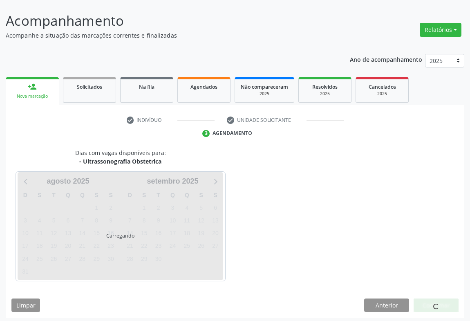
scroll to position [0, 0]
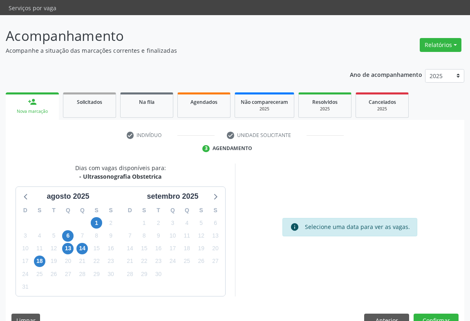
click at [43, 255] on div "18" at bounding box center [39, 261] width 11 height 13
click at [42, 256] on span "18" at bounding box center [39, 261] width 11 height 11
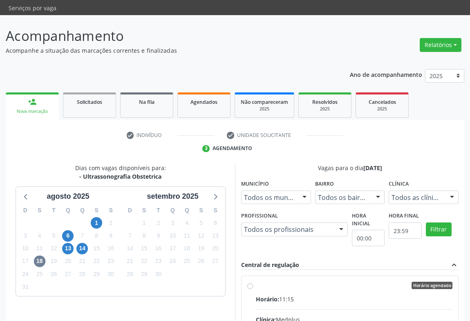
click at [329, 295] on div "Horário: 11:15" at bounding box center [354, 299] width 197 height 9
click at [253, 285] on input "Horário agendado Horário: 11:15 Clínica: Medplus Rede: -- Endereço: 2 and S 204…" at bounding box center [250, 285] width 6 height 7
radio input "true"
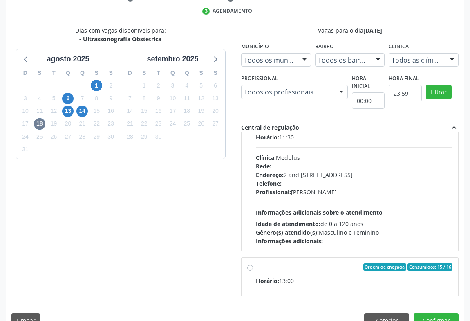
scroll to position [327, 0]
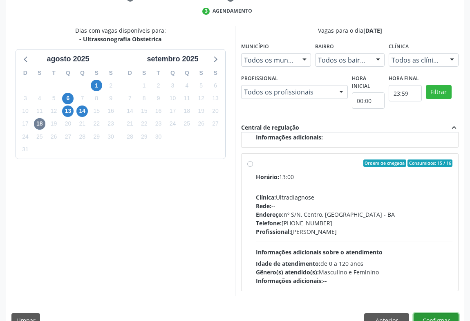
click at [426, 313] on button "Confirmar" at bounding box center [436, 320] width 45 height 14
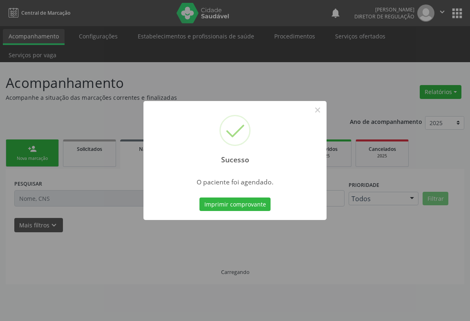
scroll to position [0, 0]
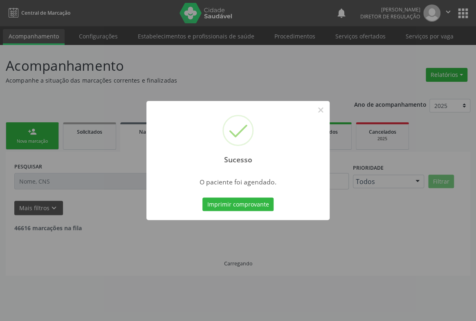
click at [202, 198] on button "Imprimir comprovante" at bounding box center [237, 205] width 71 height 14
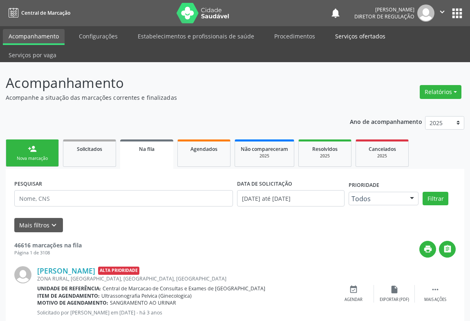
click at [339, 34] on link "Serviços ofertados" at bounding box center [361, 36] width 62 height 14
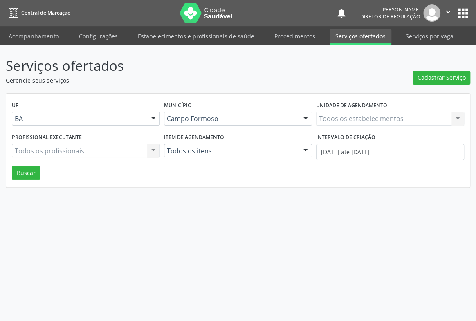
click at [355, 114] on div "Todos os estabelecimentos Todos os estabelecimentos Nenhum resultado encontrado…" at bounding box center [390, 119] width 148 height 14
click at [355, 113] on div "Todos os estabelecimentos Todos os estabelecimentos Nenhum resultado encontrado…" at bounding box center [390, 119] width 148 height 14
click at [355, 113] on div "Todos os estabelecimentos" at bounding box center [390, 119] width 148 height 14
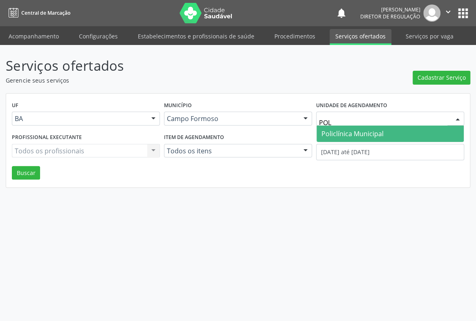
type input "POLI"
click at [356, 128] on span "Policlínica Municipal" at bounding box center [390, 134] width 147 height 16
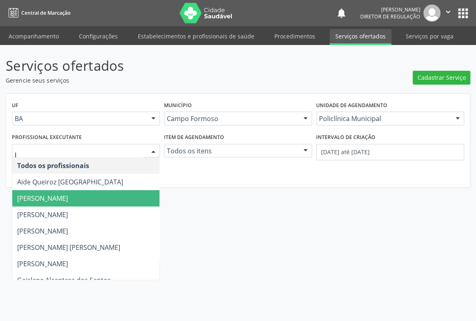
type input "IT"
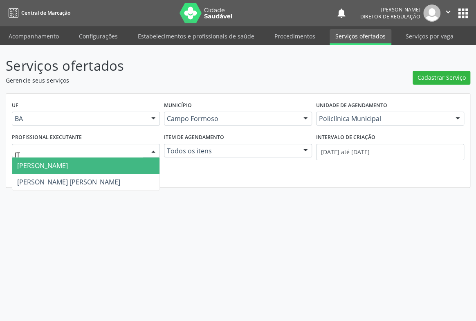
click at [77, 171] on span "Italo Goncalves da Silva" at bounding box center [85, 165] width 147 height 16
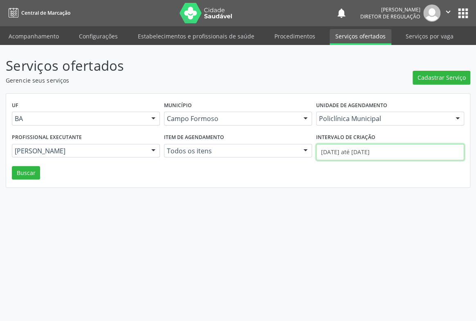
click at [377, 151] on input "01/08/2025 até 11/08/2025" at bounding box center [390, 152] width 148 height 16
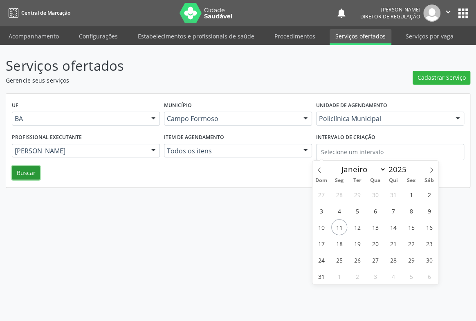
click at [31, 173] on button "Buscar" at bounding box center [26, 173] width 28 height 14
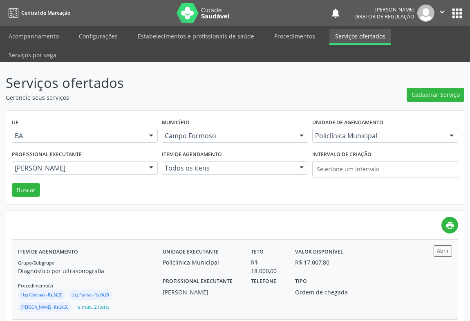
click at [443, 240] on div "Item de agendamento Grupo/Subgrupo Diagnóstico por ultrasonografia Procedimento…" at bounding box center [235, 280] width 446 height 80
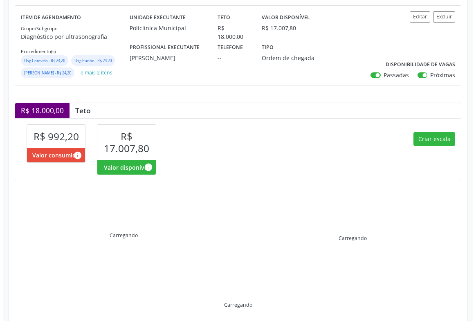
scroll to position [139, 0]
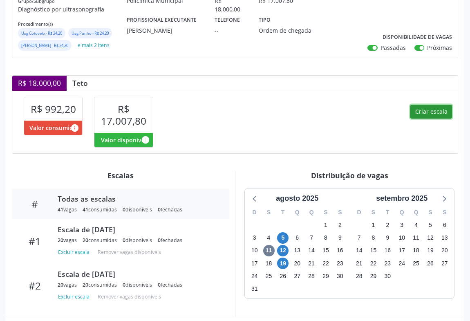
click at [435, 117] on button "Criar escala" at bounding box center [432, 112] width 42 height 14
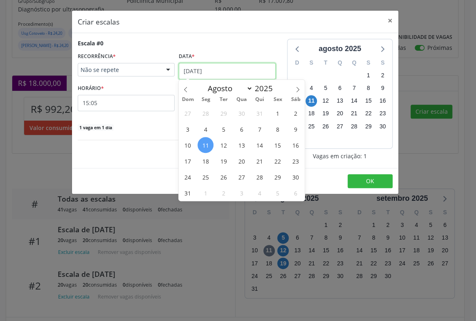
click at [201, 72] on input "[DATE]" at bounding box center [227, 71] width 97 height 16
click at [219, 156] on span "19" at bounding box center [224, 161] width 16 height 16
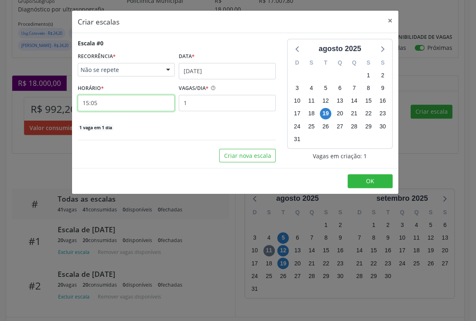
click at [148, 108] on input "15:05" at bounding box center [126, 103] width 97 height 16
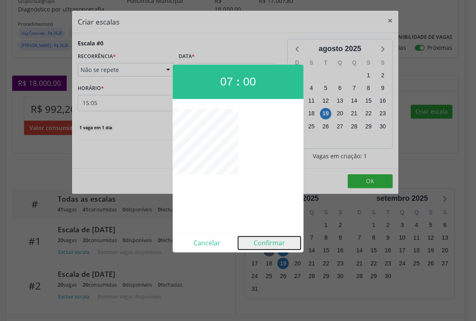
click at [265, 237] on button "Confirmar" at bounding box center [269, 242] width 63 height 13
type input "07:00"
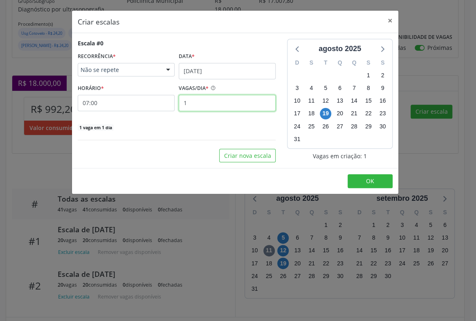
click at [225, 106] on input "1" at bounding box center [227, 103] width 97 height 16
type input "19"
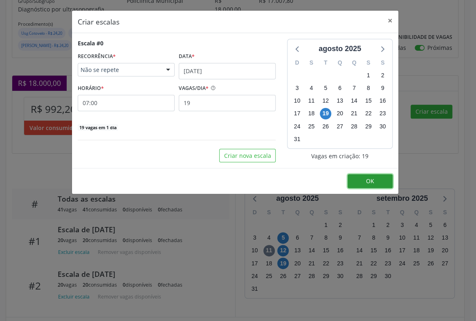
click at [389, 178] on button "OK" at bounding box center [370, 181] width 45 height 14
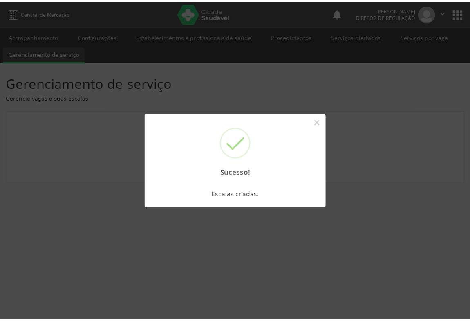
scroll to position [0, 0]
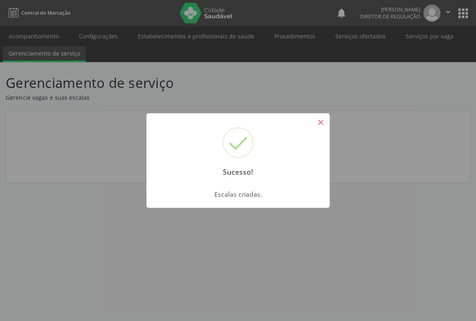
click at [321, 119] on button "×" at bounding box center [321, 122] width 14 height 14
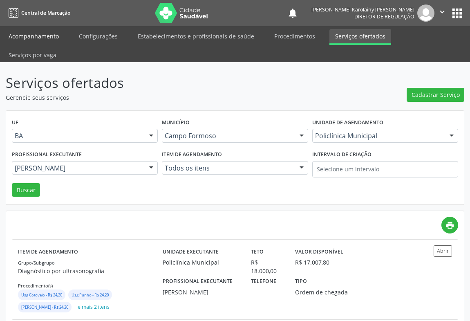
click at [36, 41] on link "Acompanhamento" at bounding box center [34, 36] width 62 height 14
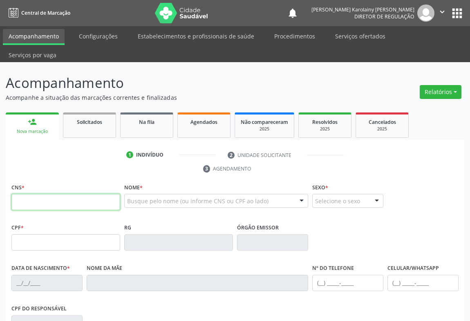
click at [31, 185] on div "1 Indivíduo 2 Unidade solicitante 3 Agendamento CNS * Nome * Busque pelo nome (…" at bounding box center [235, 294] width 459 height 293
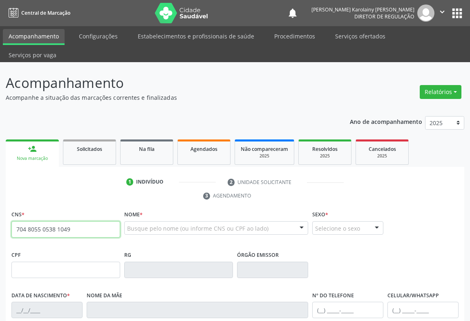
type input "704 8055 0538 1049"
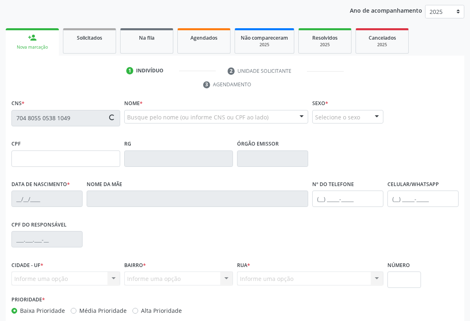
scroll to position [135, 0]
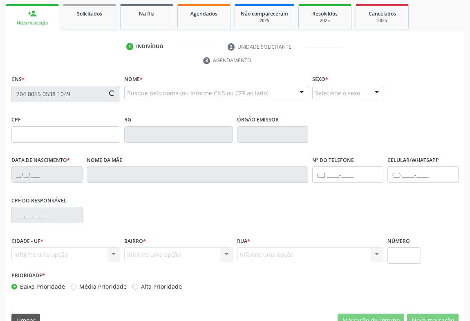
type input "0977364739"
type input "[DATE]"
type input "981.393.555-34"
type input "SN"
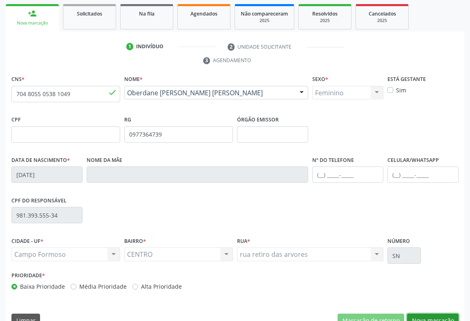
click at [426, 314] on button "Nova marcação" at bounding box center [433, 321] width 52 height 14
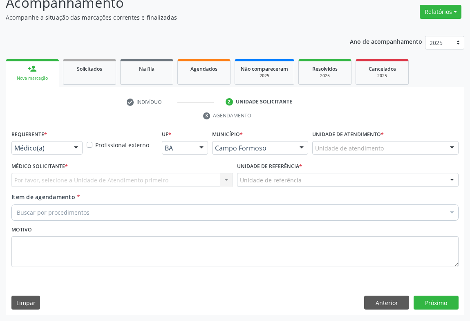
scroll to position [62, 0]
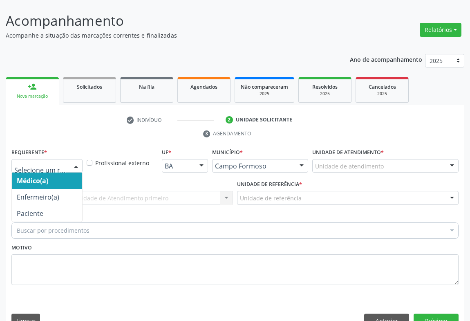
click at [70, 160] on div at bounding box center [76, 167] width 12 height 14
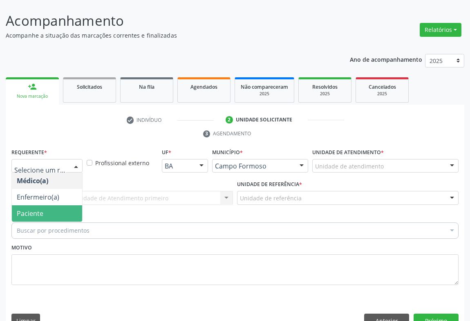
drag, startPoint x: 49, startPoint y: 195, endPoint x: 109, endPoint y: 180, distance: 62.4
click at [49, 205] on span "Paciente" at bounding box center [47, 213] width 70 height 16
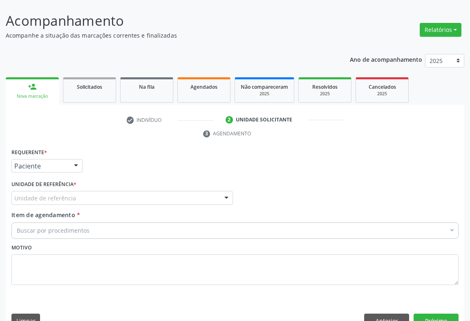
drag, startPoint x: 109, startPoint y: 180, endPoint x: 142, endPoint y: 216, distance: 48.4
click at [110, 191] on div "Unidade de referência" at bounding box center [122, 198] width 222 height 14
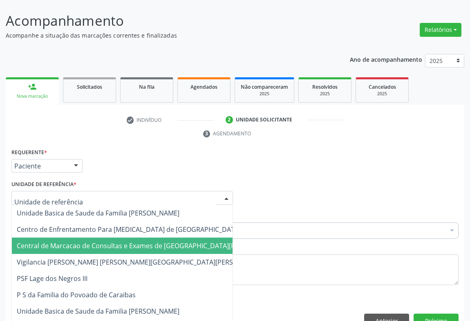
click at [146, 241] on span "Central de Marcacao de Consultas e Exames de [GEOGRAPHIC_DATA][PERSON_NAME]" at bounding box center [148, 245] width 263 height 9
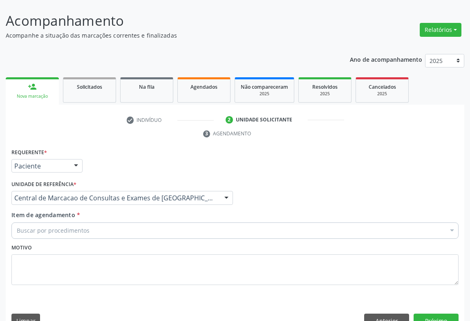
click at [154, 222] on div "Buscar por procedimentos" at bounding box center [234, 230] width 447 height 16
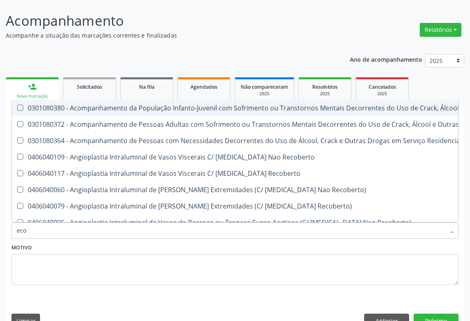
type input "ecoc"
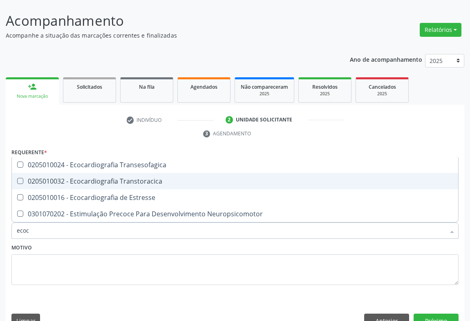
click at [162, 178] on div "0205010032 - Ecocardiografia Transtoracica" at bounding box center [235, 181] width 437 height 7
checkbox Transtoracica "true"
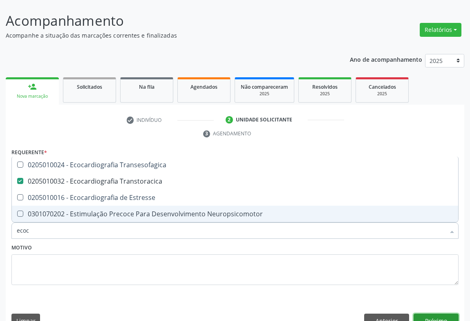
click at [427, 314] on button "Próximo" at bounding box center [436, 321] width 45 height 14
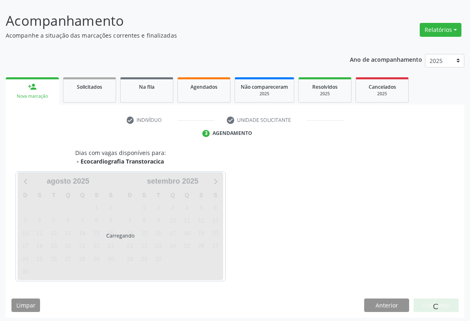
scroll to position [47, 0]
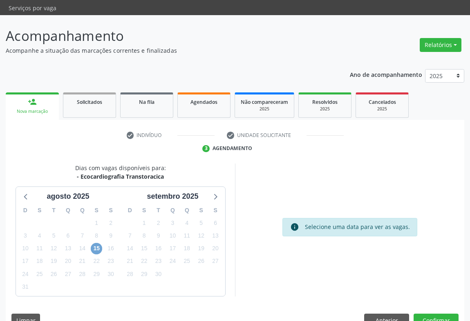
click at [96, 243] on span "15" at bounding box center [96, 248] width 11 height 11
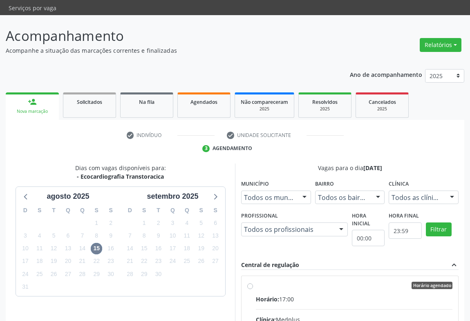
click at [315, 295] on div "Horário: 17:00" at bounding box center [354, 299] width 197 height 9
click at [253, 282] on input "Horário agendado Horário: 17:00 Clínica: Medplus Rede: -- Endereço: 2 and [STRE…" at bounding box center [250, 285] width 6 height 7
radio input "true"
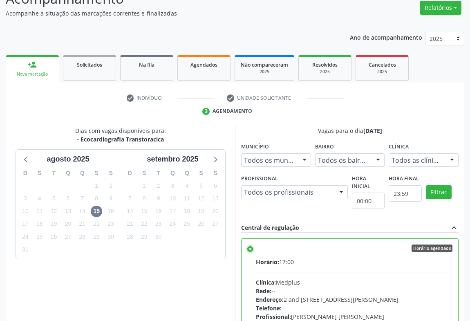
scroll to position [184, 0]
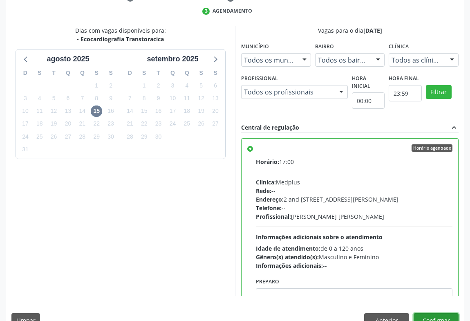
click at [440, 313] on button "Confirmar" at bounding box center [436, 320] width 45 height 14
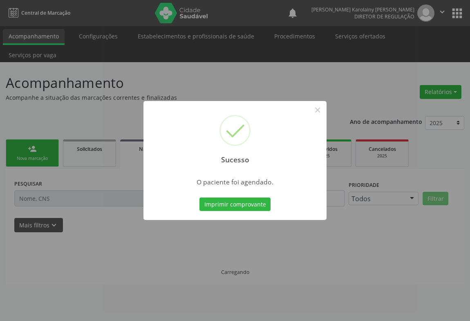
scroll to position [0, 0]
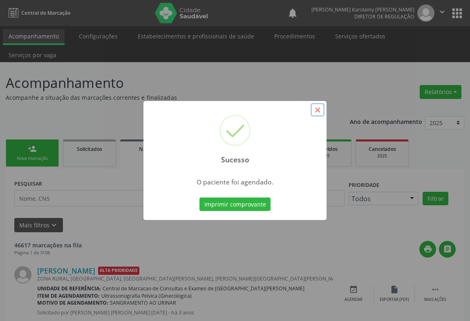
click at [315, 111] on button "×" at bounding box center [318, 110] width 14 height 14
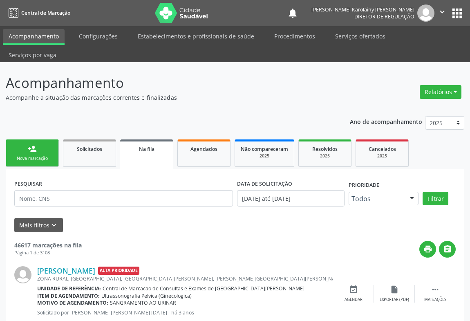
click at [441, 12] on icon "" at bounding box center [442, 11] width 9 height 9
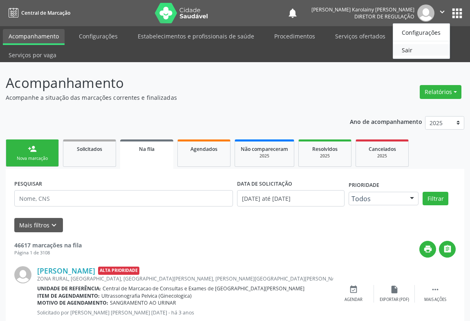
click at [413, 51] on link "Sair" at bounding box center [421, 49] width 56 height 11
